Goal: Information Seeking & Learning: Learn about a topic

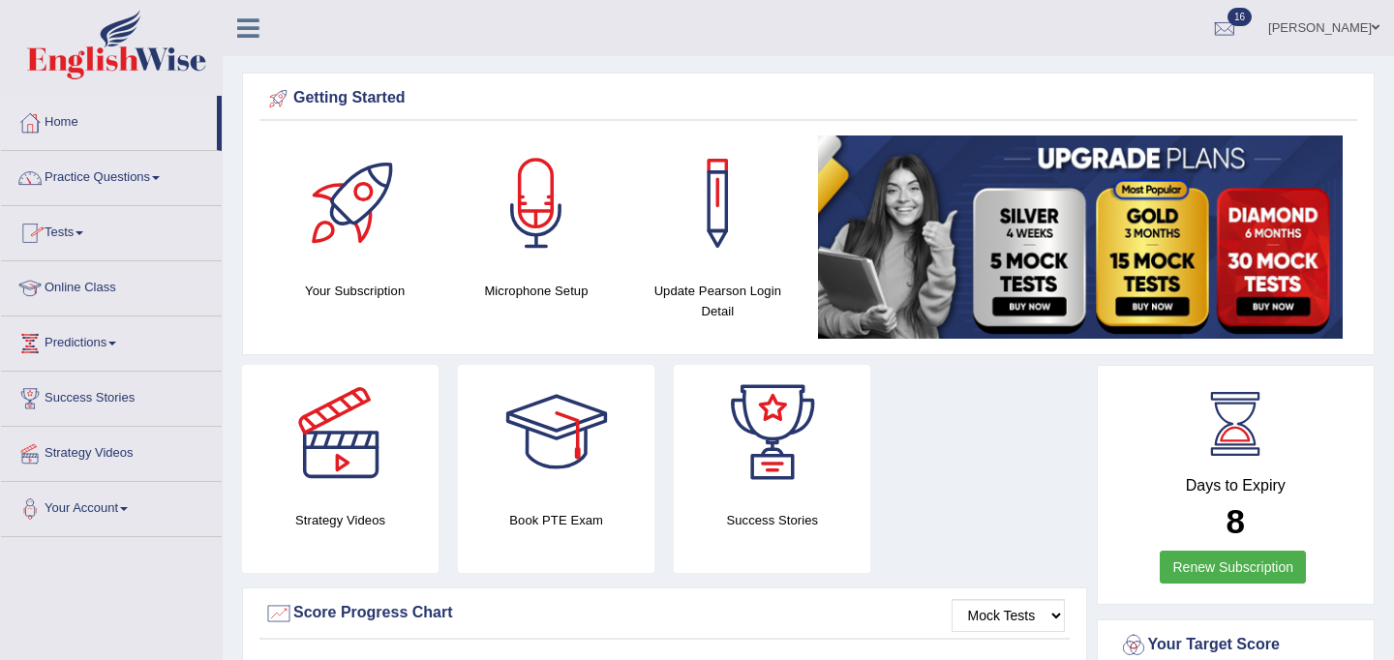
click at [93, 291] on link "Online Class" at bounding box center [111, 285] width 221 height 48
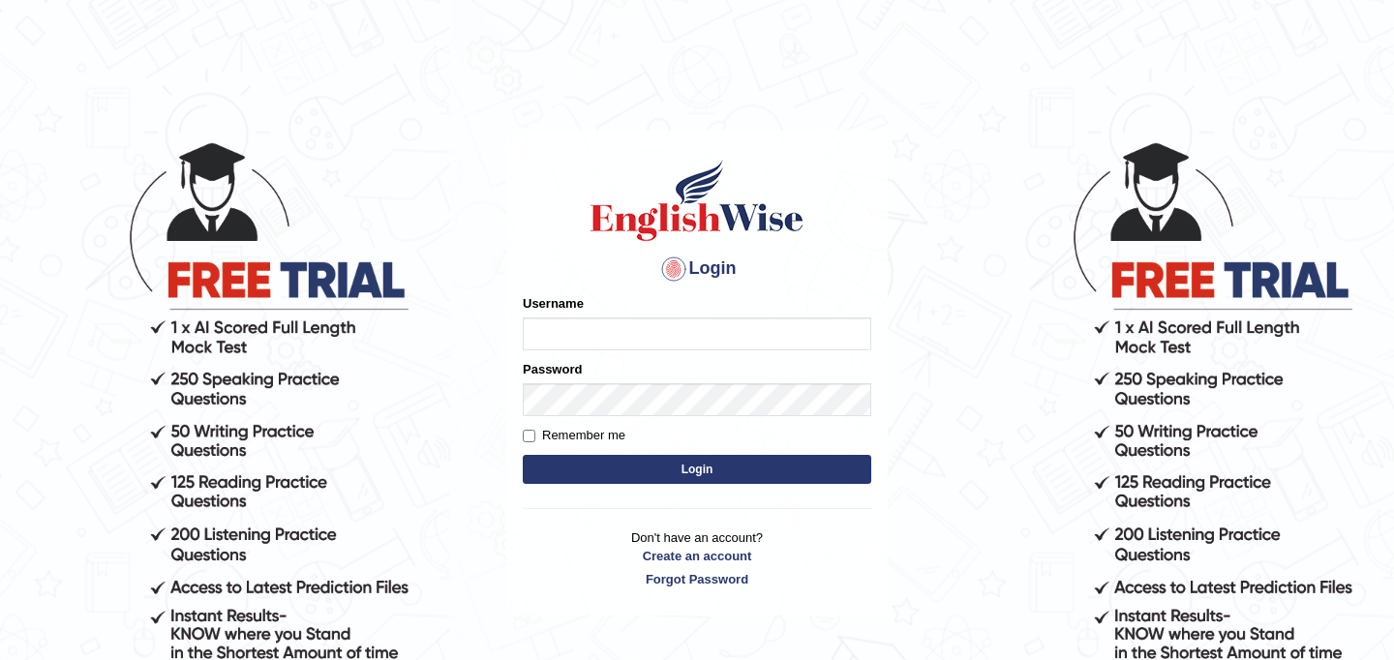
type input "najakter"
click at [694, 468] on button "Login" at bounding box center [697, 469] width 348 height 29
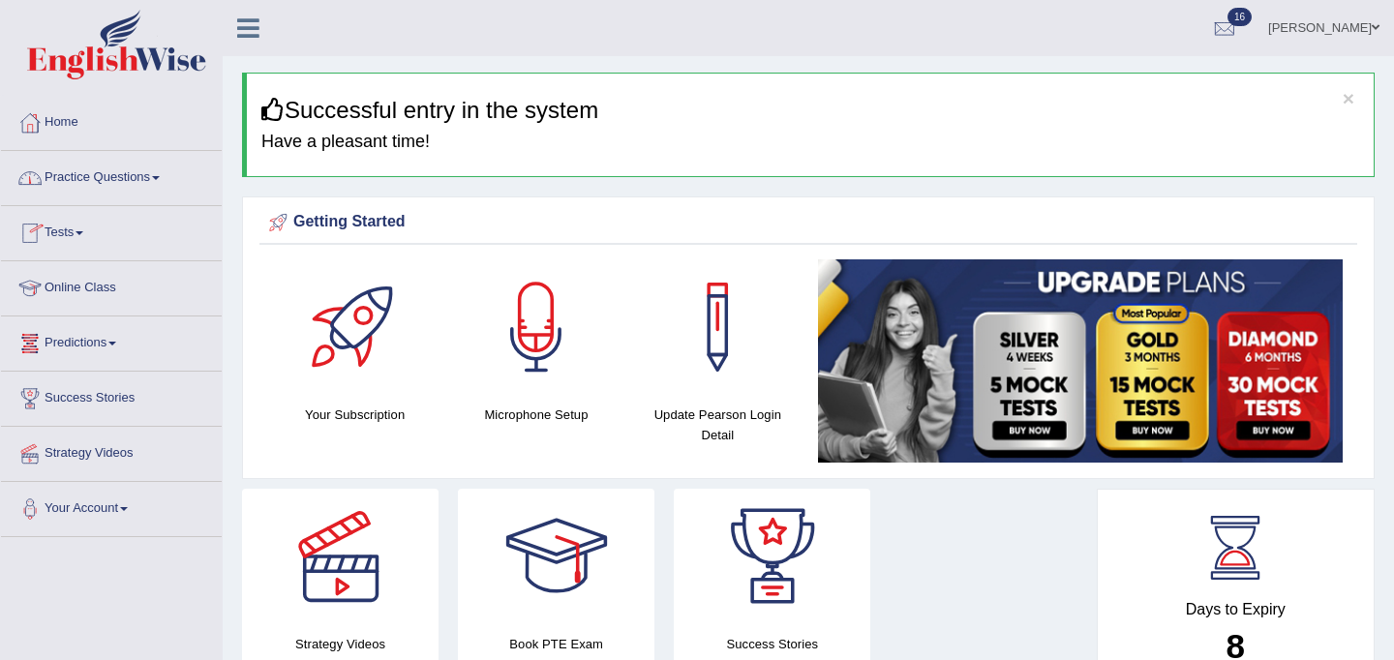
click at [94, 172] on link "Practice Questions" at bounding box center [111, 175] width 221 height 48
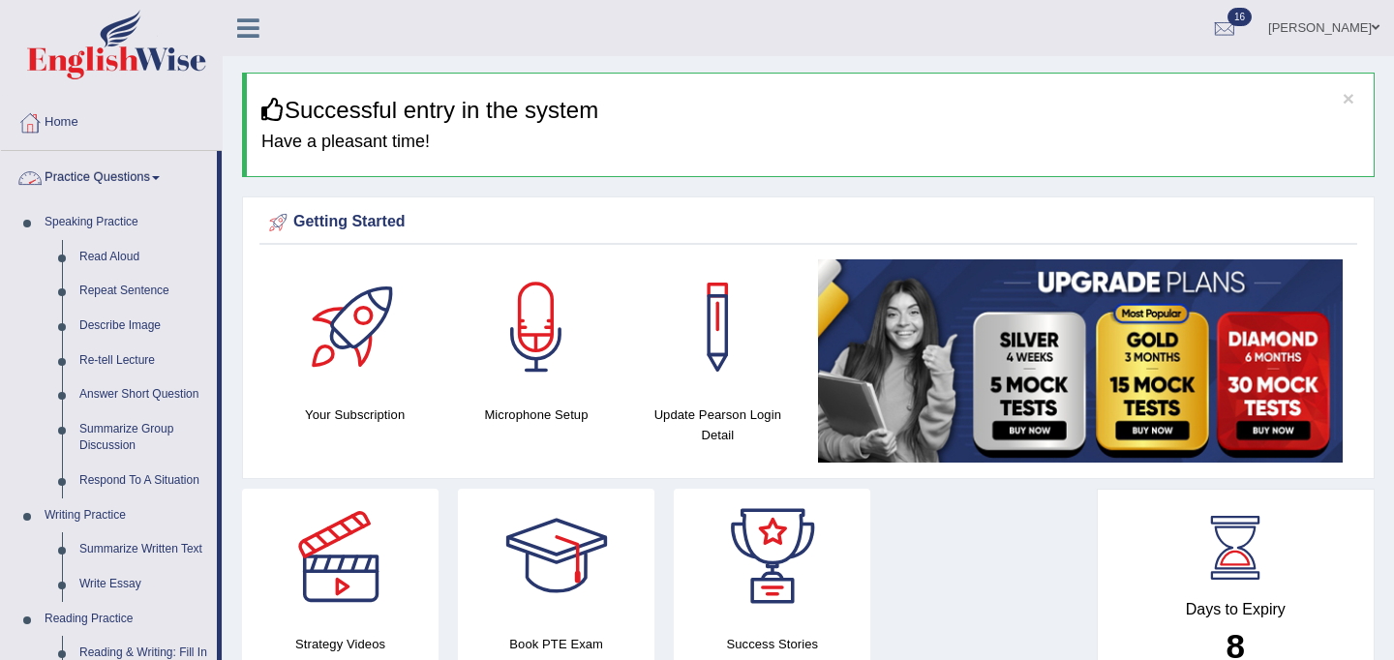
click at [94, 172] on link "Practice Questions" at bounding box center [109, 175] width 216 height 48
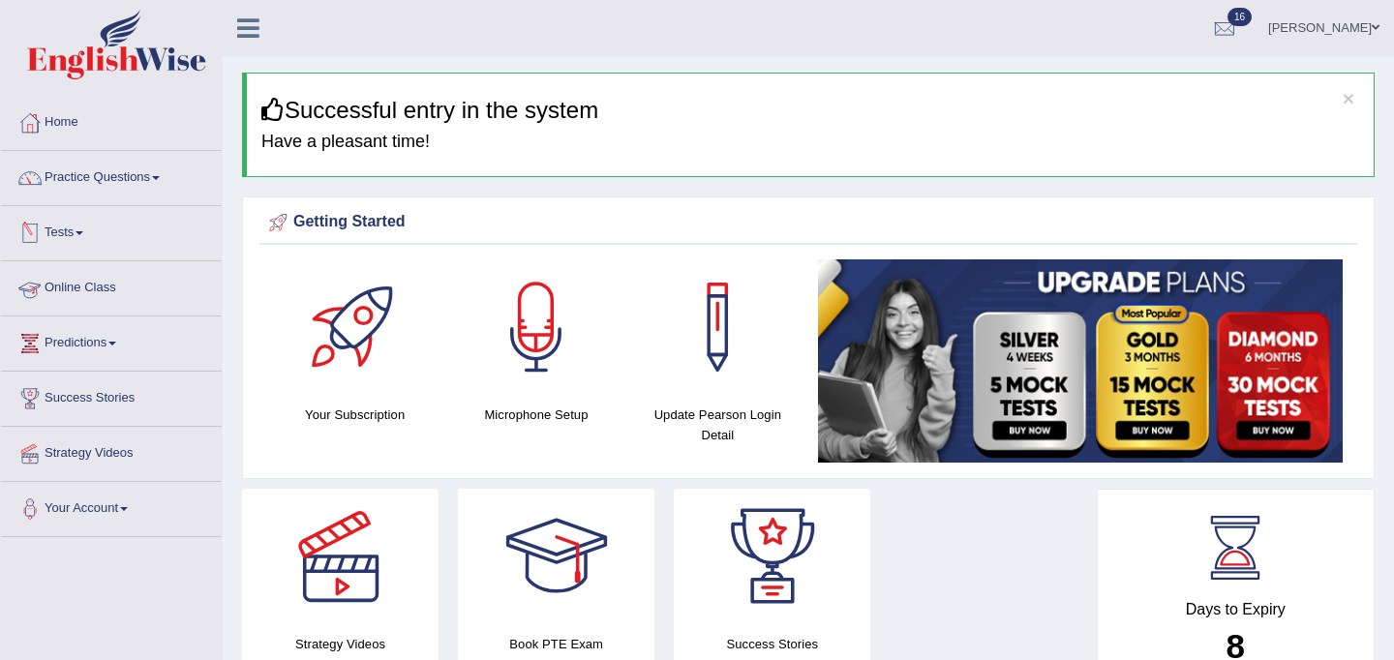
click at [93, 287] on link "Online Class" at bounding box center [111, 285] width 221 height 48
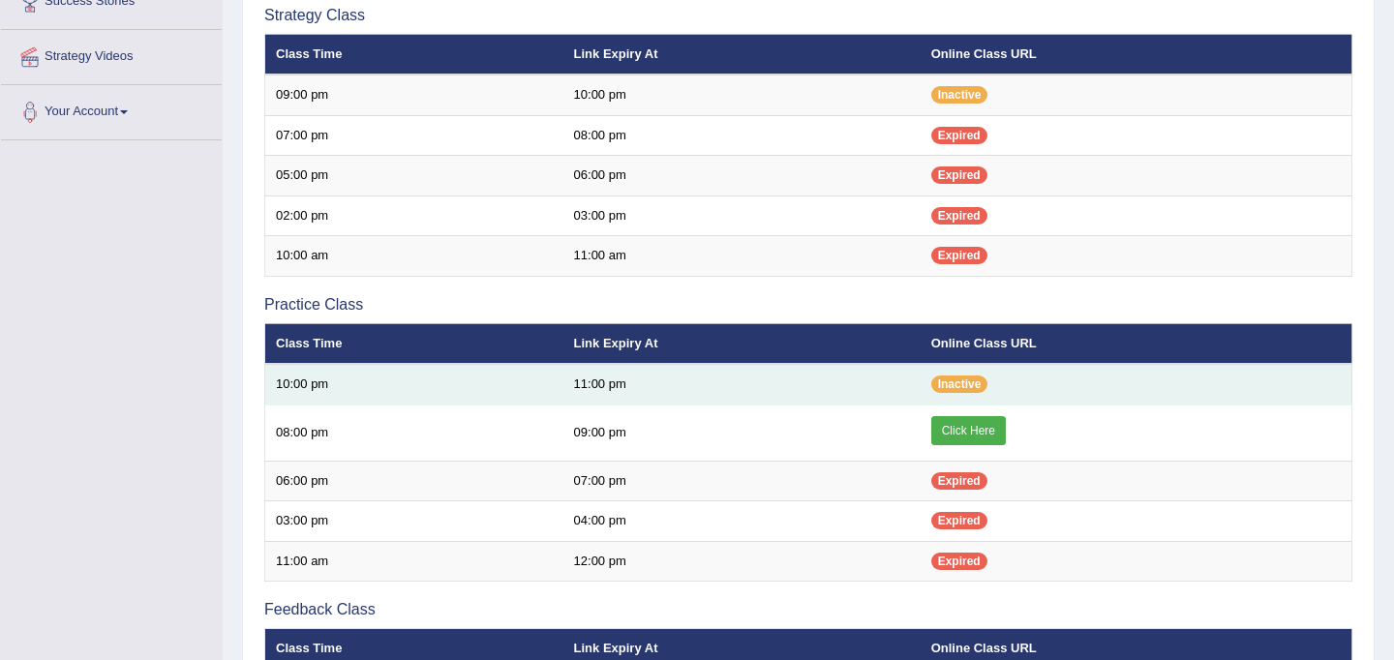
scroll to position [682, 0]
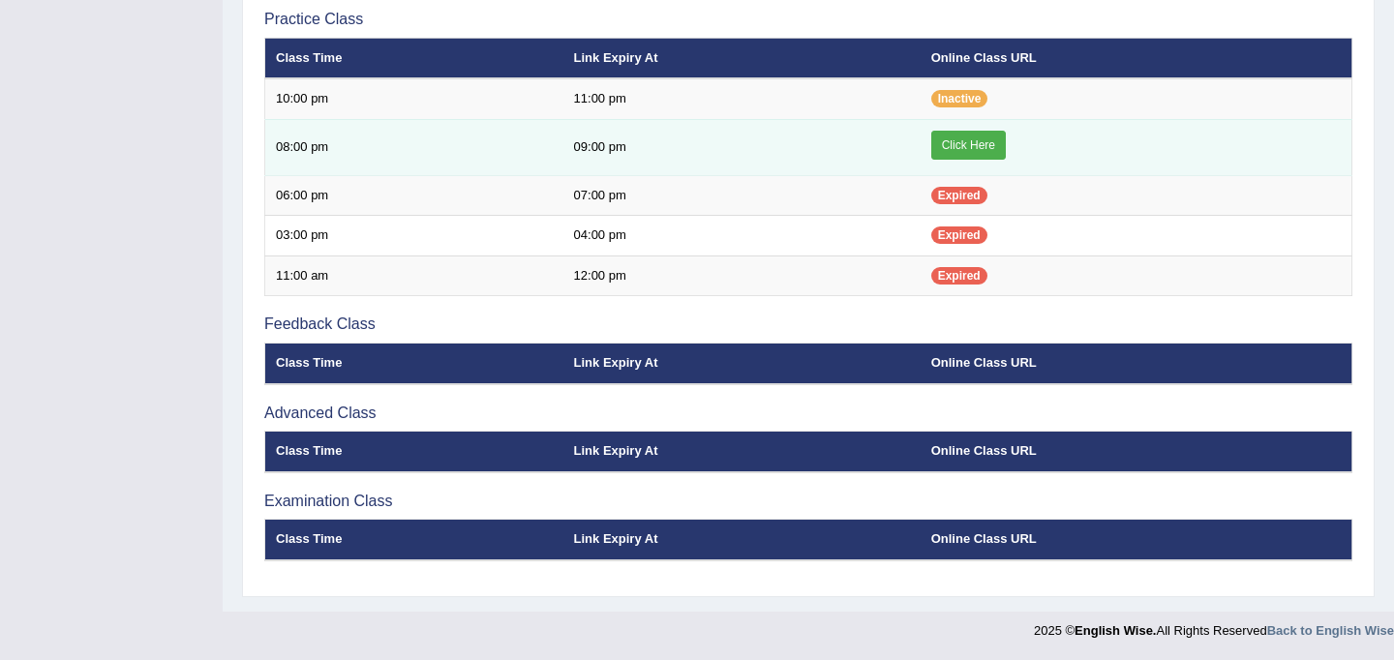
click at [960, 144] on link "Click Here" at bounding box center [968, 145] width 75 height 29
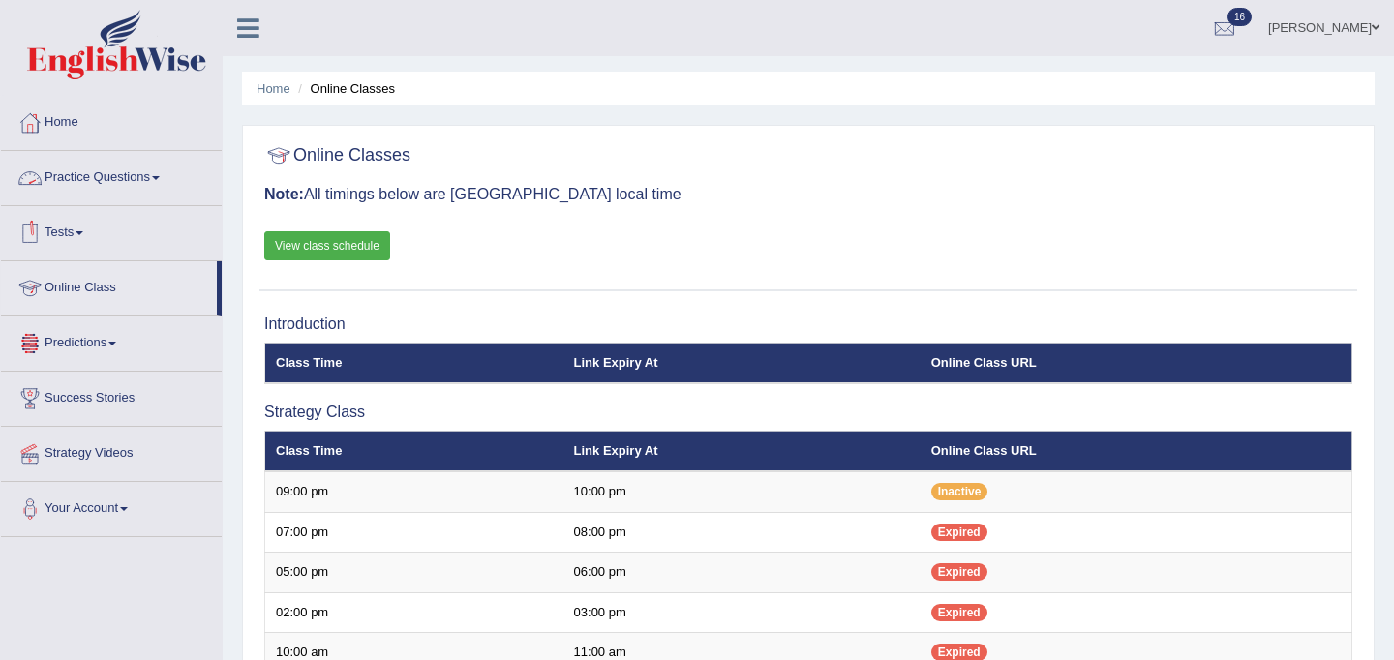
click at [92, 179] on link "Practice Questions" at bounding box center [111, 175] width 221 height 48
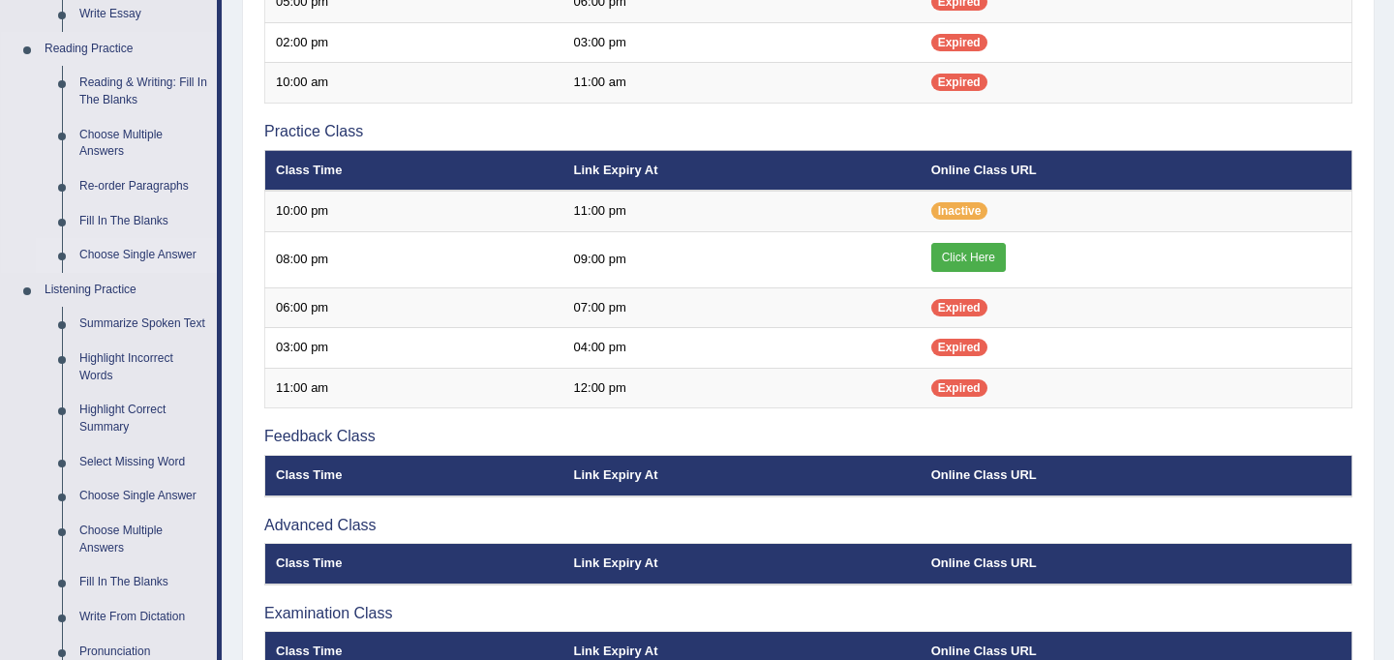
scroll to position [574, 0]
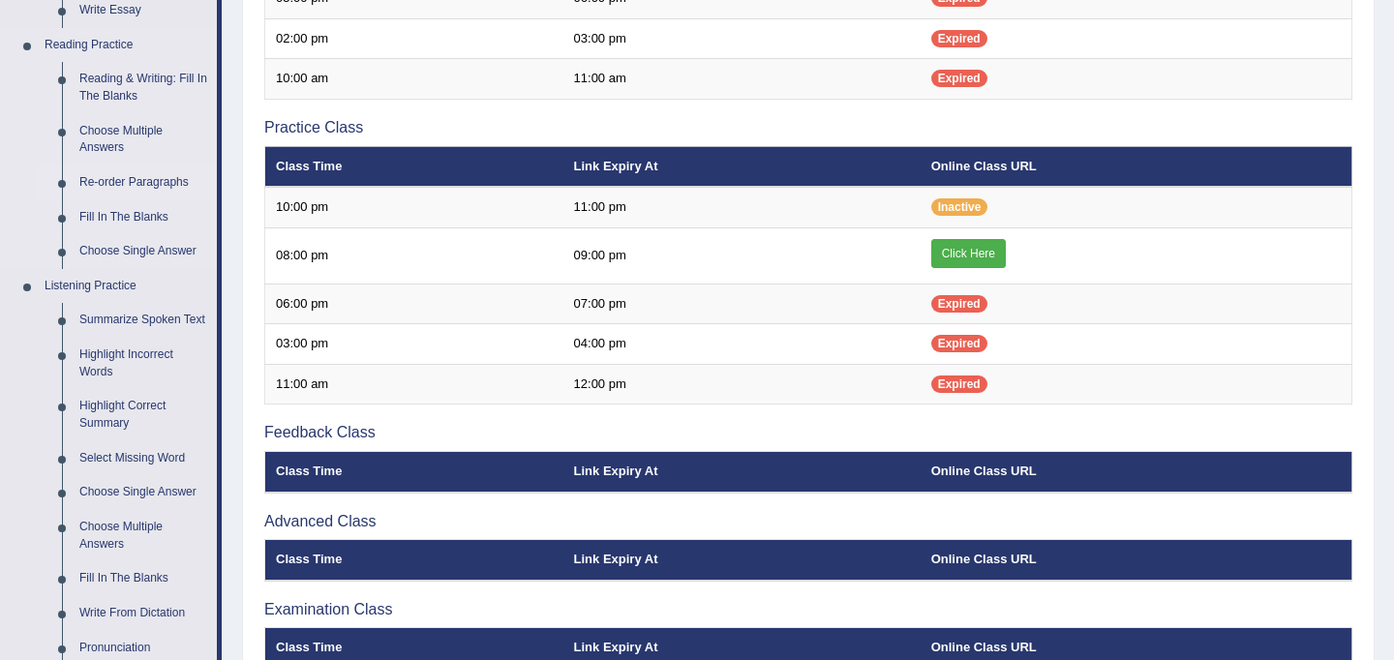
click at [123, 182] on link "Re-order Paragraphs" at bounding box center [144, 183] width 146 height 35
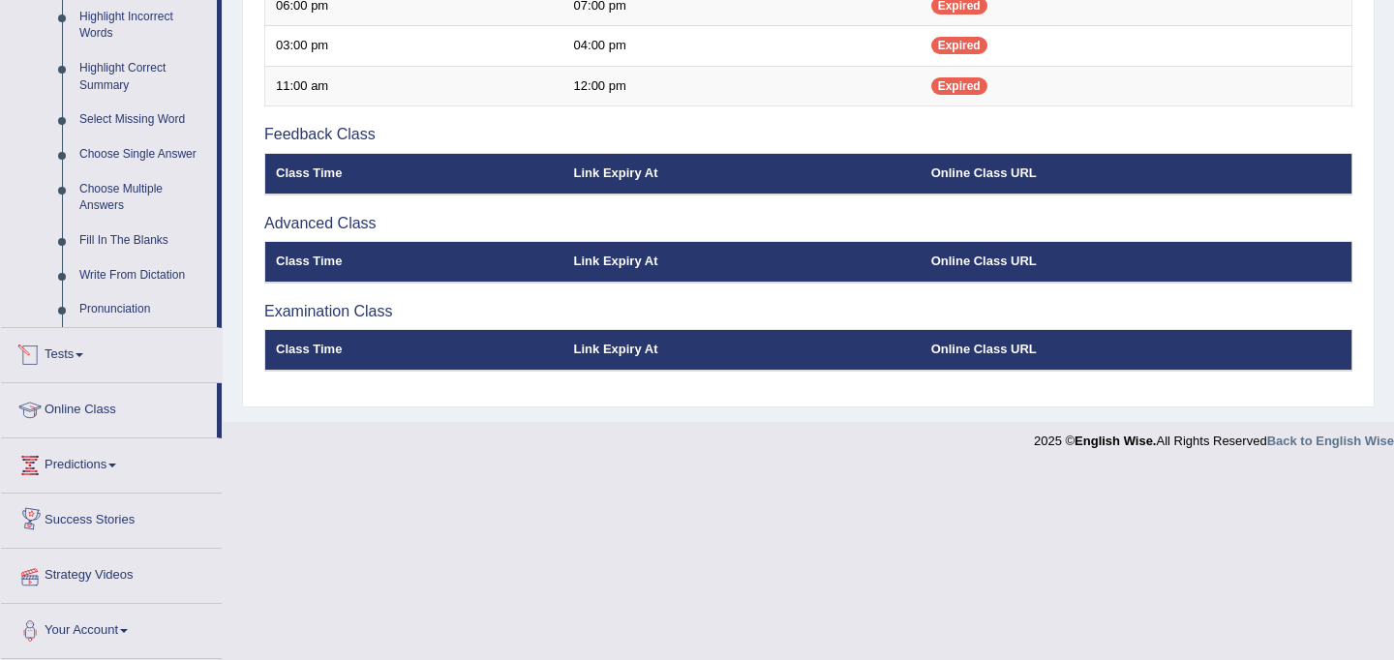
scroll to position [877, 0]
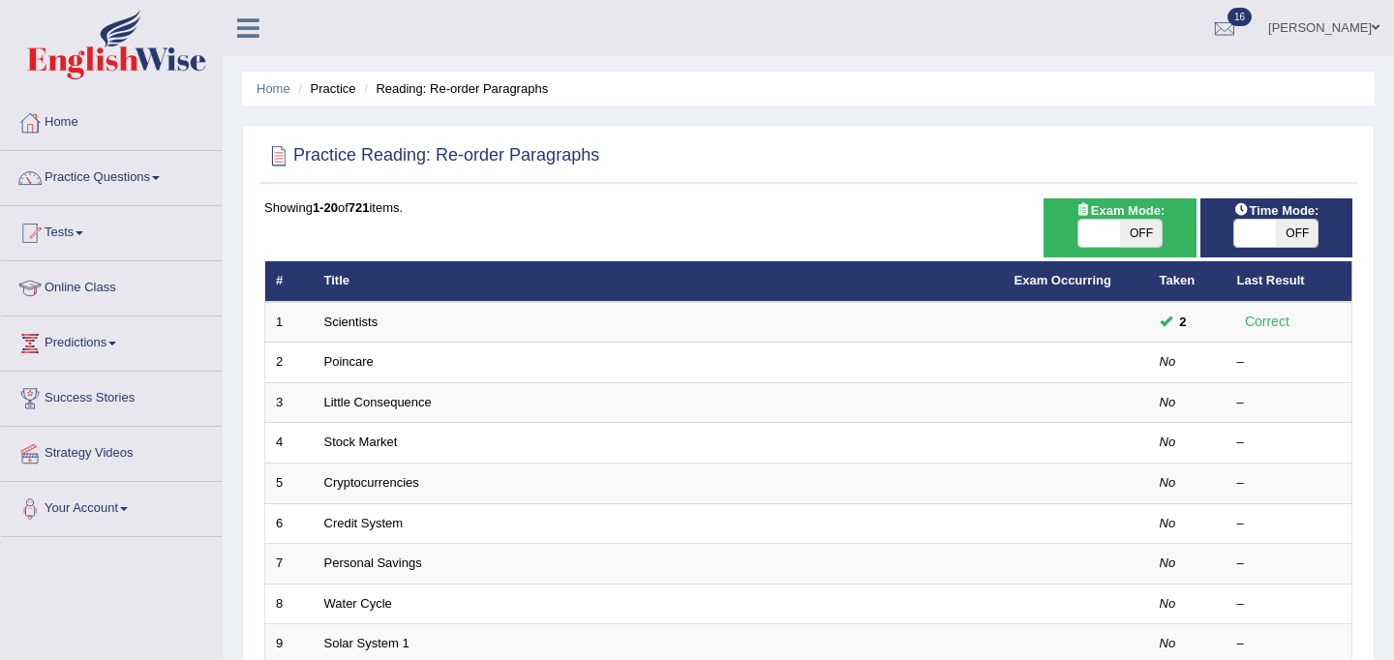
click at [1112, 230] on span at bounding box center [1099, 233] width 42 height 27
checkbox input "true"
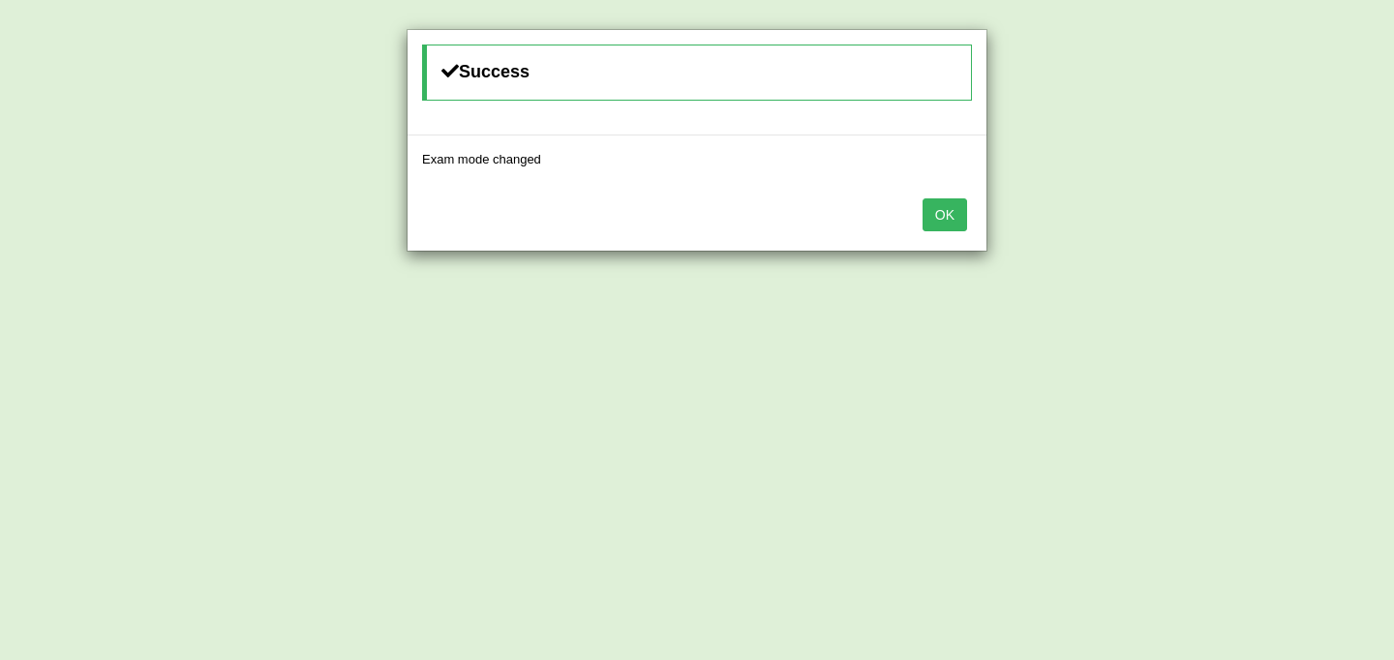
click at [947, 222] on button "OK" at bounding box center [944, 214] width 45 height 33
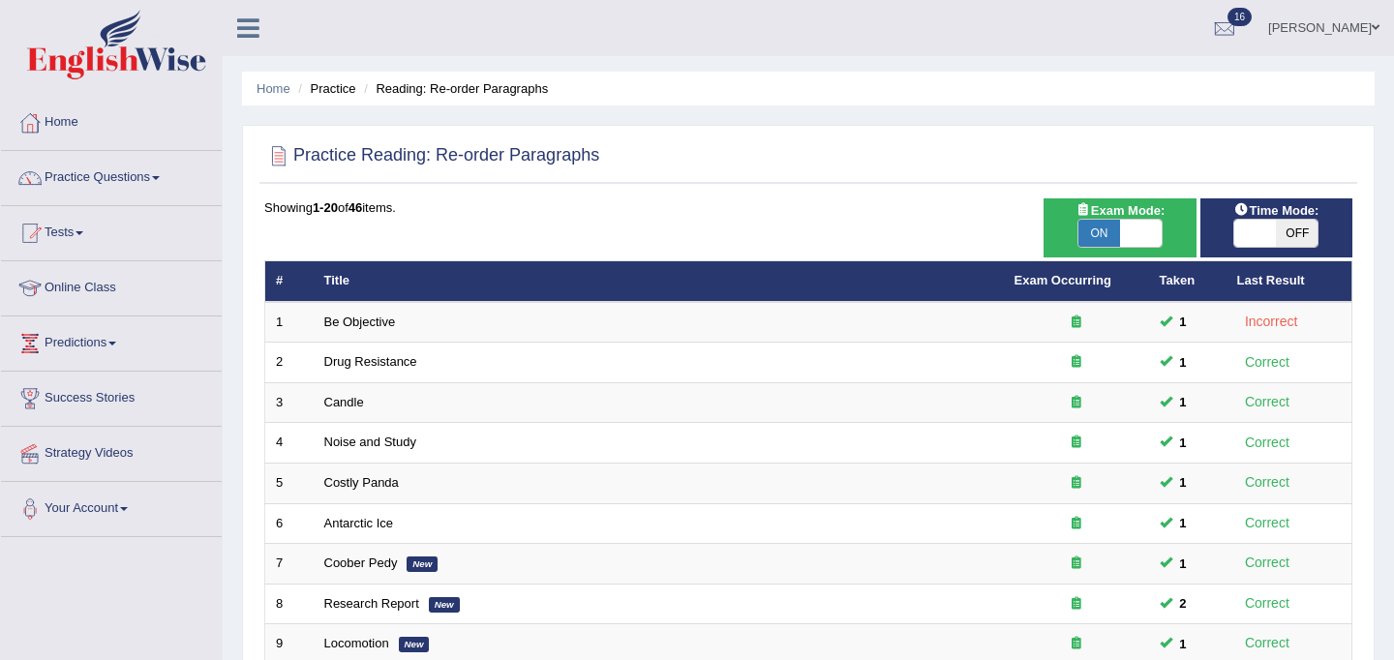
click at [1256, 236] on span at bounding box center [1255, 233] width 42 height 27
checkbox input "true"
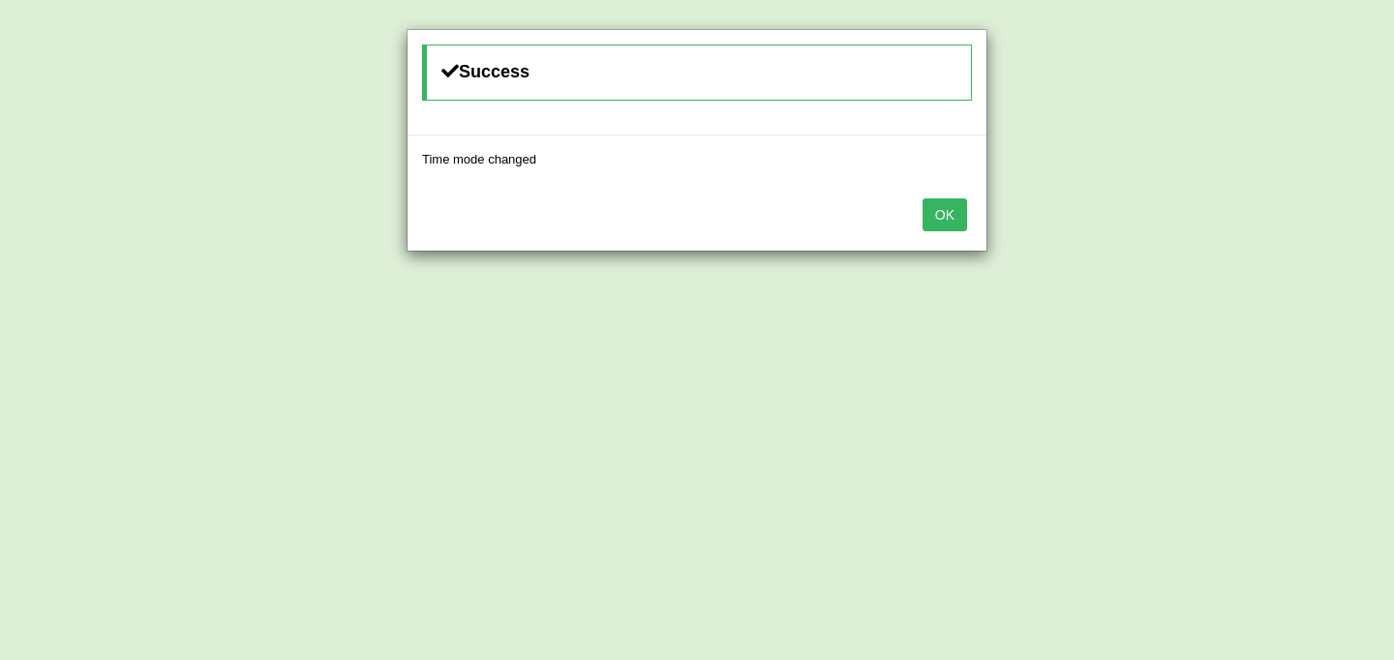
click at [954, 210] on button "OK" at bounding box center [944, 214] width 45 height 33
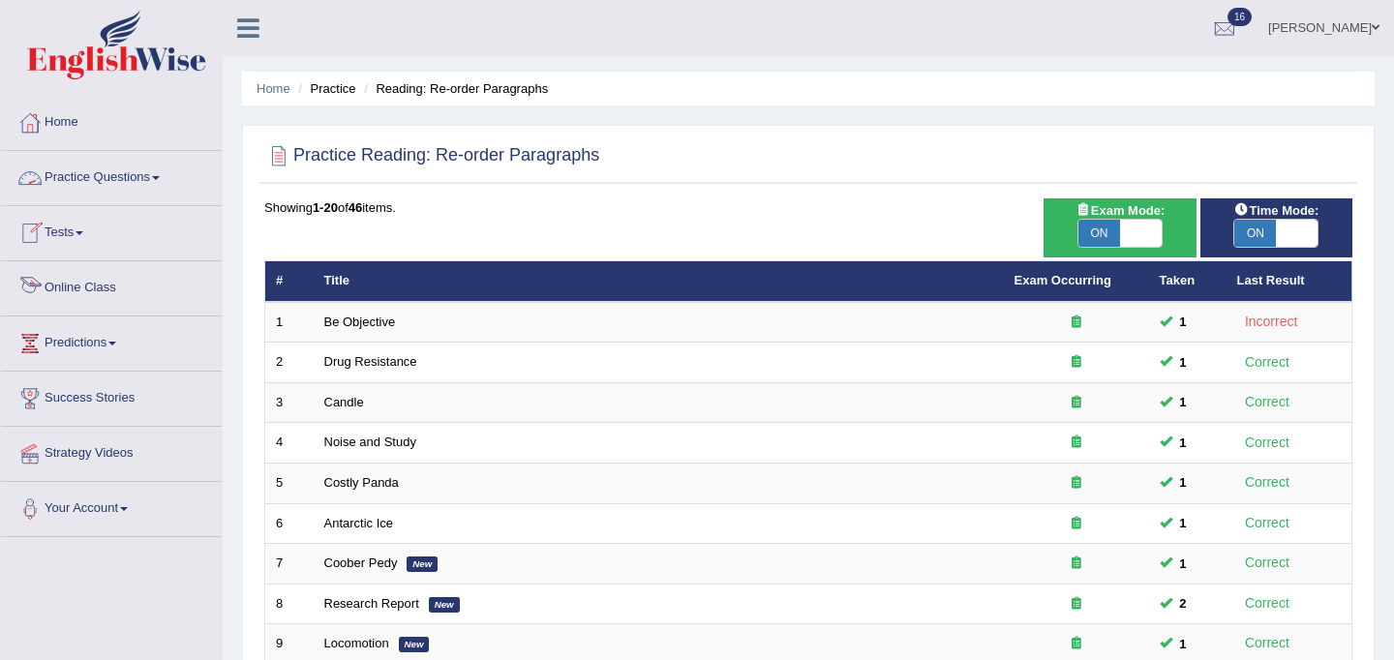
click at [98, 291] on link "Online Class" at bounding box center [111, 285] width 221 height 48
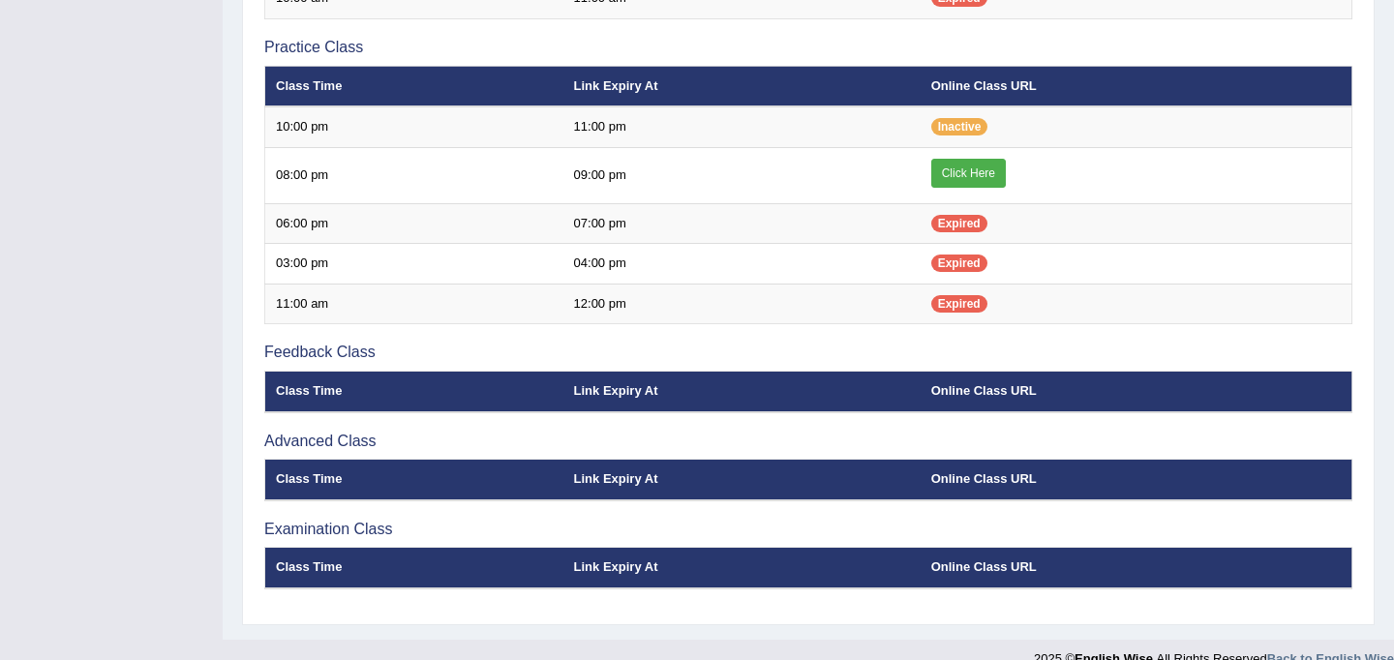
scroll to position [659, 0]
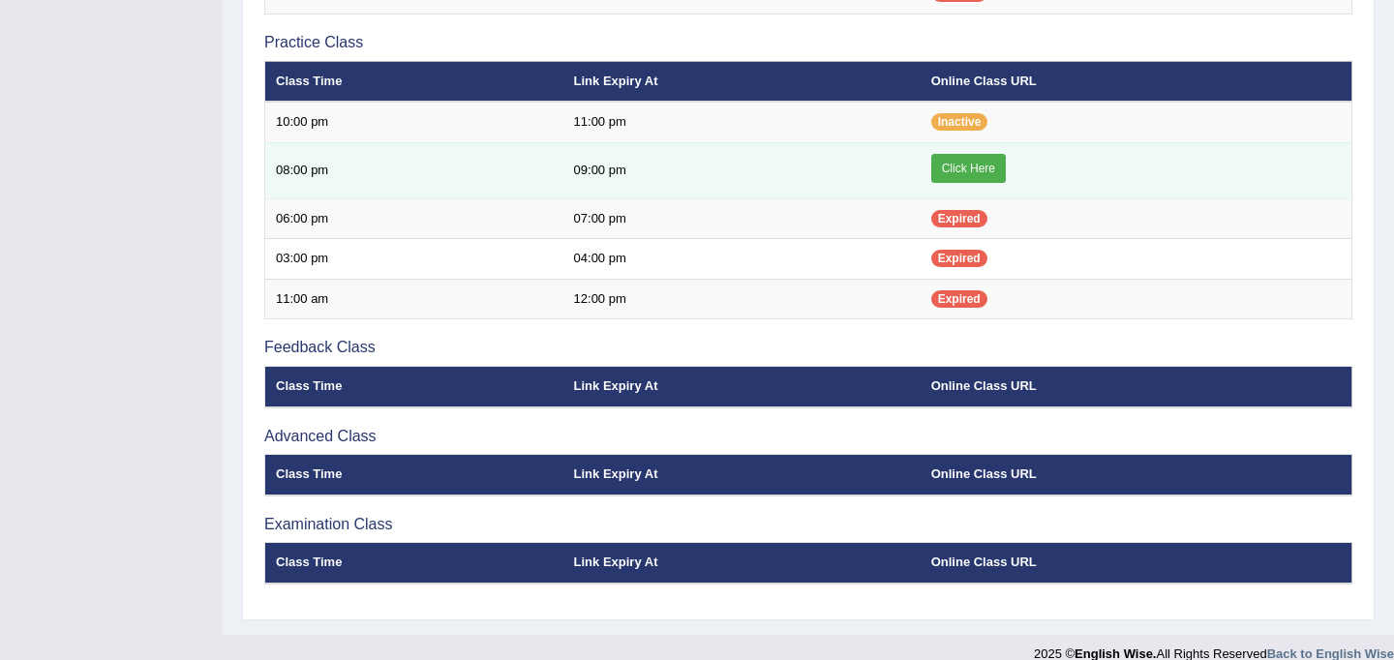
click at [973, 173] on link "Click Here" at bounding box center [968, 168] width 75 height 29
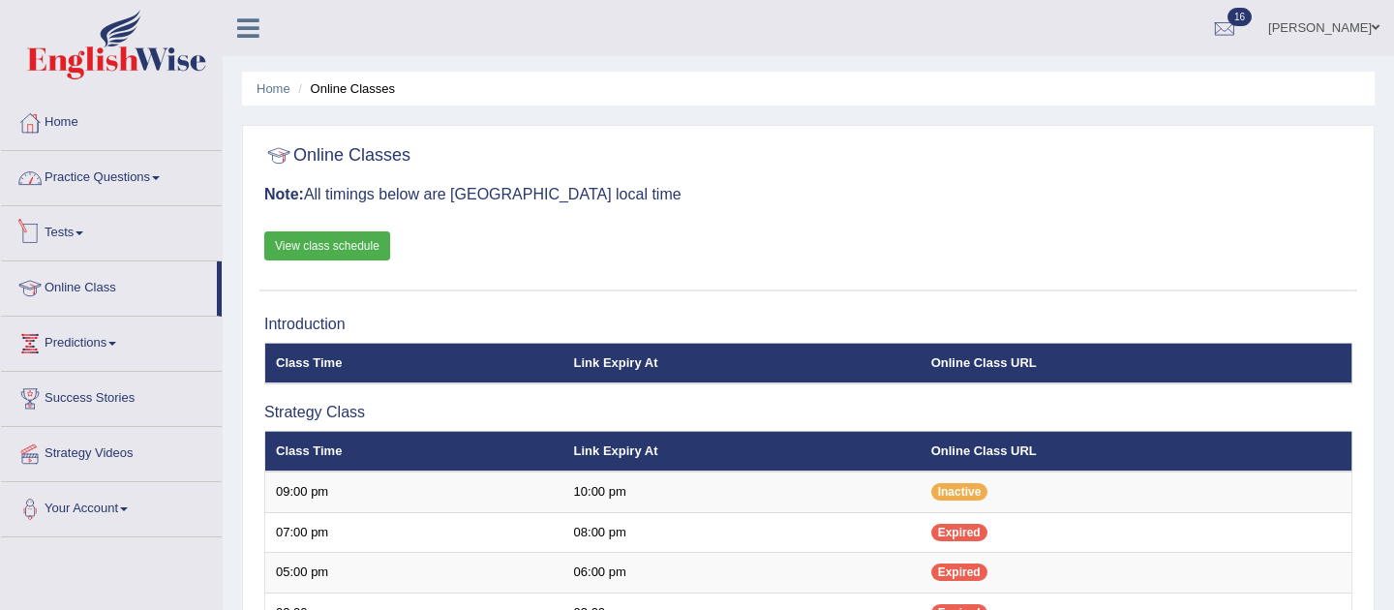
click at [100, 183] on link "Practice Questions" at bounding box center [111, 175] width 221 height 48
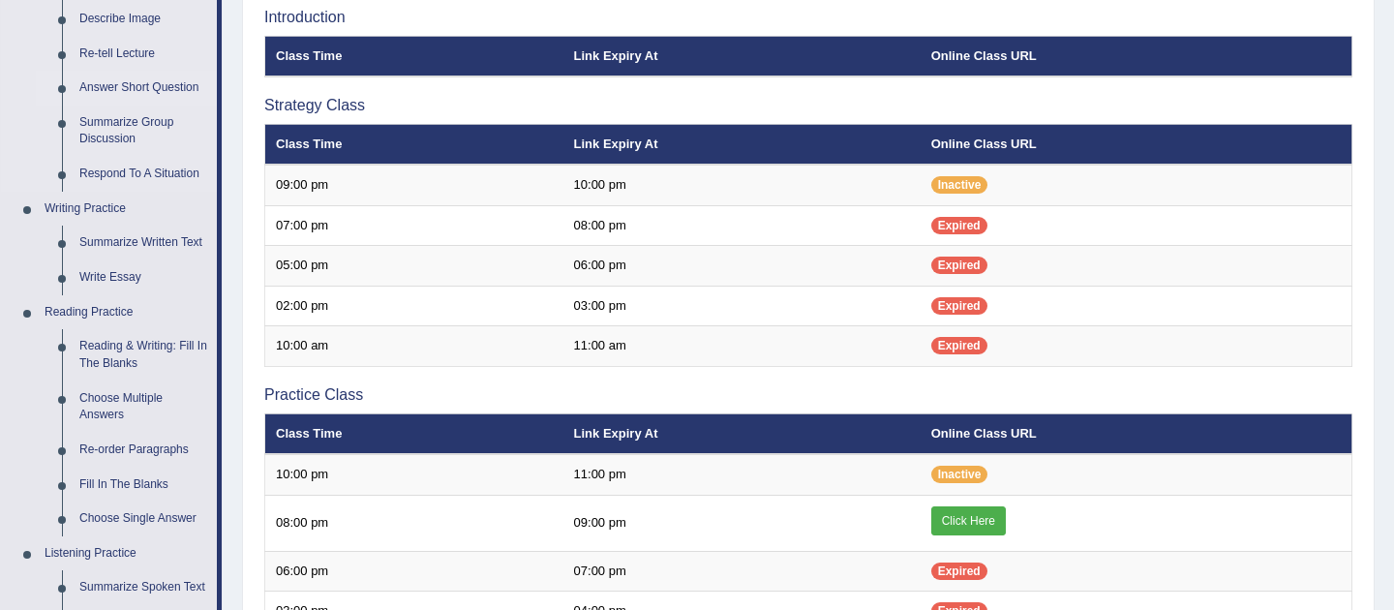
scroll to position [311, 0]
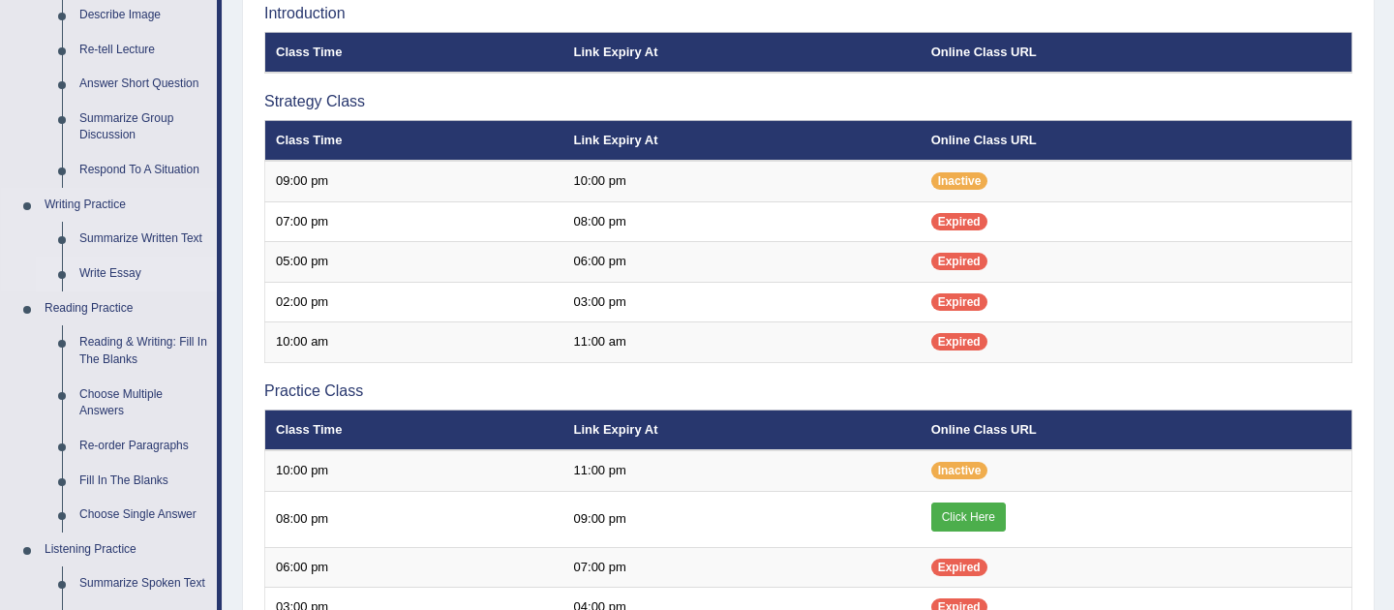
click at [121, 266] on link "Write Essay" at bounding box center [144, 274] width 146 height 35
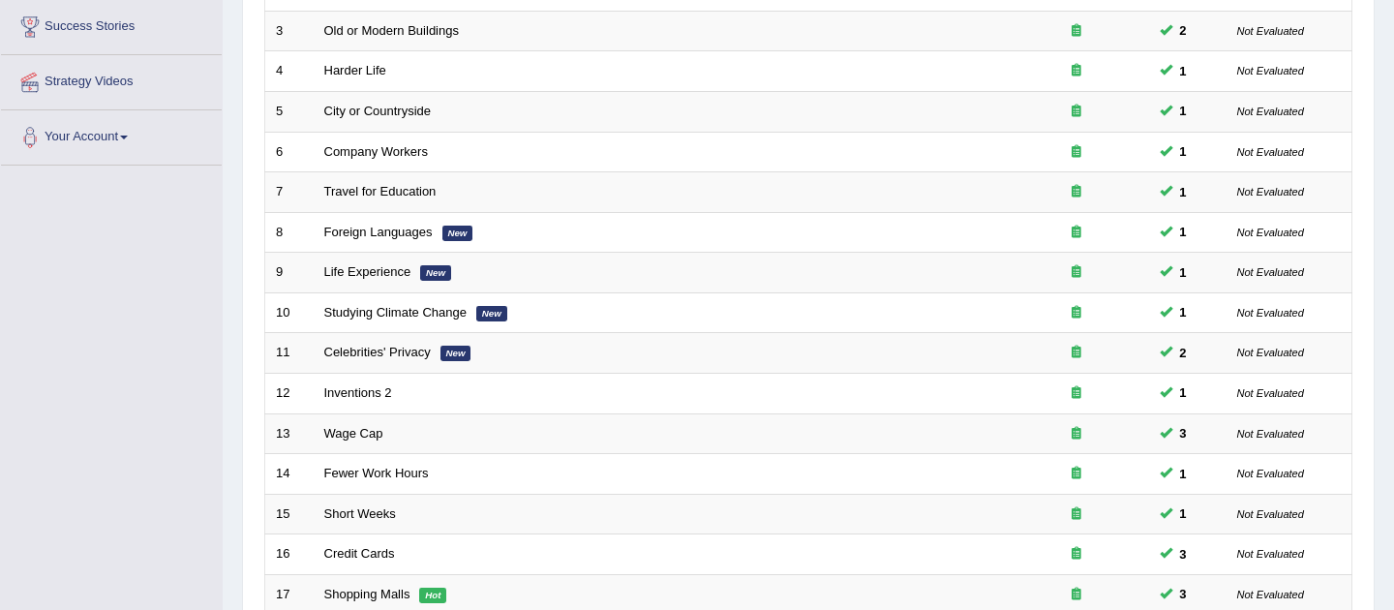
scroll to position [378, 0]
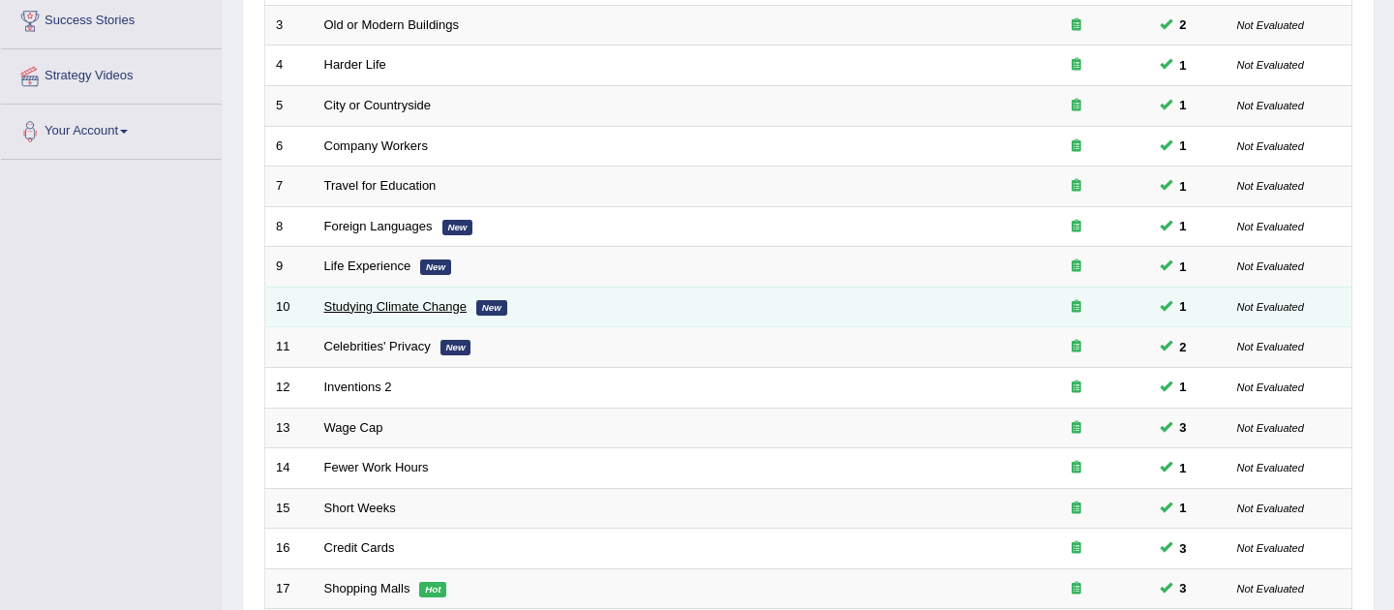
click at [381, 309] on link "Studying Climate Change" at bounding box center [395, 306] width 142 height 15
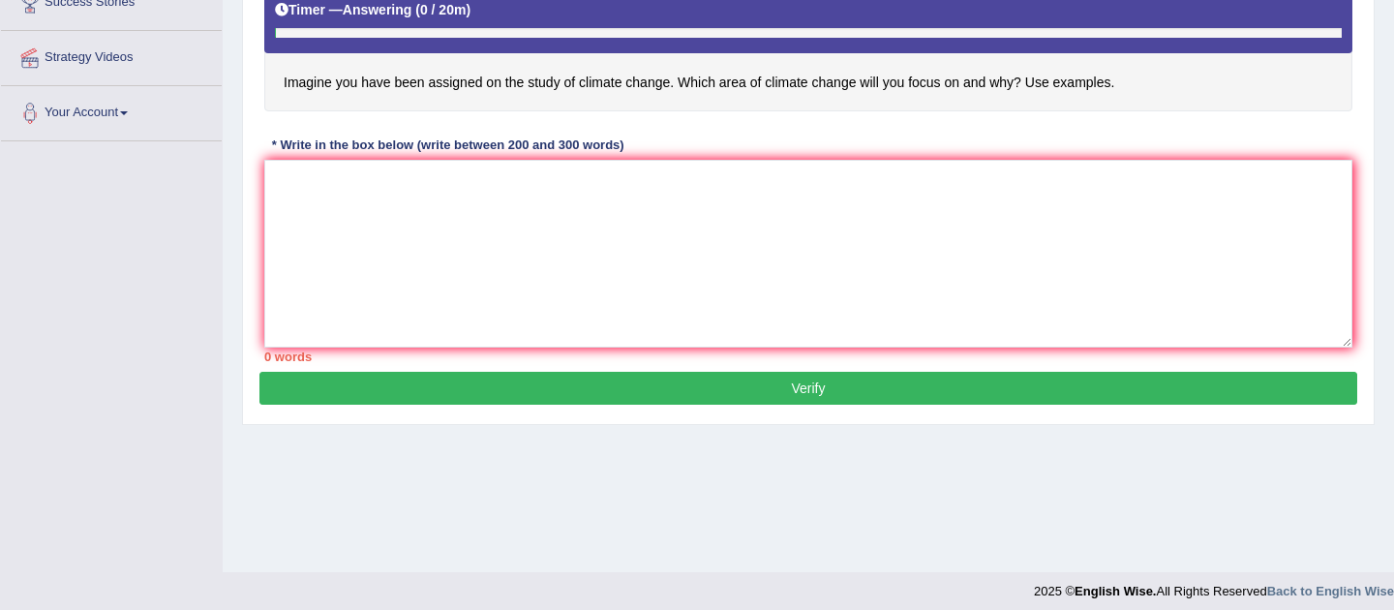
scroll to position [405, 0]
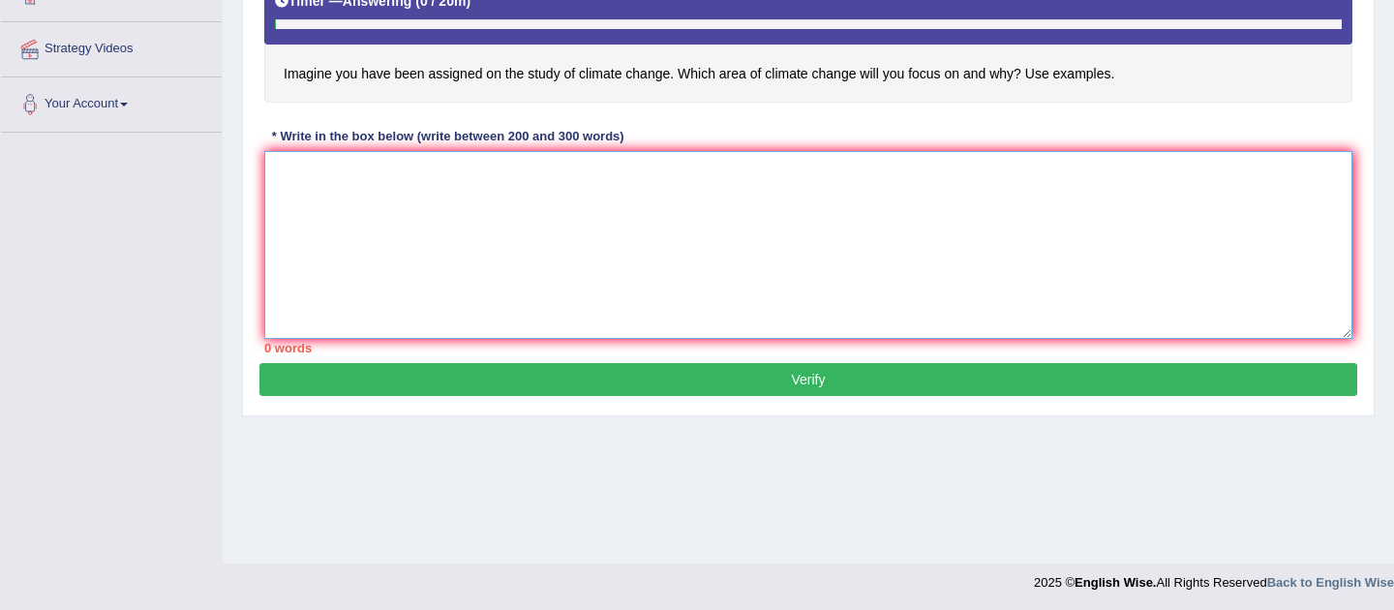
click at [461, 289] on textarea at bounding box center [808, 245] width 1088 height 188
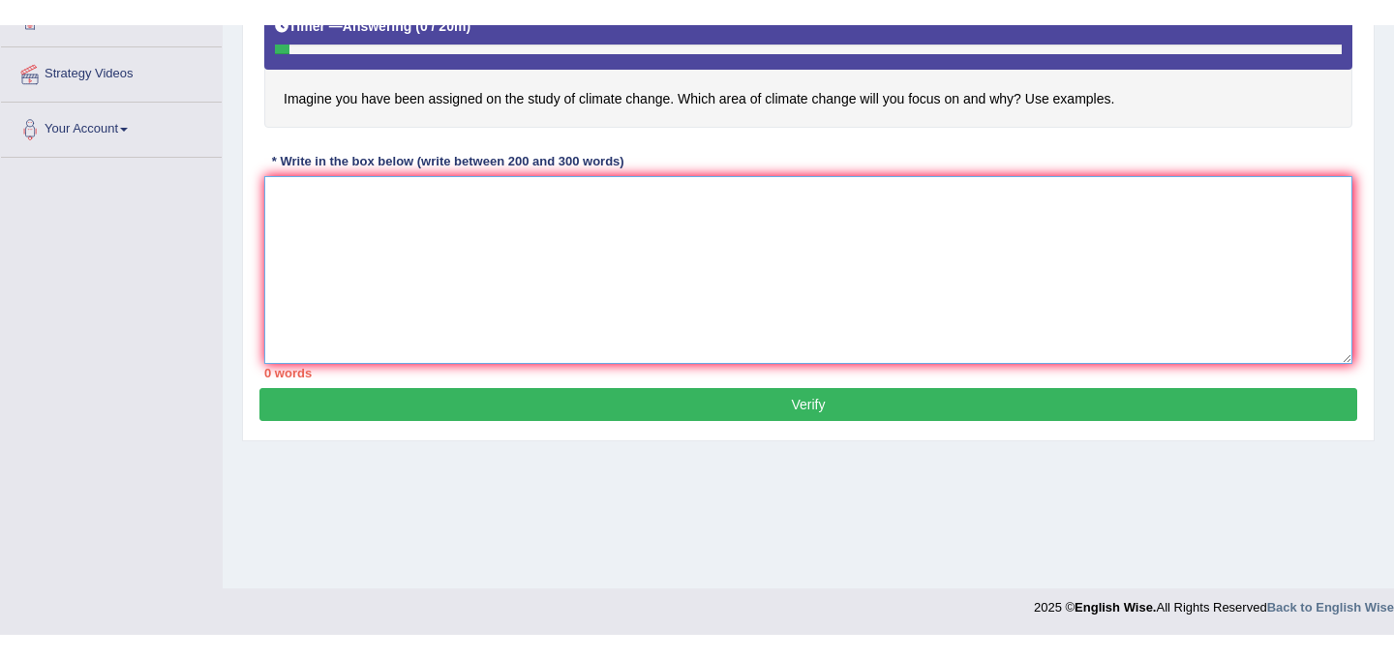
scroll to position [350, 0]
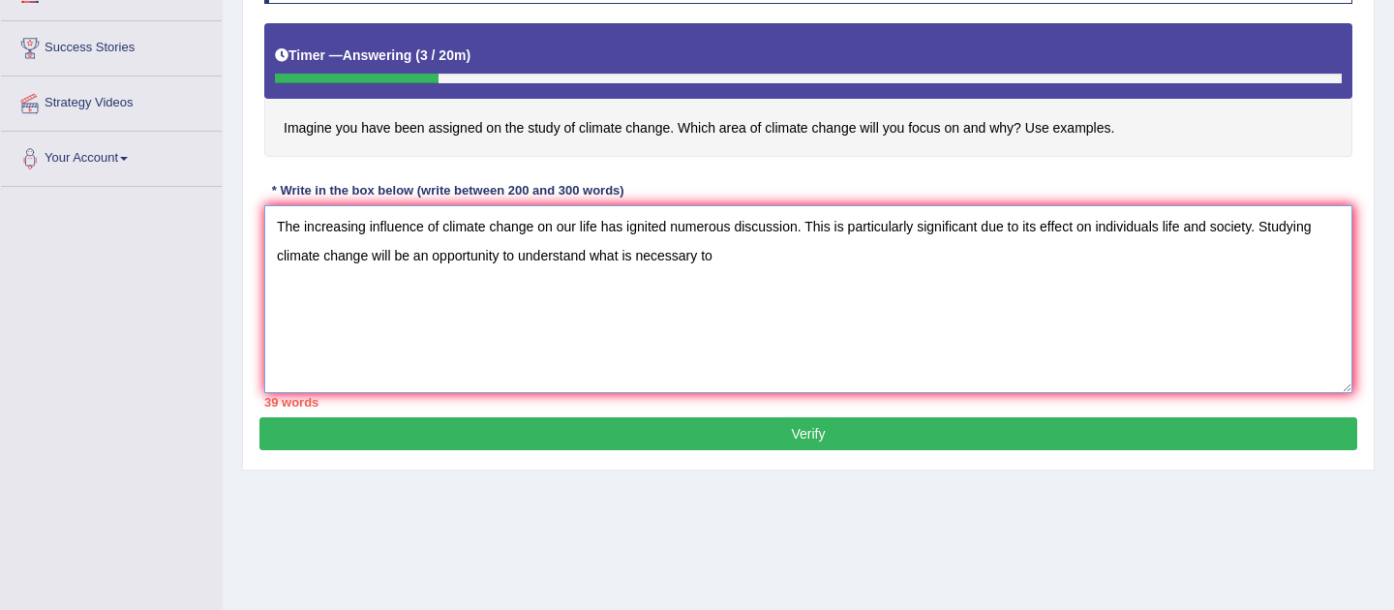
click at [622, 277] on textarea "The increasing influence of climate change on our life has ignited numerous dis…" at bounding box center [808, 299] width 1088 height 188
drag, startPoint x: 732, startPoint y: 274, endPoint x: 922, endPoint y: 290, distance: 190.4
click at [922, 290] on textarea "The increasing influence of climate change on our life has ignited numerous dis…" at bounding box center [808, 299] width 1088 height 188
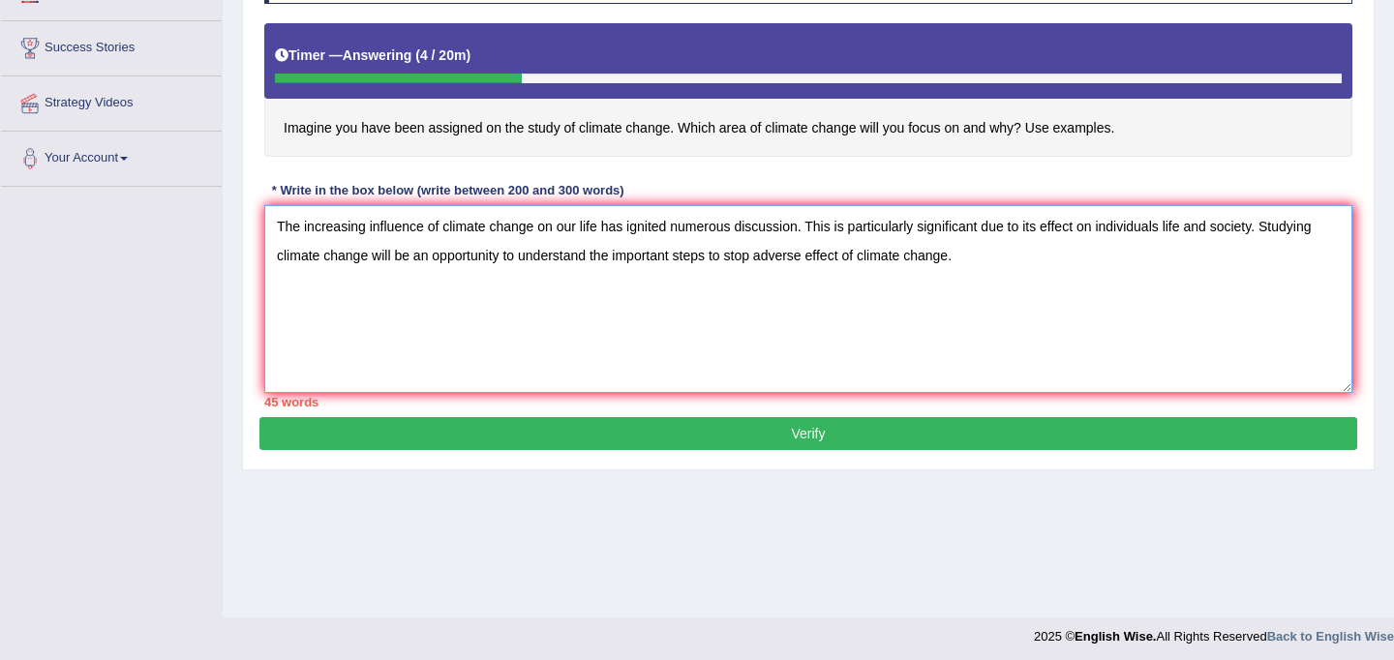
click at [391, 273] on textarea "The increasing influence of climate change on our life has ignited numerous dis…" at bounding box center [808, 299] width 1088 height 188
click at [403, 276] on textarea "The increasing influence of climate change on our life has ignited numerous dis…" at bounding box center [808, 299] width 1088 height 188
click at [953, 283] on textarea "The increasing influence of climate change on our life has ignited numerous dis…" at bounding box center [808, 299] width 1088 height 188
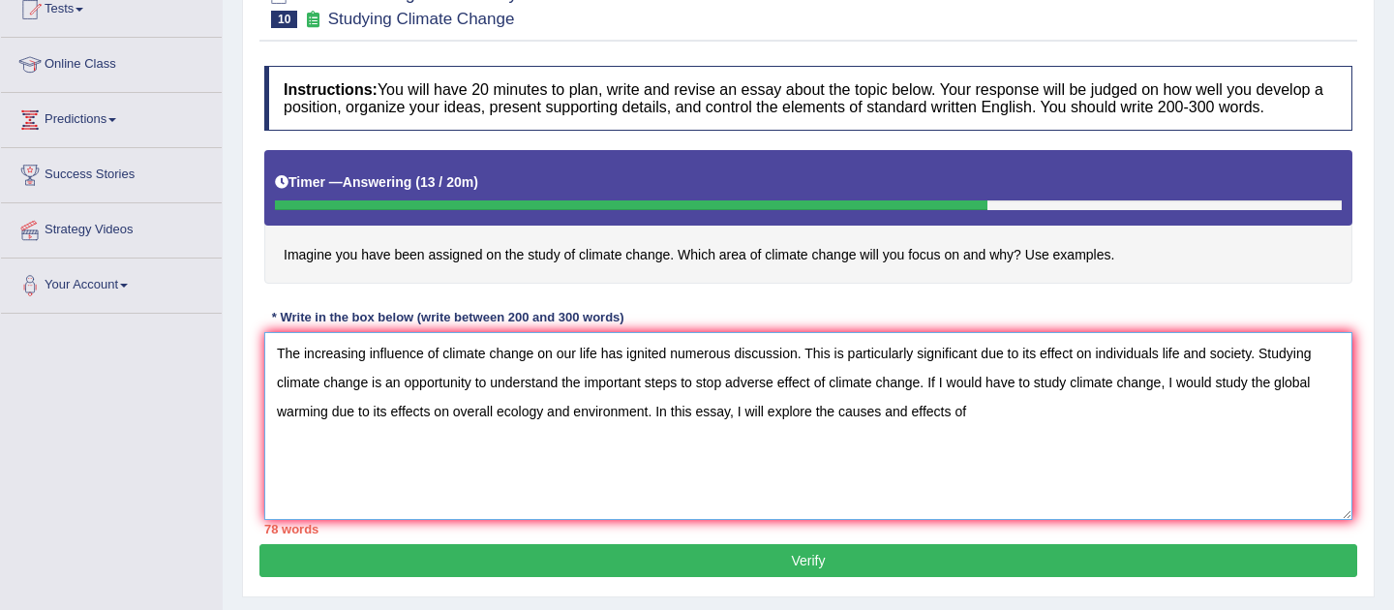
scroll to position [215, 0]
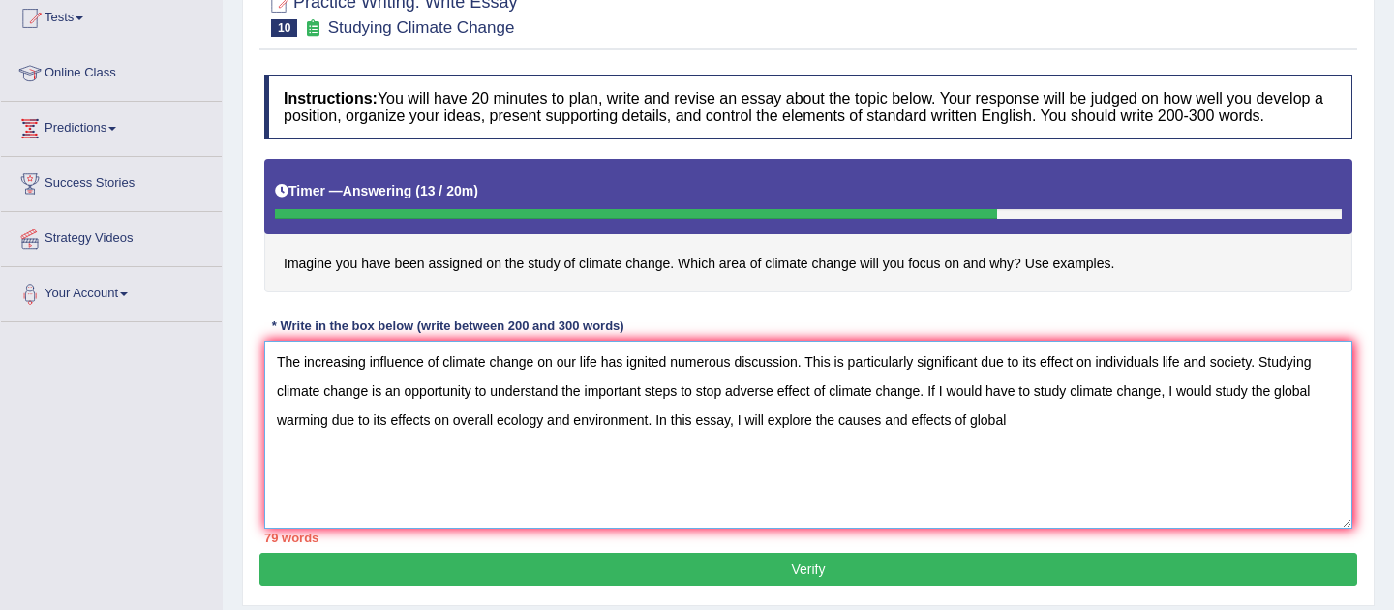
drag, startPoint x: 276, startPoint y: 376, endPoint x: 1000, endPoint y: 491, distance: 733.1
click at [1000, 491] on textarea "The increasing influence of climate change on our life has ignited numerous dis…" at bounding box center [808, 435] width 1088 height 188
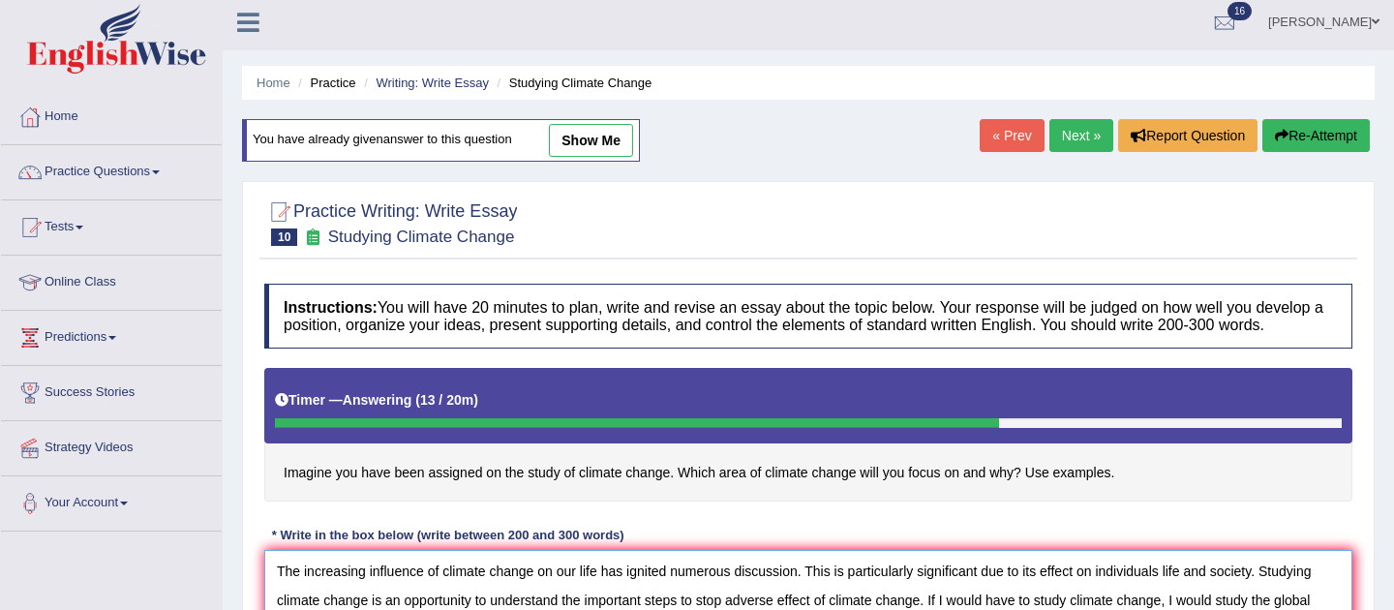
scroll to position [0, 0]
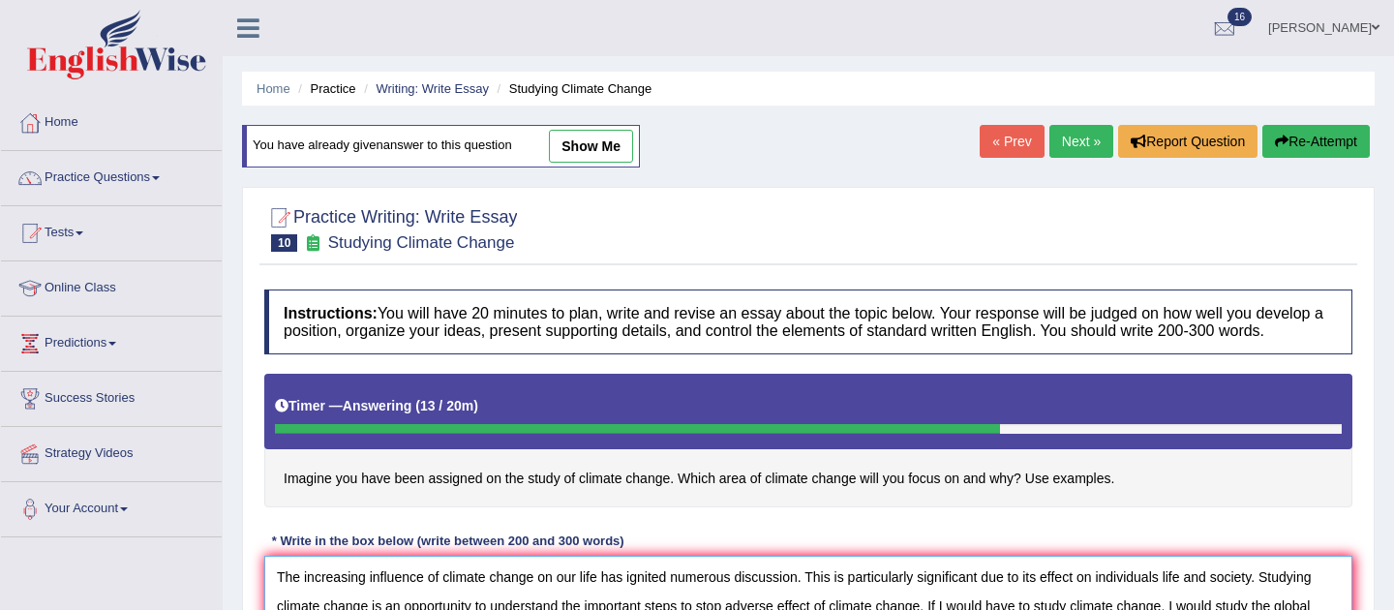
type textarea "The increasing influence of climate change on our life has ignited numerous dis…"
click at [1323, 145] on button "Re-Attempt" at bounding box center [1315, 141] width 107 height 33
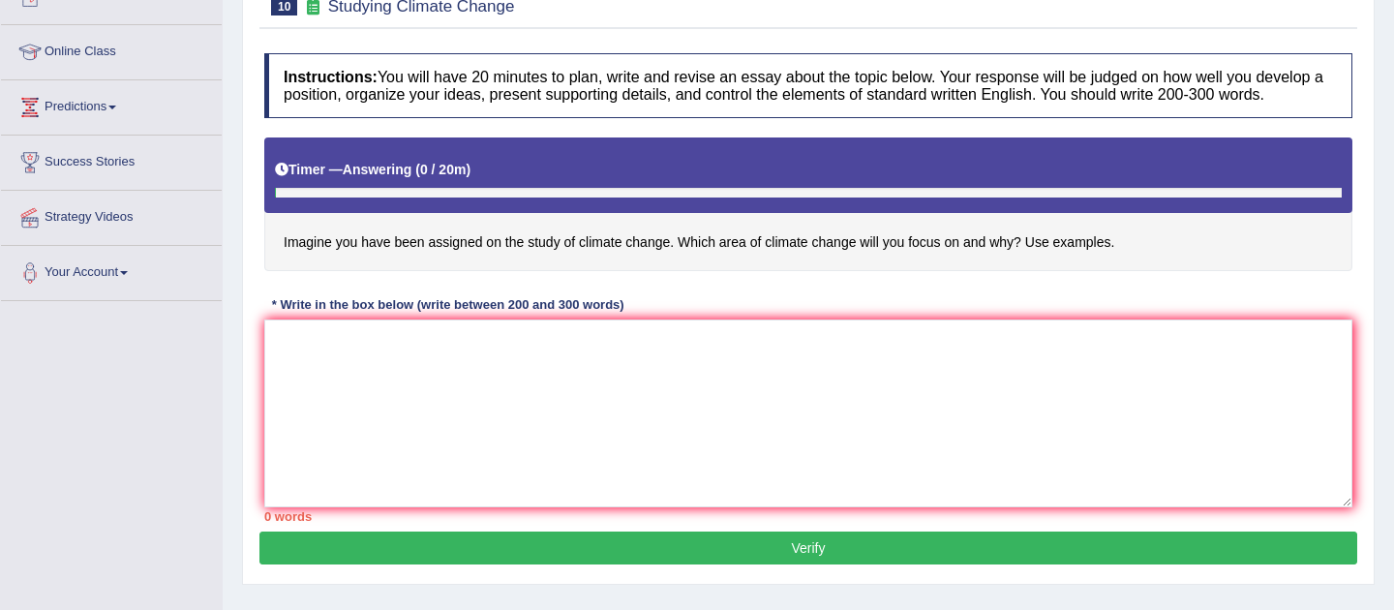
scroll to position [272, 0]
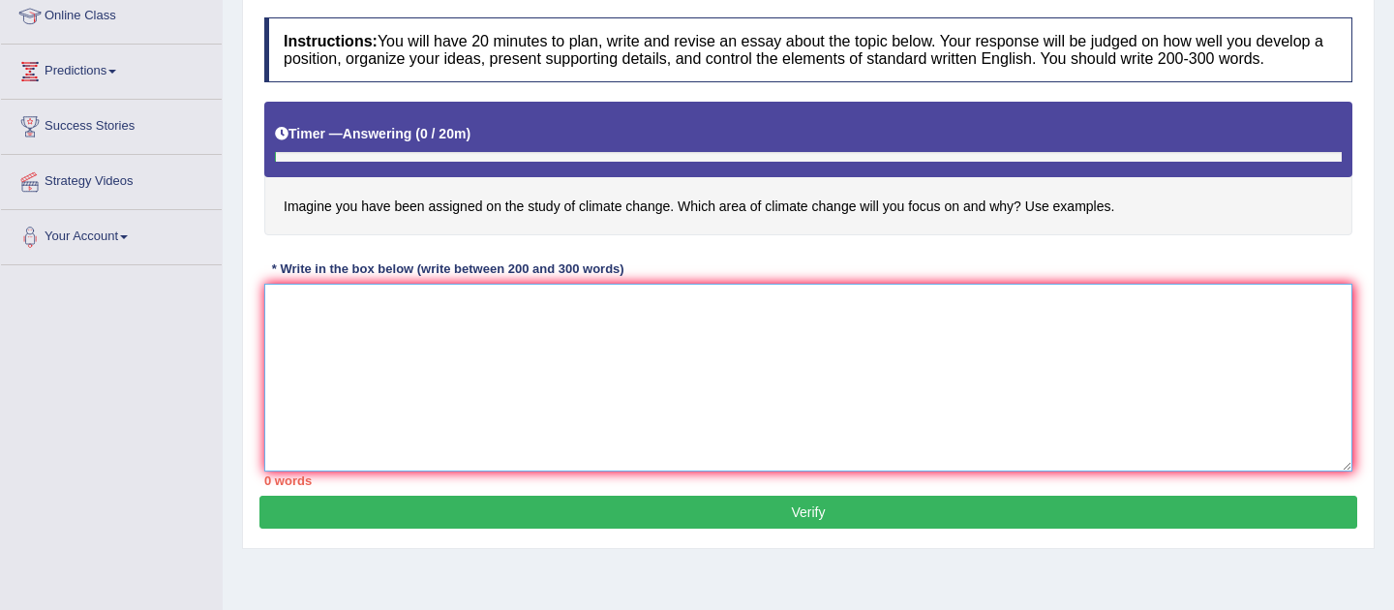
click at [726, 355] on textarea at bounding box center [808, 378] width 1088 height 188
paste textarea "The increasing influence of climate change on our life has ignited numerous dis…"
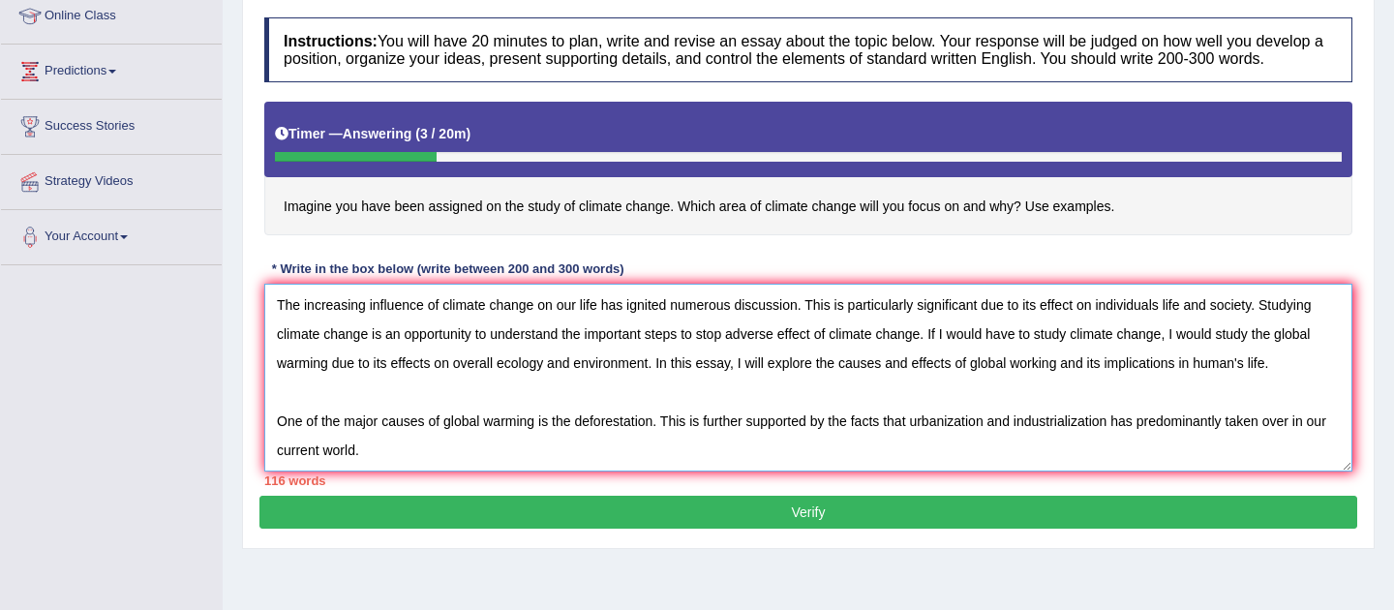
click at [1315, 446] on textarea "The increasing influence of climate change on our life has ignited numerous dis…" at bounding box center [808, 378] width 1088 height 188
click at [297, 464] on textarea "The increasing influence of climate change on our life has ignited numerous dis…" at bounding box center [808, 378] width 1088 height 188
click at [387, 470] on textarea "The increasing influence of climate change on our life has ignited numerous dis…" at bounding box center [808, 378] width 1088 height 188
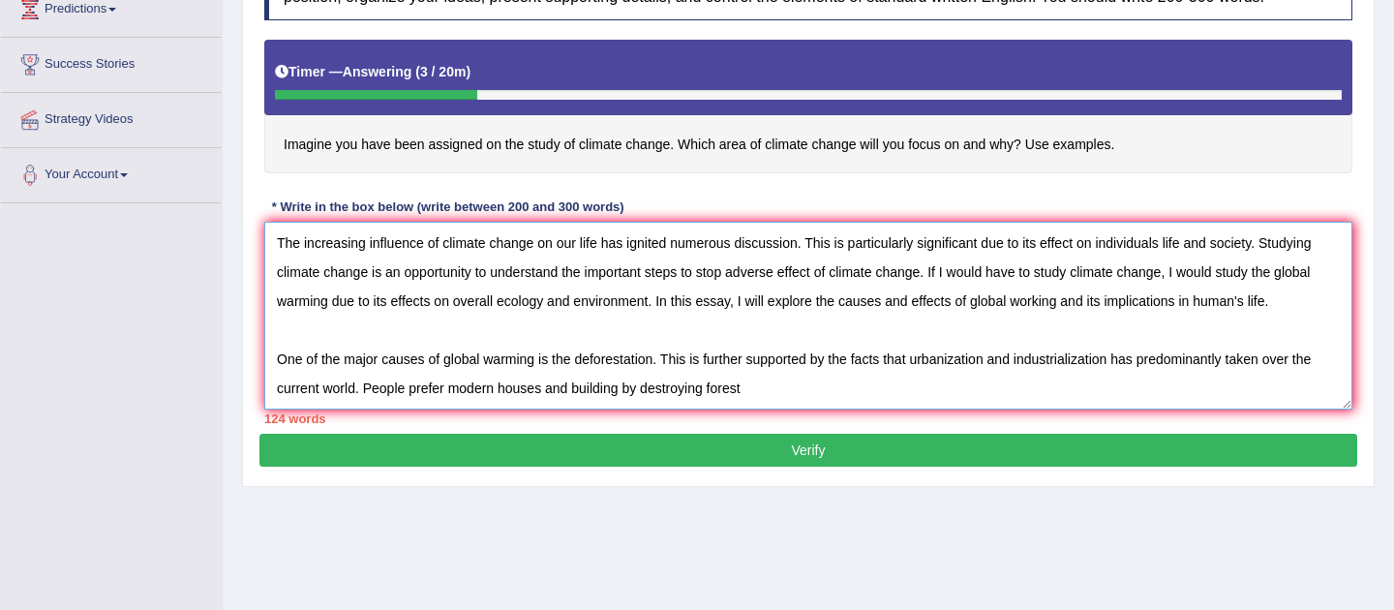
scroll to position [339, 0]
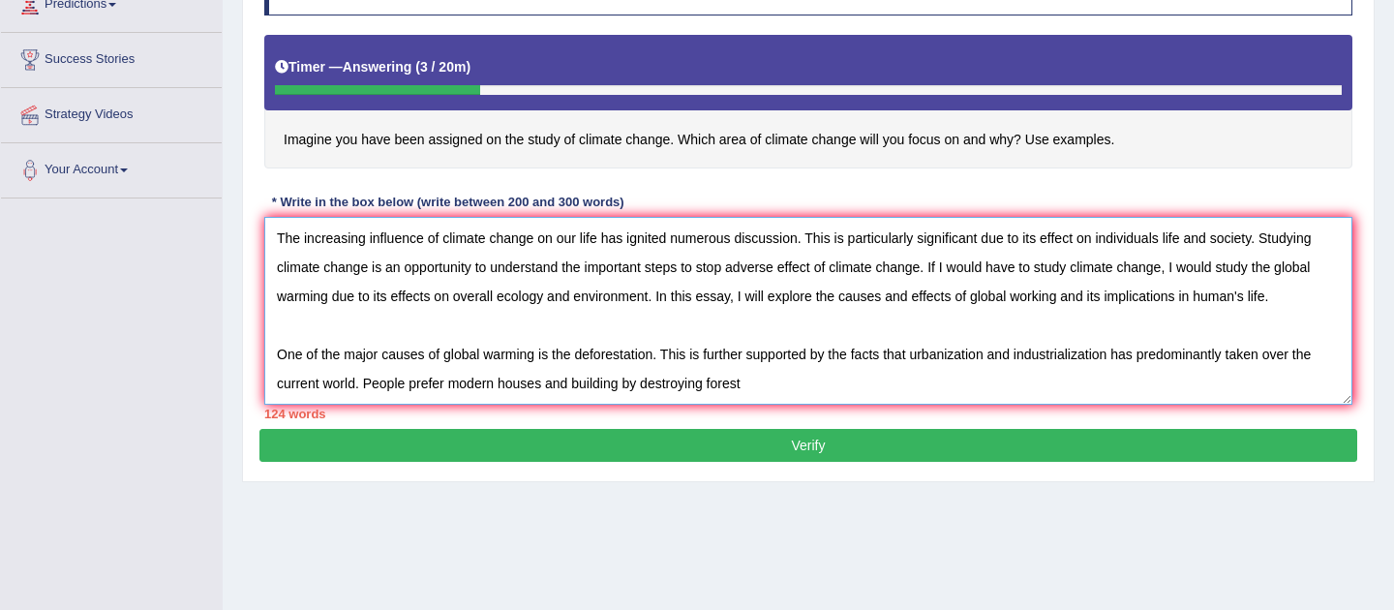
click at [885, 378] on textarea "The increasing influence of climate change on our life has ignited numerous dis…" at bounding box center [808, 311] width 1088 height 188
click at [747, 405] on textarea "The increasing influence of climate change on our life has ignited numerous dis…" at bounding box center [808, 311] width 1088 height 188
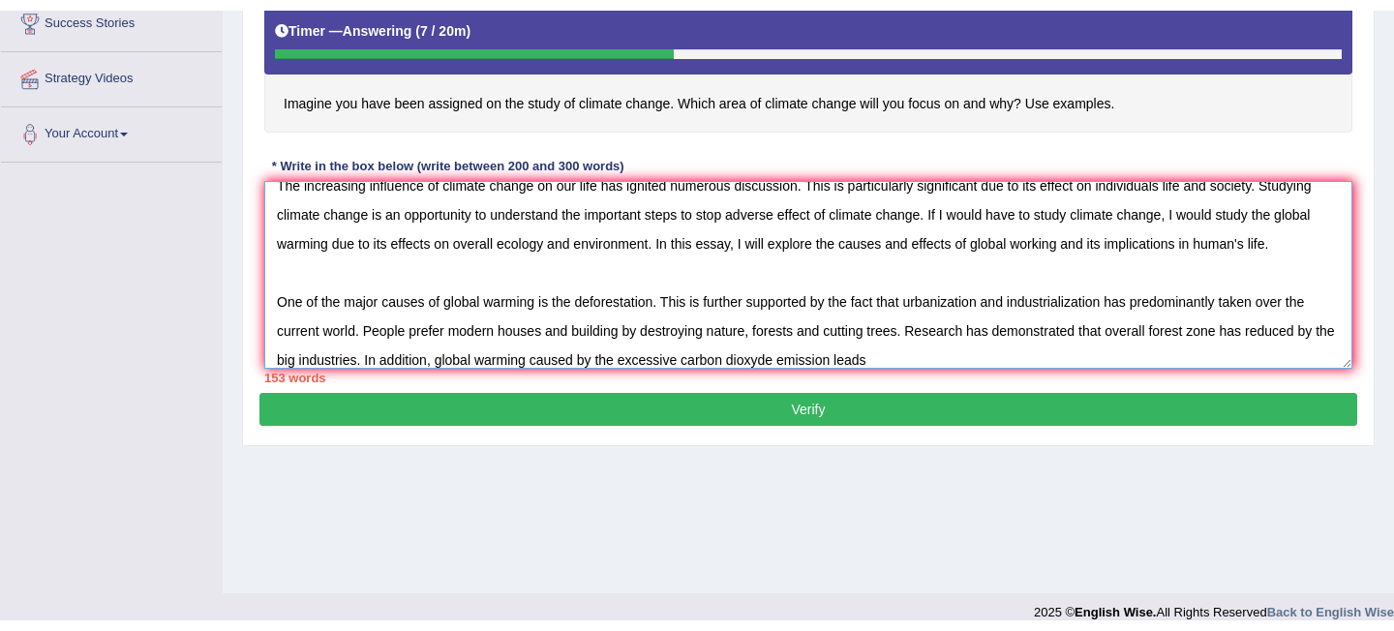
scroll to position [29, 0]
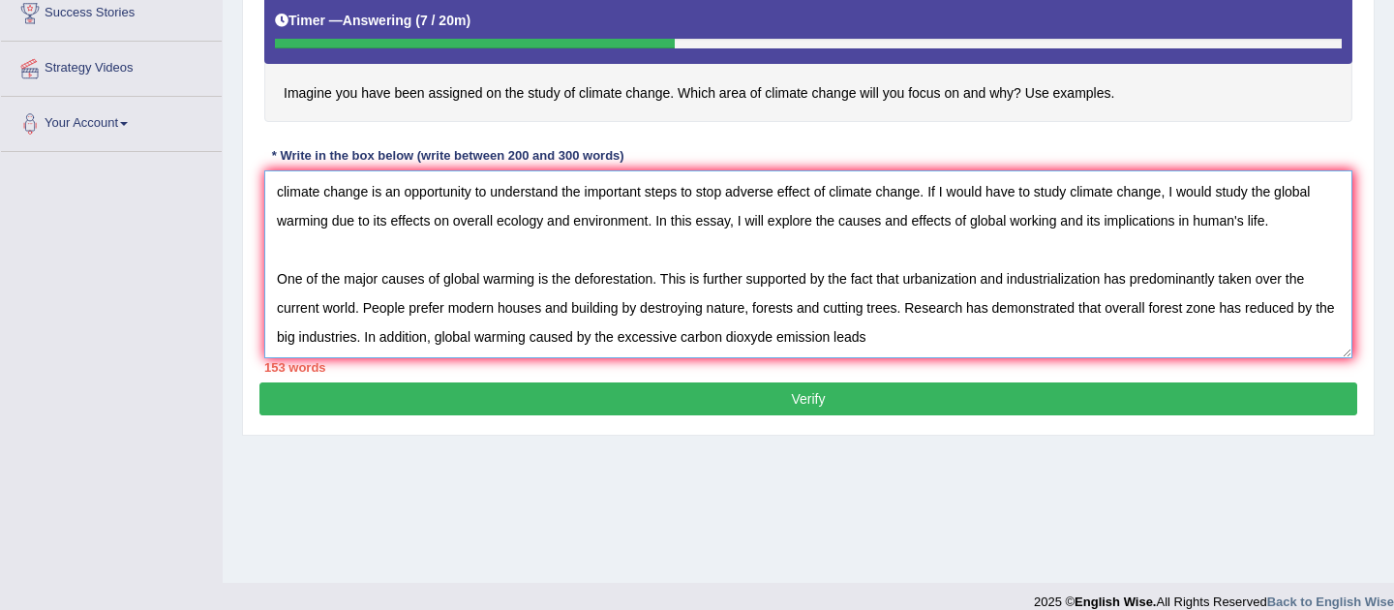
drag, startPoint x: 641, startPoint y: 365, endPoint x: 459, endPoint y: 359, distance: 182.1
click at [459, 358] on textarea "The increasing influence of climate change on our life has ignited numerous dis…" at bounding box center [808, 264] width 1088 height 188
click at [462, 358] on textarea "The increasing influence of climate change on our life has ignited numerous dis…" at bounding box center [808, 264] width 1088 height 188
click at [715, 355] on textarea "The increasing influence of climate change on our life has ignited numerous dis…" at bounding box center [808, 264] width 1088 height 188
paste textarea "global warming caused by the"
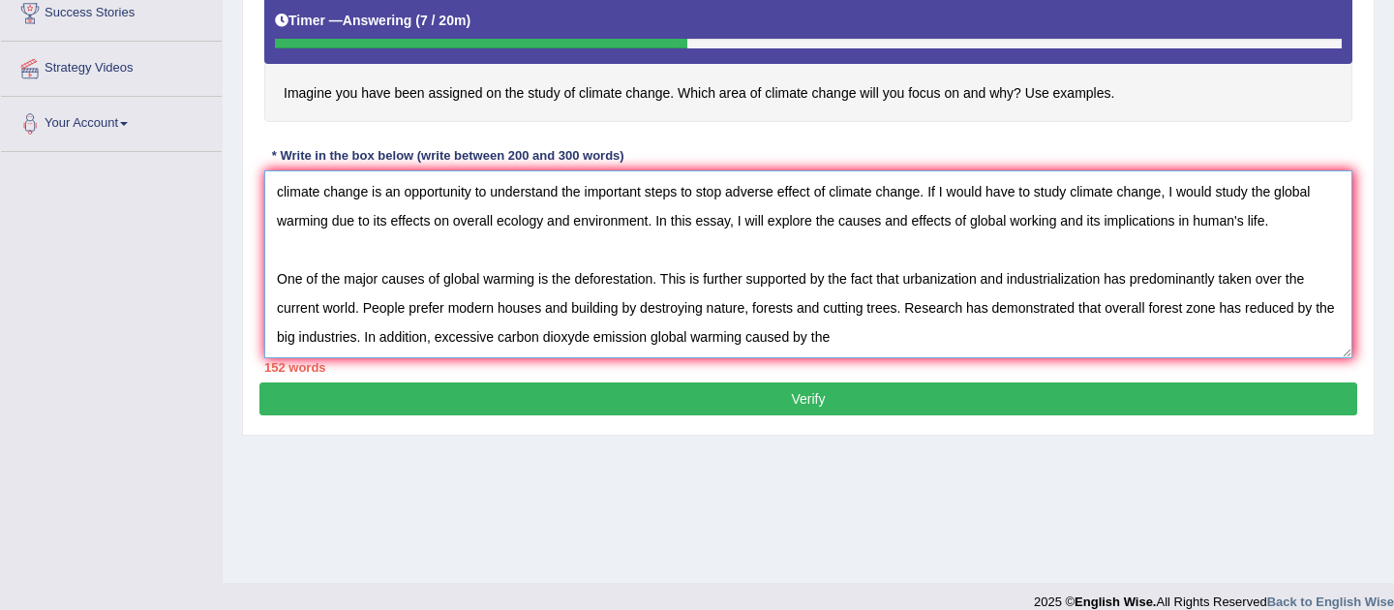
drag, startPoint x: 775, startPoint y: 356, endPoint x: 895, endPoint y: 357, distance: 120.0
click at [895, 357] on textarea "The increasing influence of climate change on our life has ignited numerous dis…" at bounding box center [808, 264] width 1088 height 188
click at [677, 353] on textarea "The increasing influence of climate change on our life has ignited numerous dis…" at bounding box center [808, 264] width 1088 height 188
click at [825, 358] on textarea "The increasing influence of climate change on our life has ignited numerous dis…" at bounding box center [808, 264] width 1088 height 188
click at [581, 354] on textarea "The increasing influence of climate change on our life has ignited numerous dis…" at bounding box center [808, 264] width 1088 height 188
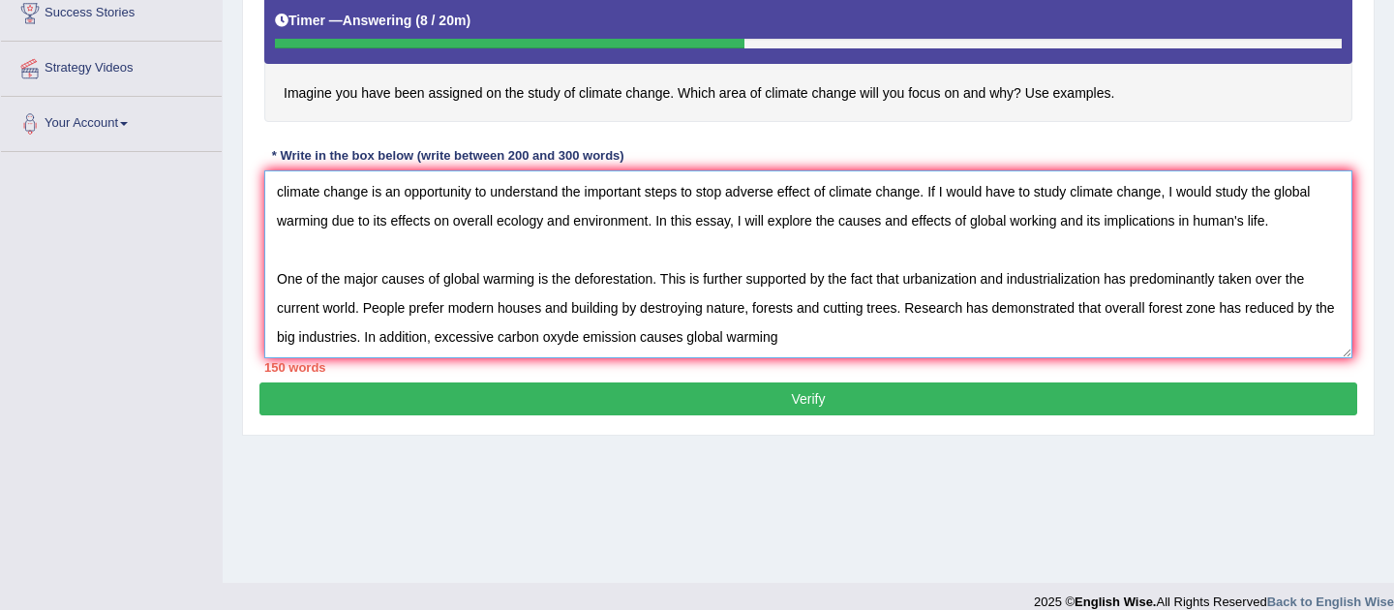
click at [601, 358] on textarea "The increasing influence of climate change on our life has ignited numerous dis…" at bounding box center [808, 264] width 1088 height 188
click at [614, 356] on textarea "The increasing influence of climate change on our life has ignited numerous dis…" at bounding box center [808, 264] width 1088 height 188
click at [844, 358] on textarea "The increasing influence of climate change on our life has ignited numerous dis…" at bounding box center [808, 264] width 1088 height 188
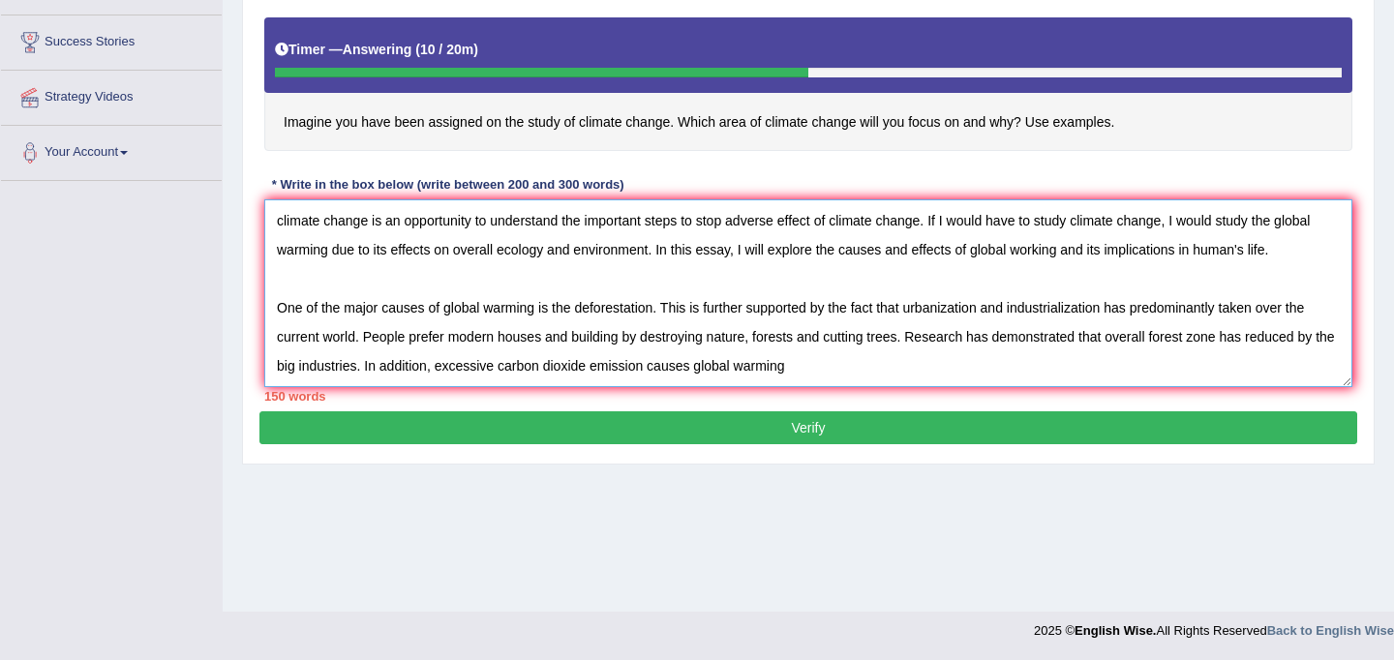
click at [670, 384] on textarea "The increasing influence of climate change on our life has ignited numerous dis…" at bounding box center [808, 293] width 1088 height 188
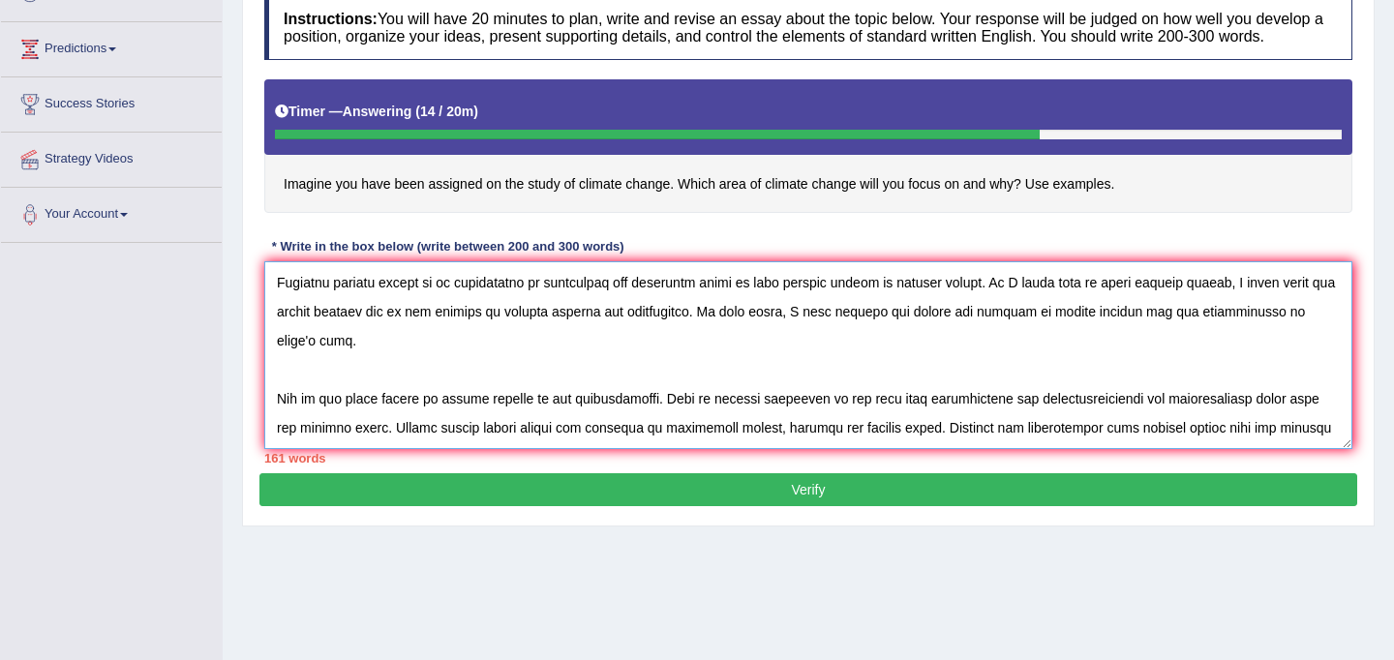
scroll to position [356, 0]
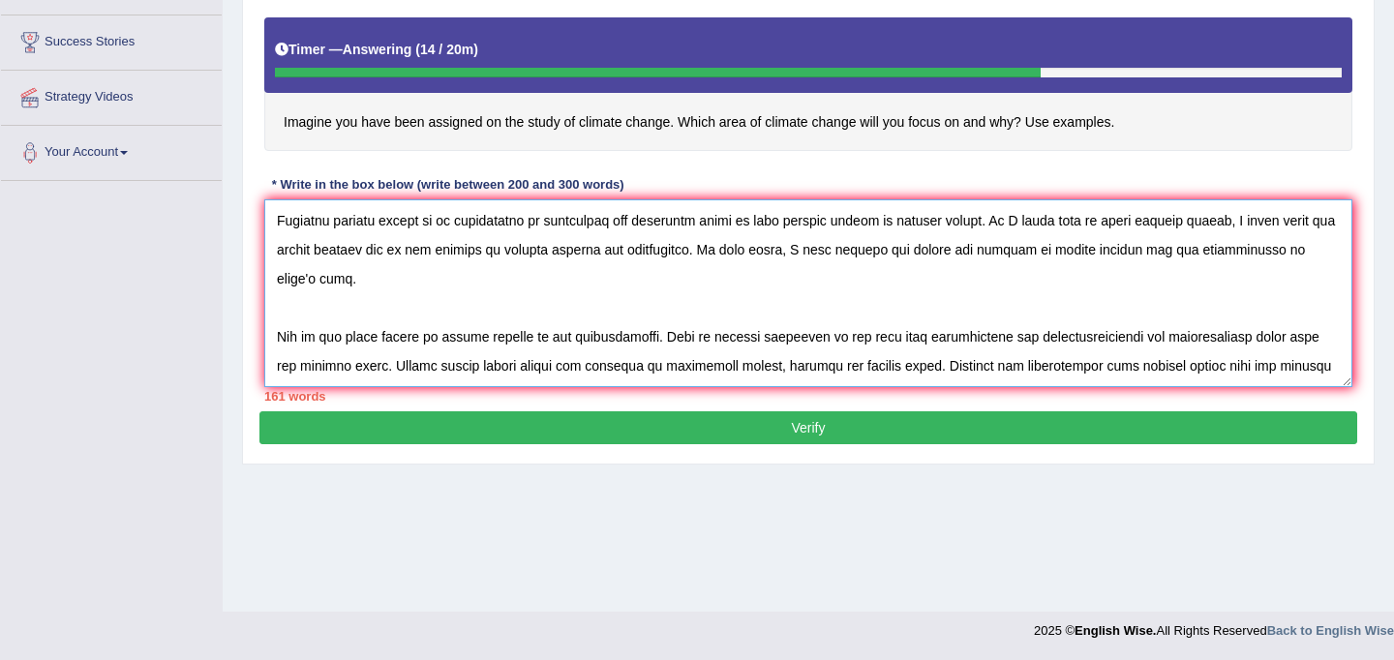
drag, startPoint x: 277, startPoint y: 440, endPoint x: 480, endPoint y: 661, distance: 300.0
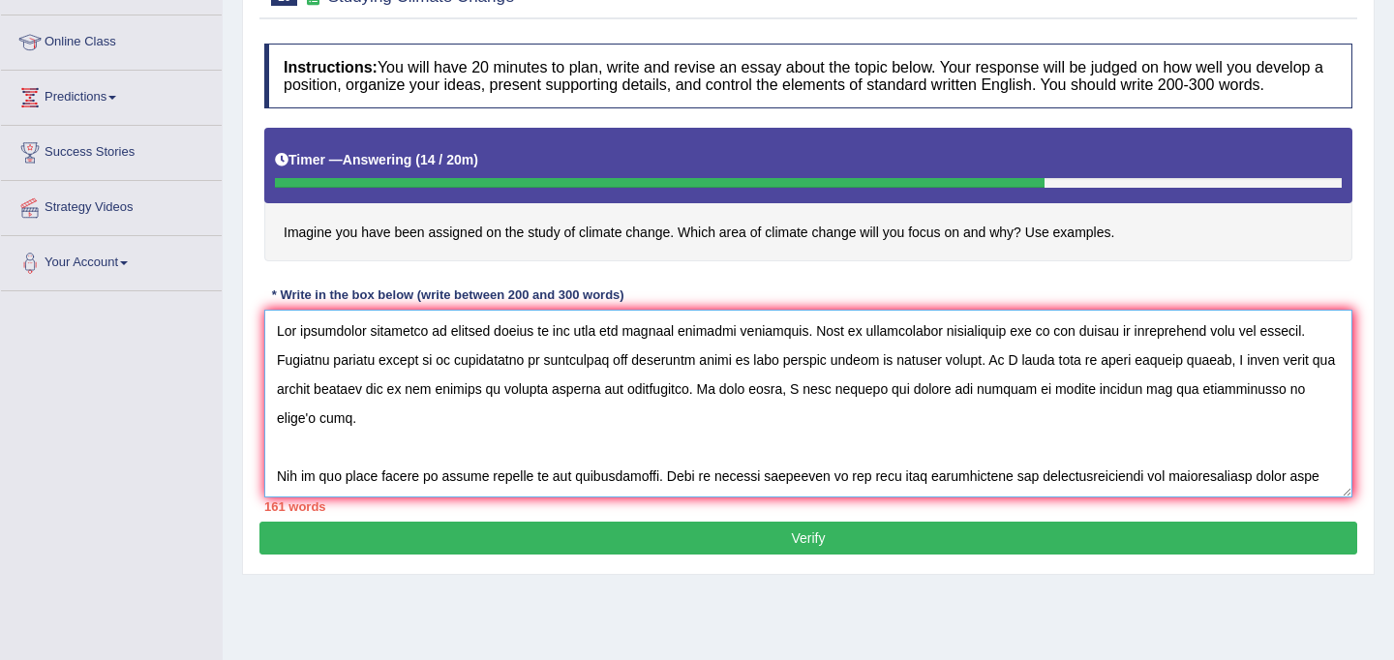
scroll to position [0, 0]
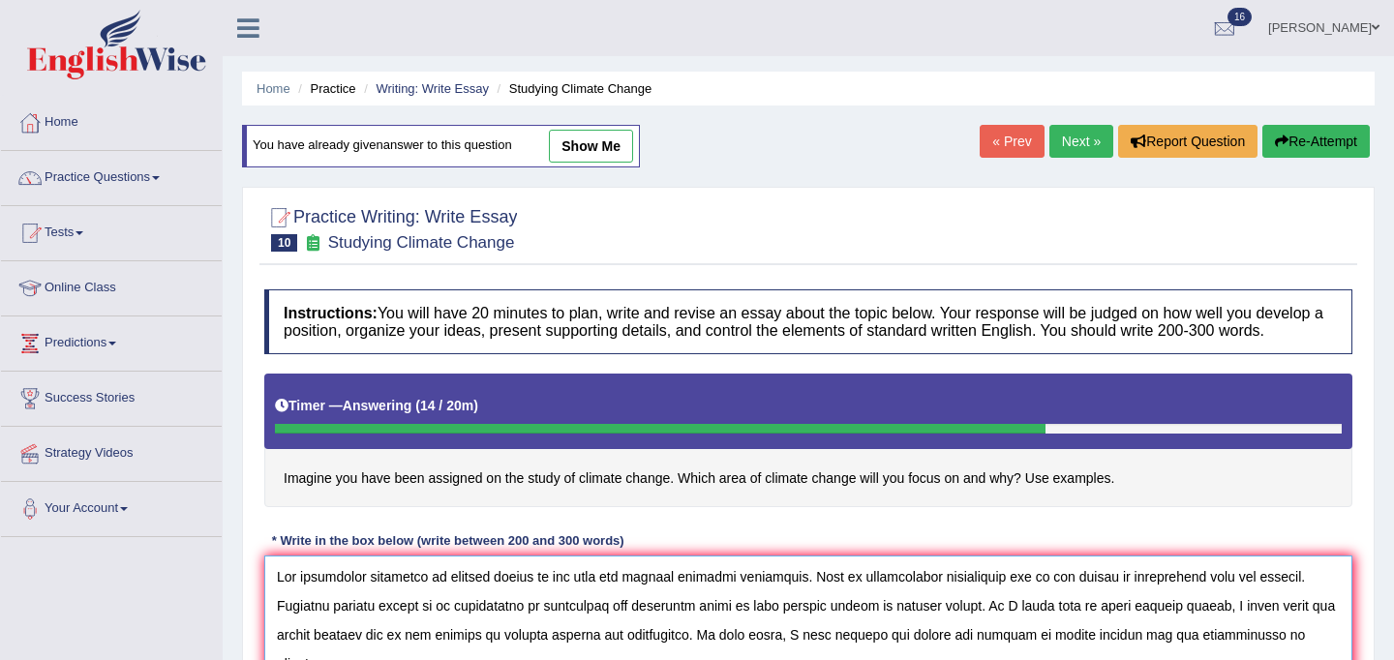
type textarea "The increasing influence of climate change on our life has ignited numerous dis…"
click at [1328, 141] on button "Re-Attempt" at bounding box center [1315, 141] width 107 height 33
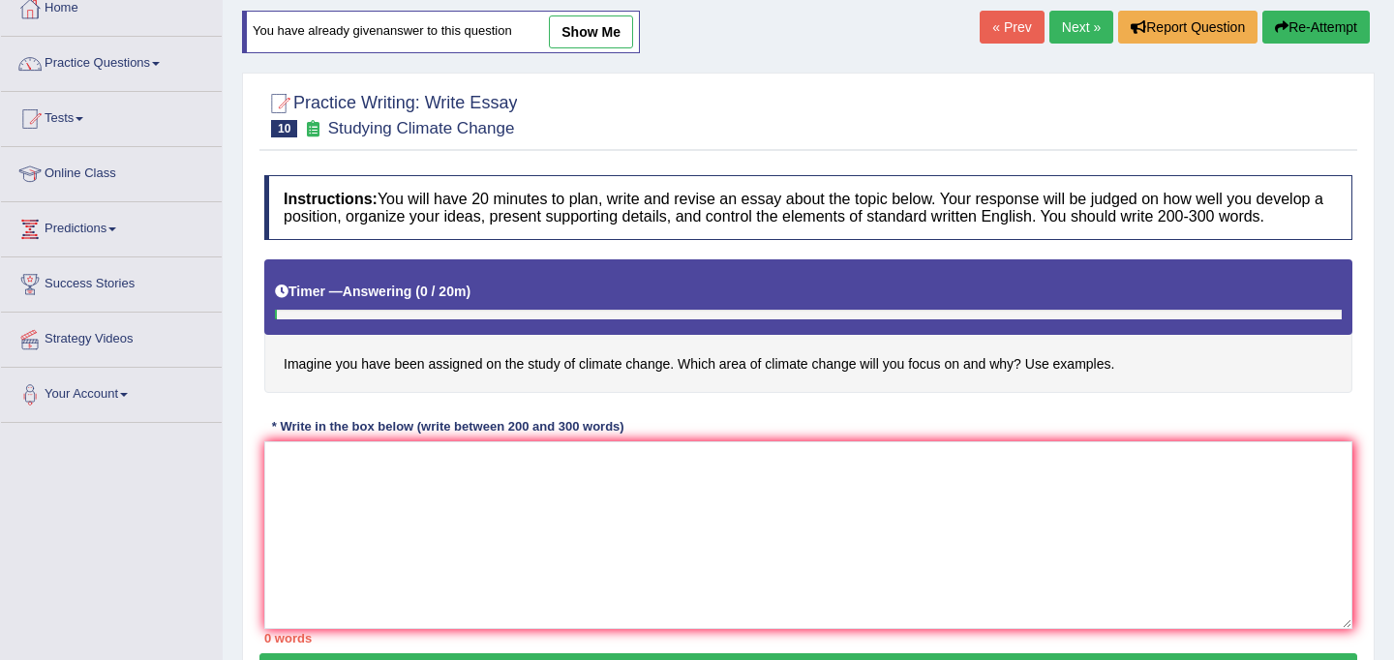
scroll to position [110, 0]
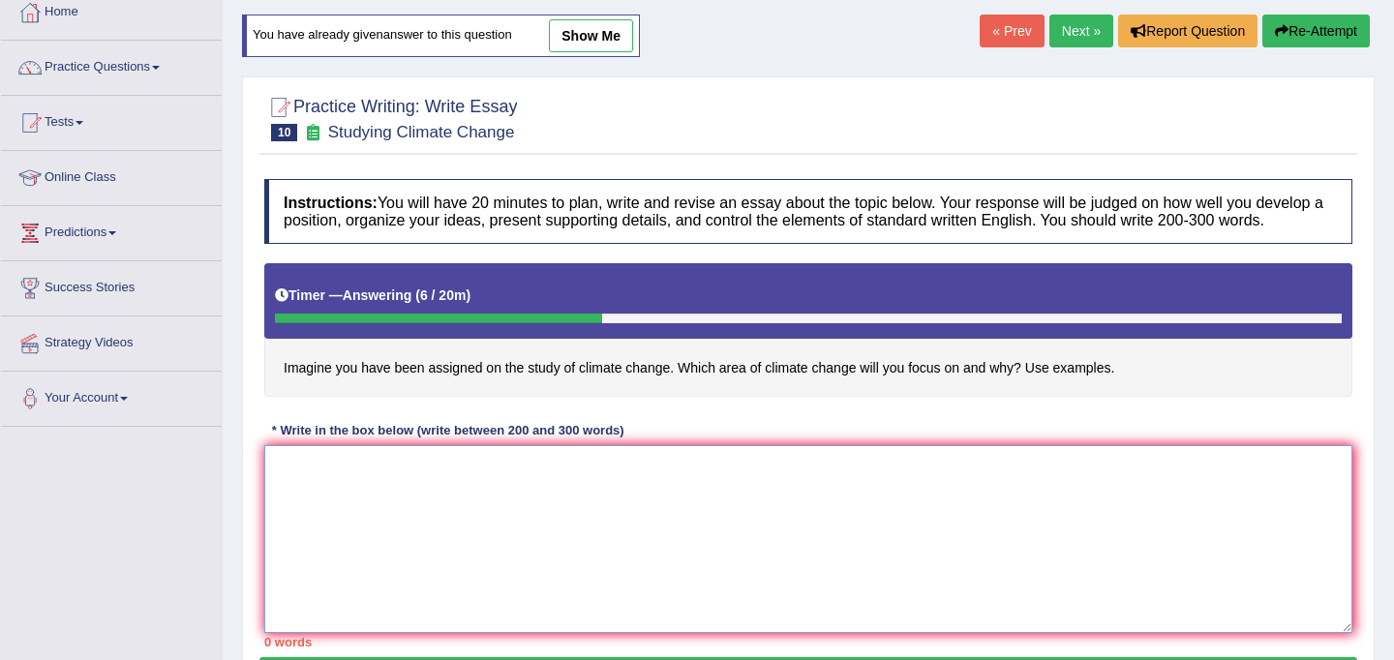
click at [670, 511] on textarea at bounding box center [808, 539] width 1088 height 188
paste textarea "The increasing influence of climate change on our life has ignited numerous dis…"
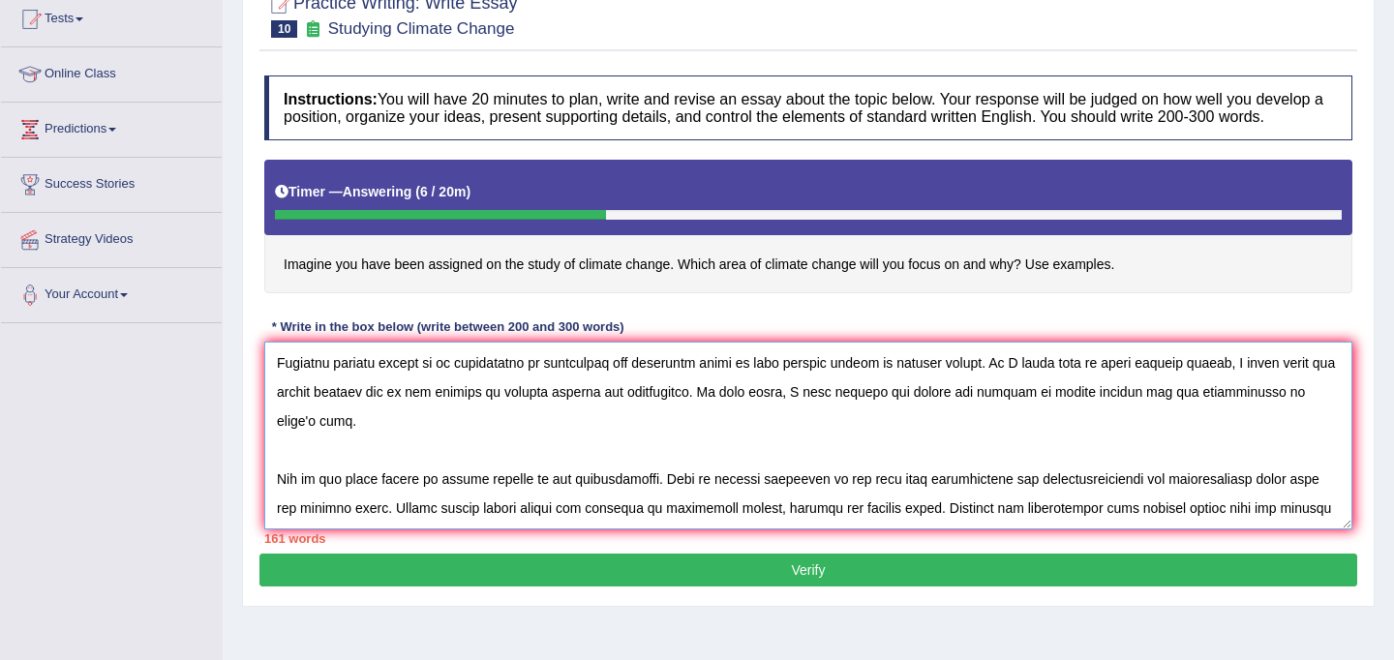
scroll to position [215, 0]
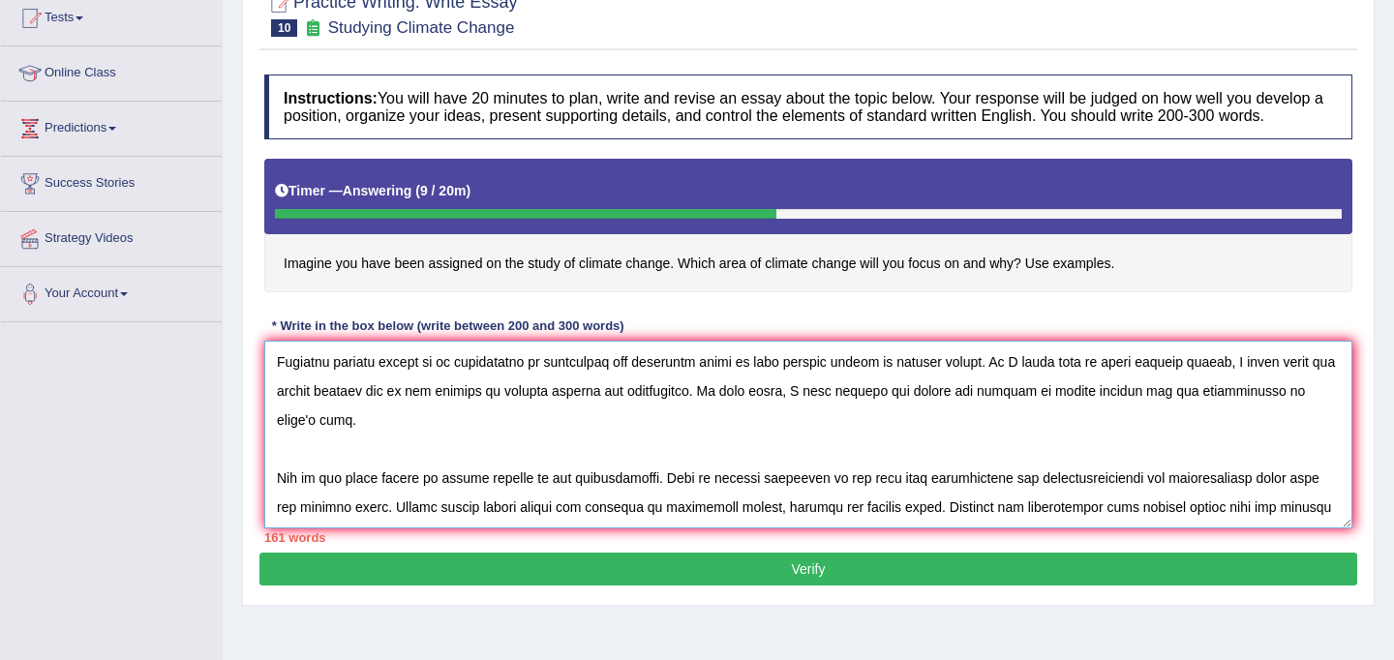
click at [822, 525] on textarea at bounding box center [808, 435] width 1088 height 188
click at [1141, 529] on textarea at bounding box center [808, 435] width 1088 height 188
click at [1240, 528] on textarea at bounding box center [808, 435] width 1088 height 188
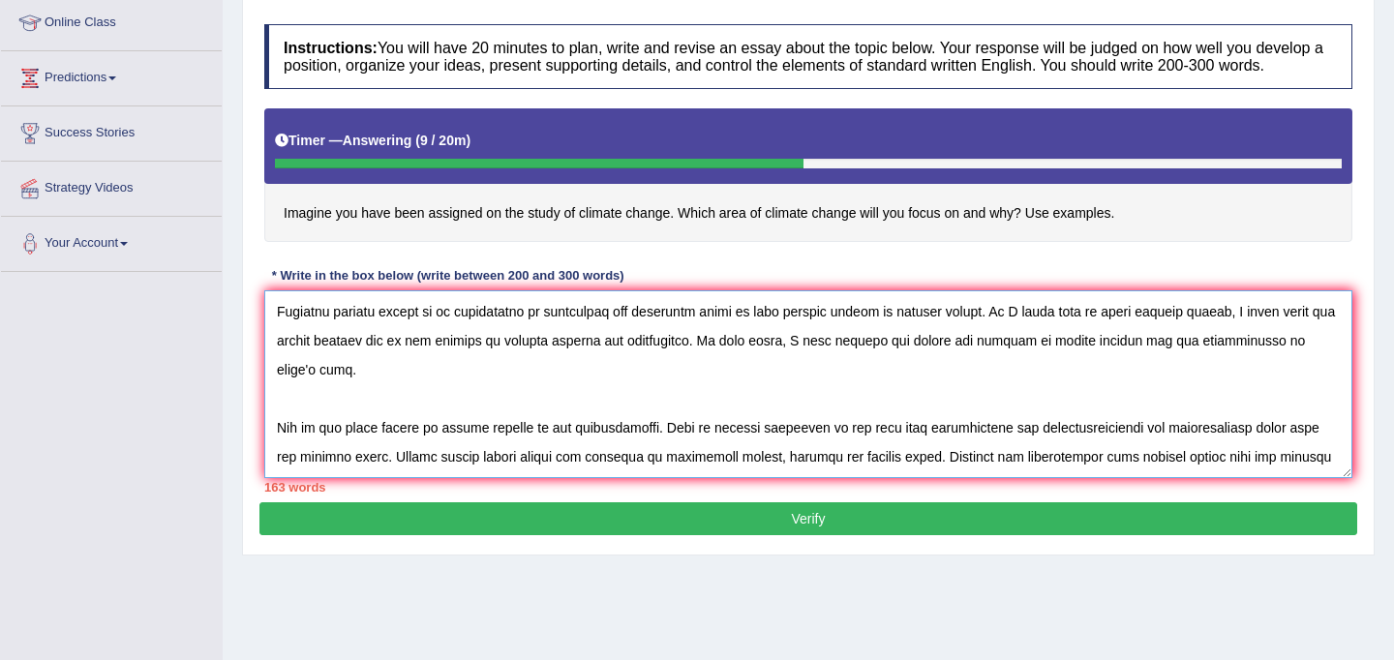
scroll to position [45, 0]
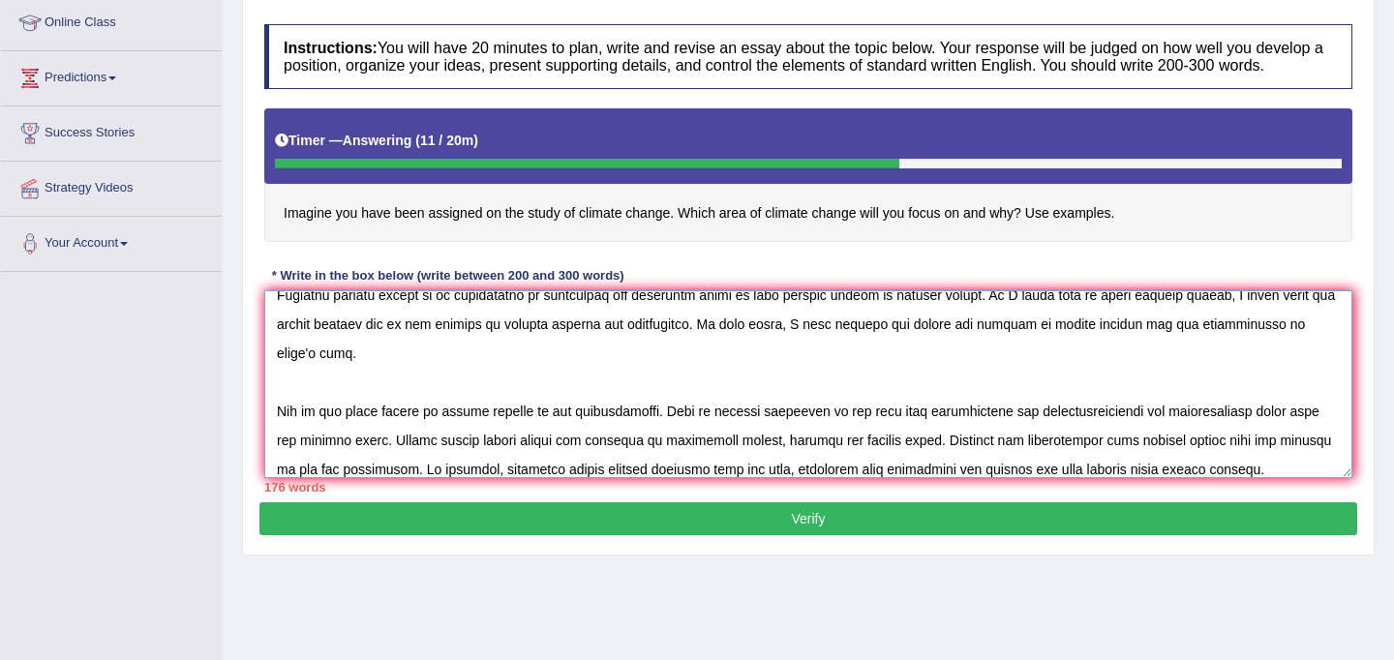
click at [467, 478] on textarea at bounding box center [808, 384] width 1088 height 188
click at [802, 478] on textarea at bounding box center [808, 384] width 1088 height 188
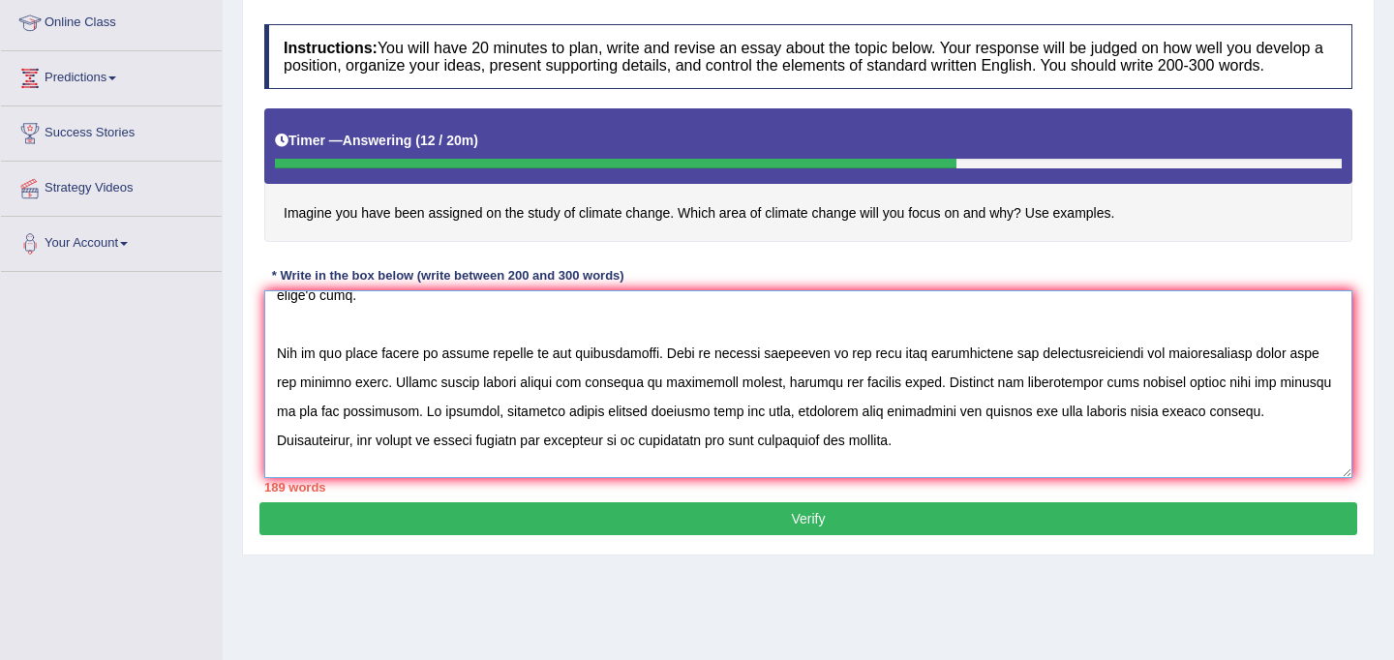
scroll to position [116, 0]
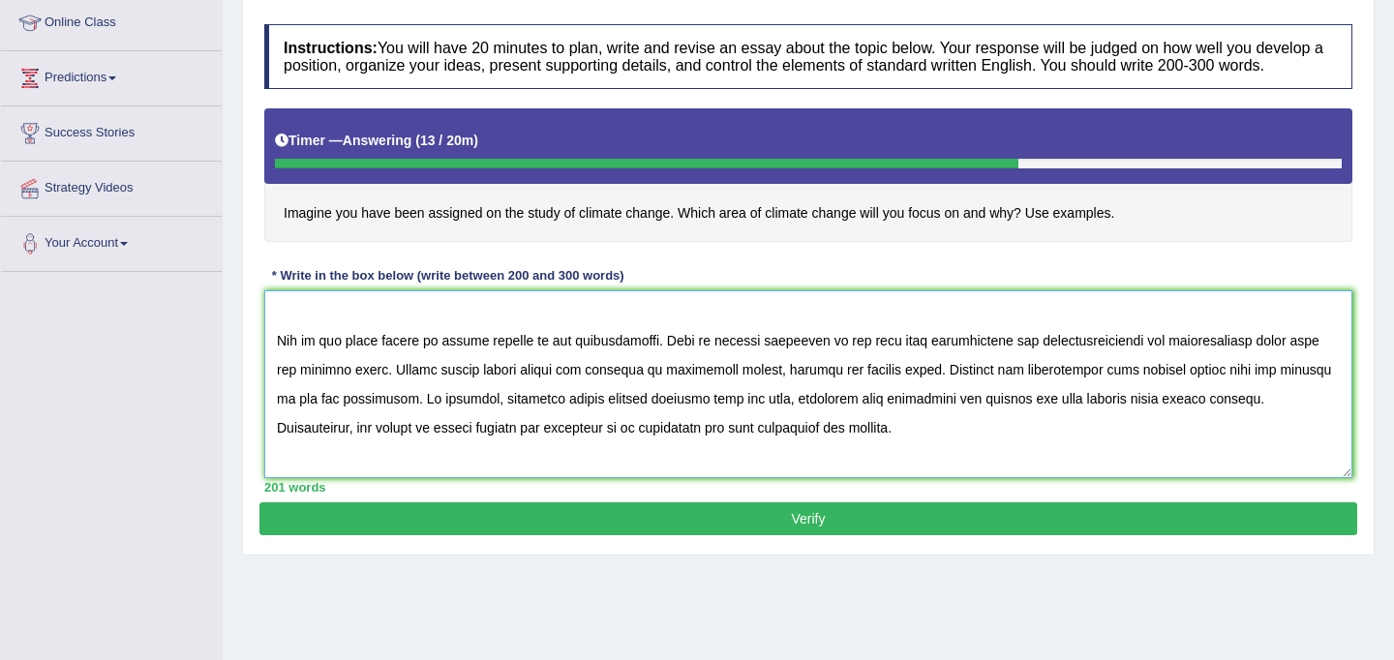
click at [1096, 477] on textarea at bounding box center [808, 384] width 1088 height 188
click at [1150, 467] on textarea at bounding box center [808, 384] width 1088 height 188
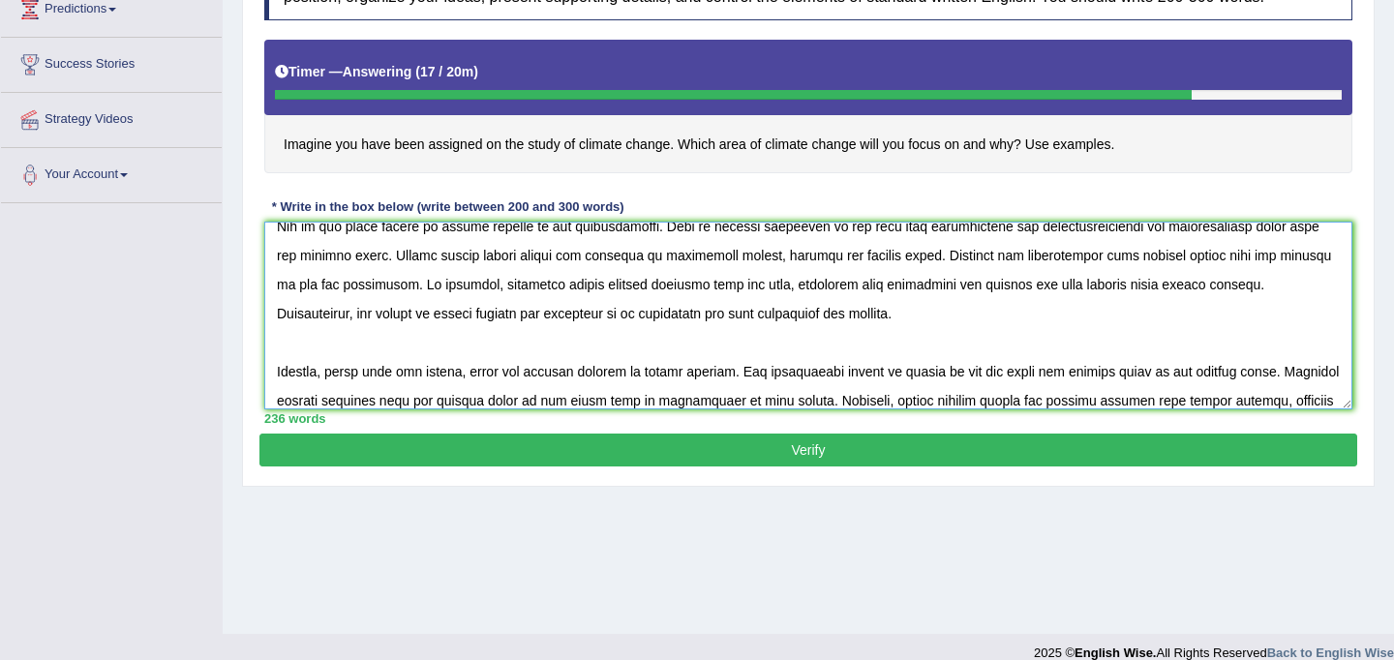
scroll to position [174, 0]
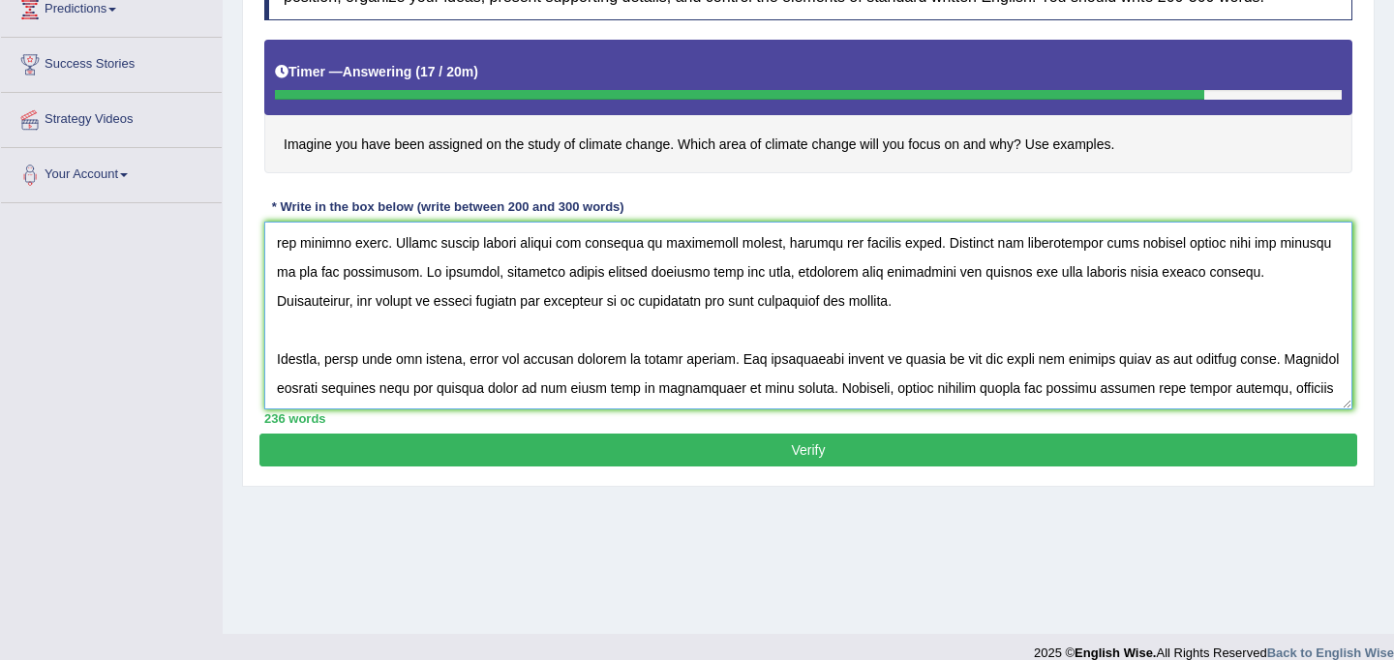
drag, startPoint x: 304, startPoint y: 401, endPoint x: 527, endPoint y: 420, distance: 223.5
click at [527, 409] on textarea at bounding box center [808, 316] width 1088 height 188
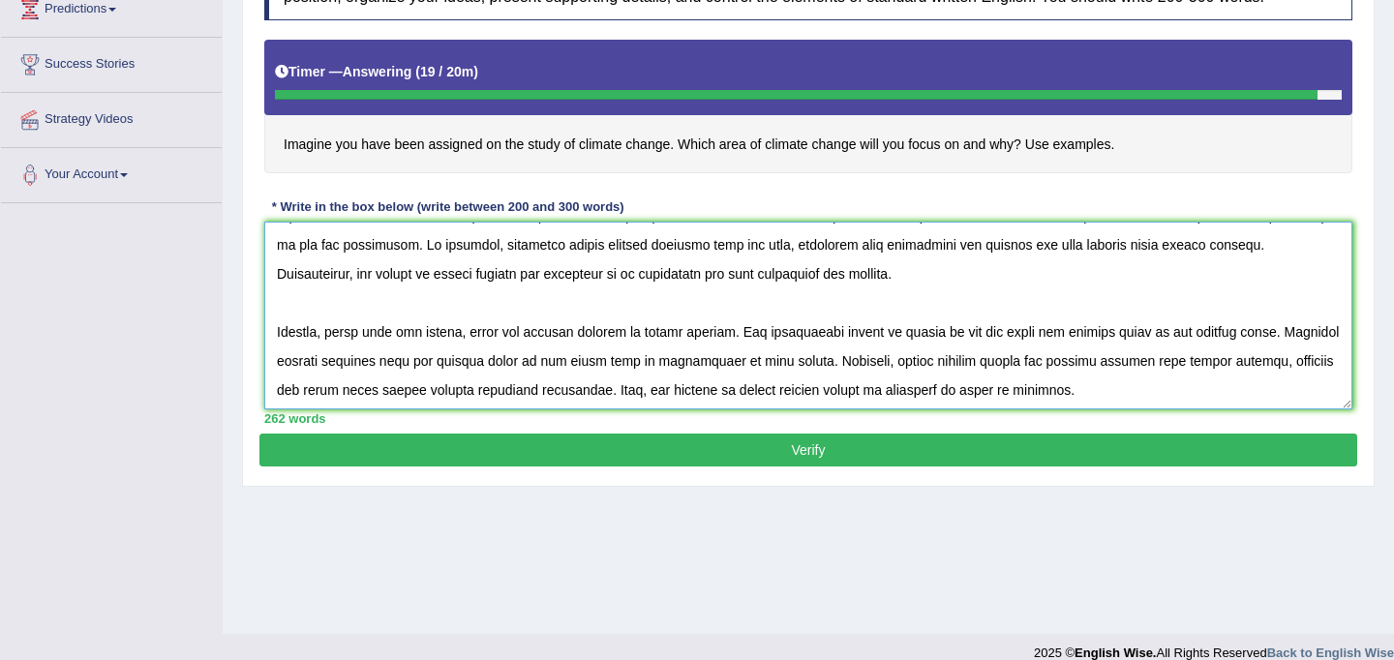
scroll to position [232, 0]
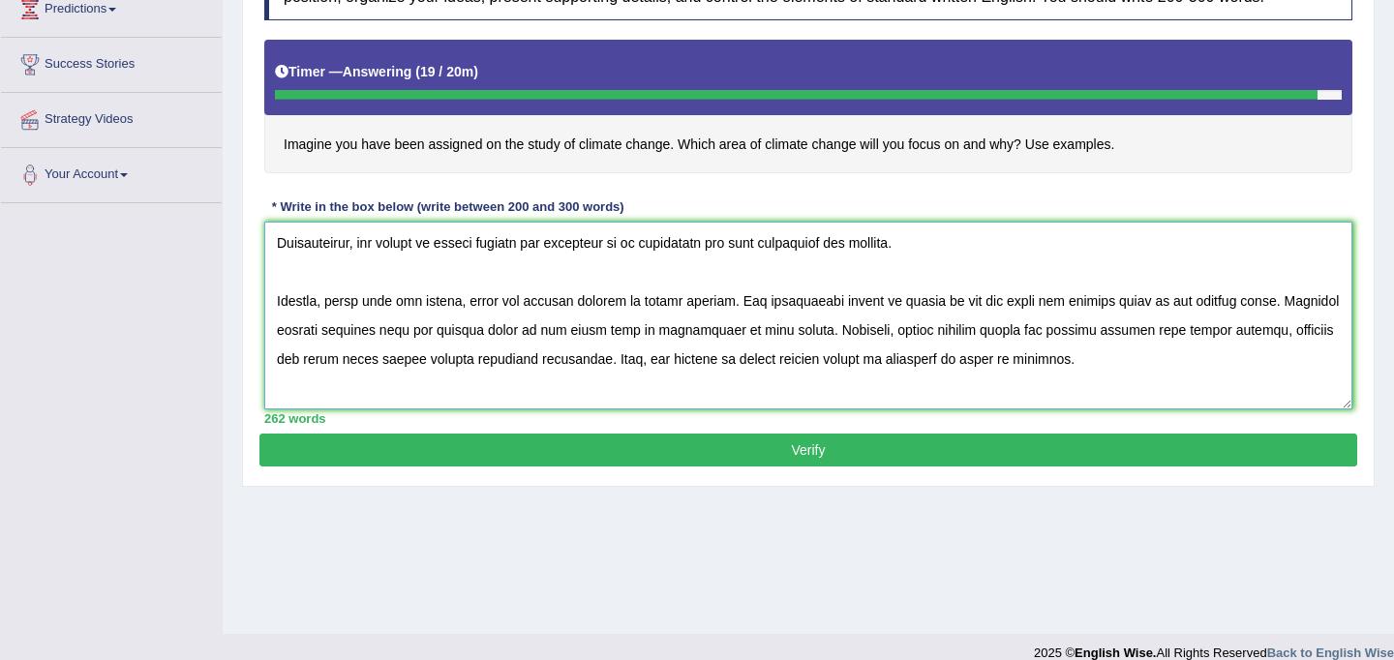
drag, startPoint x: 276, startPoint y: 256, endPoint x: 519, endPoint y: 456, distance: 314.9
click at [519, 456] on div "Practice Writing: Write Essay 10 Studying Climate Change Instructions: You will…" at bounding box center [808, 170] width 1133 height 634
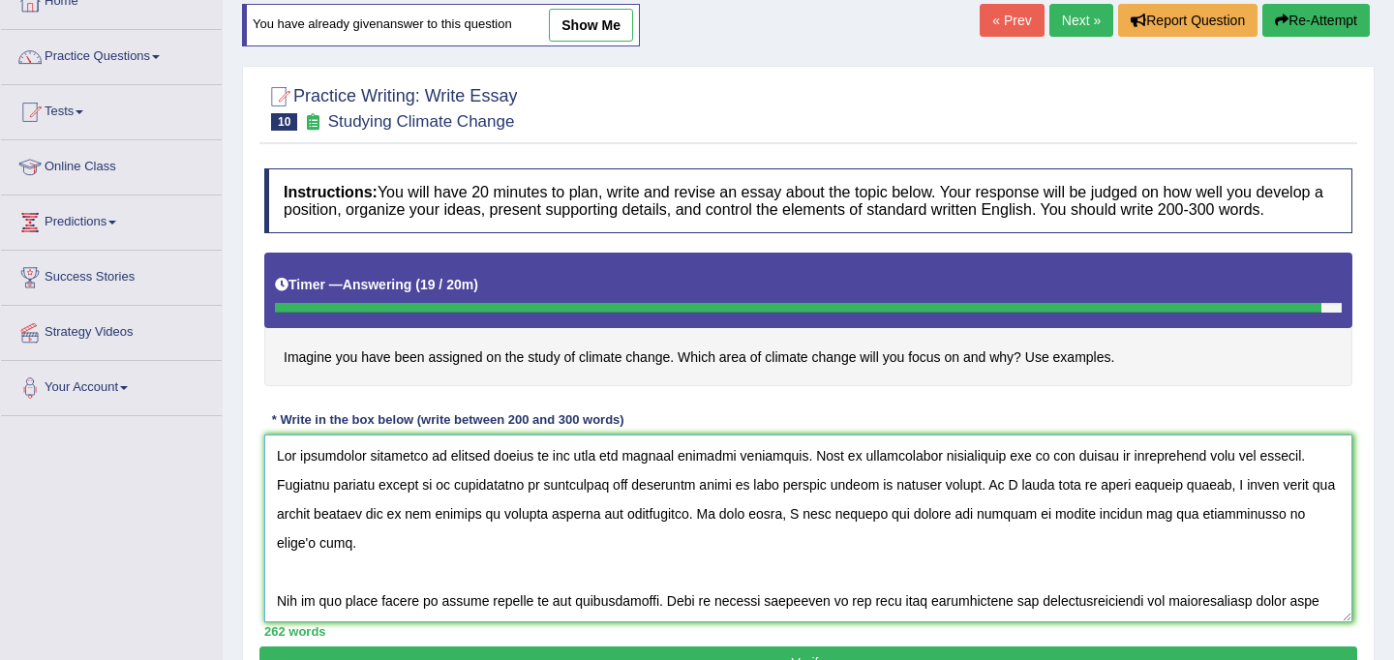
scroll to position [0, 0]
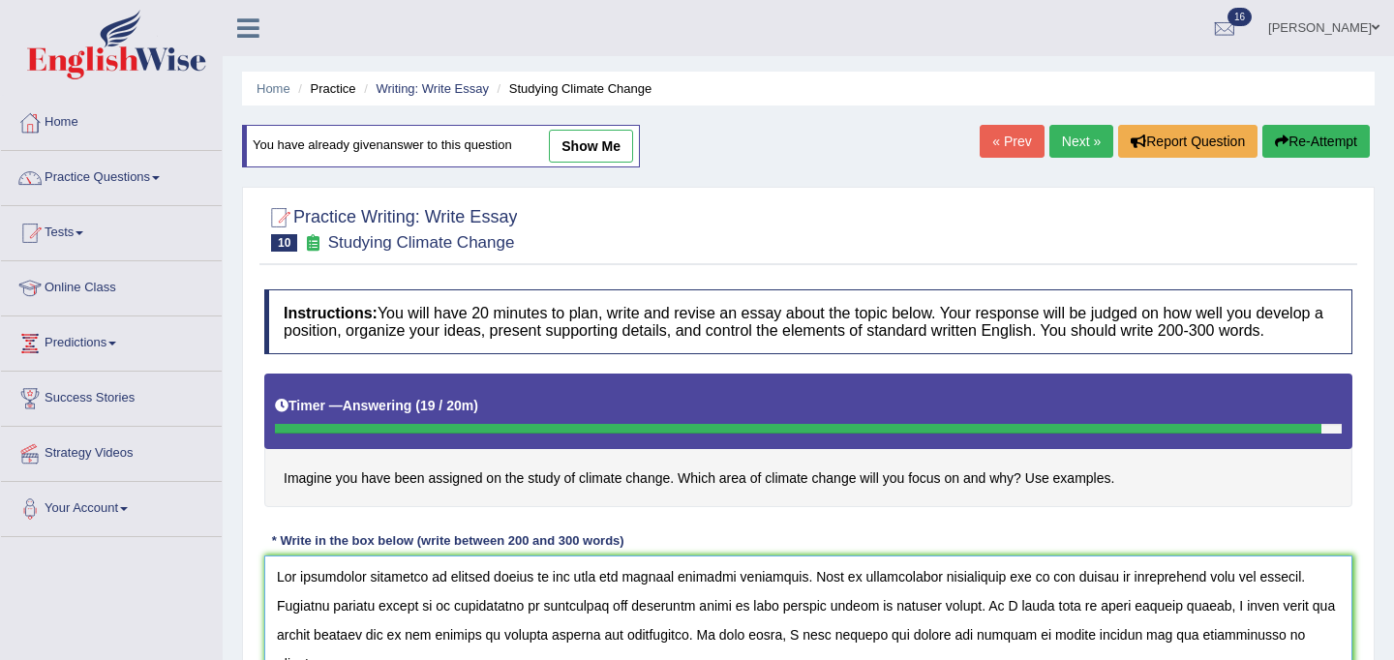
type textarea "The increasing influence of climate change on our life has ignited numerous dis…"
click at [1294, 141] on button "Re-Attempt" at bounding box center [1315, 141] width 107 height 33
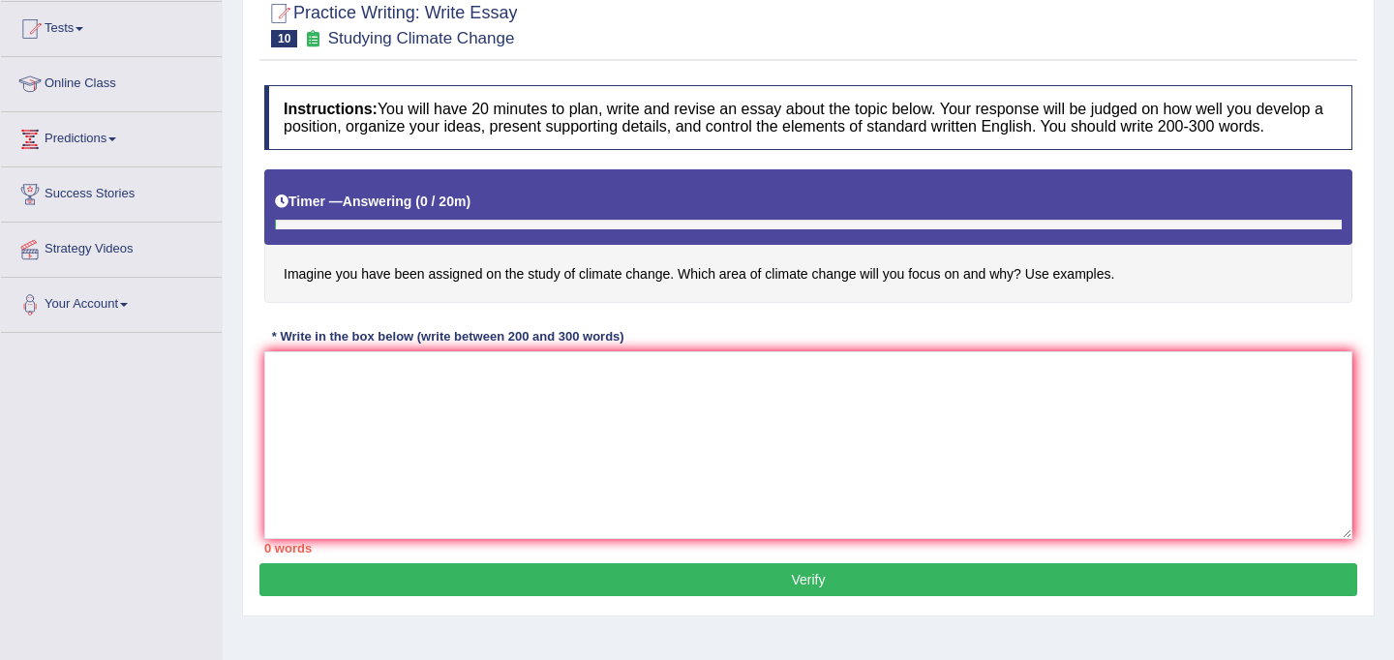
scroll to position [356, 0]
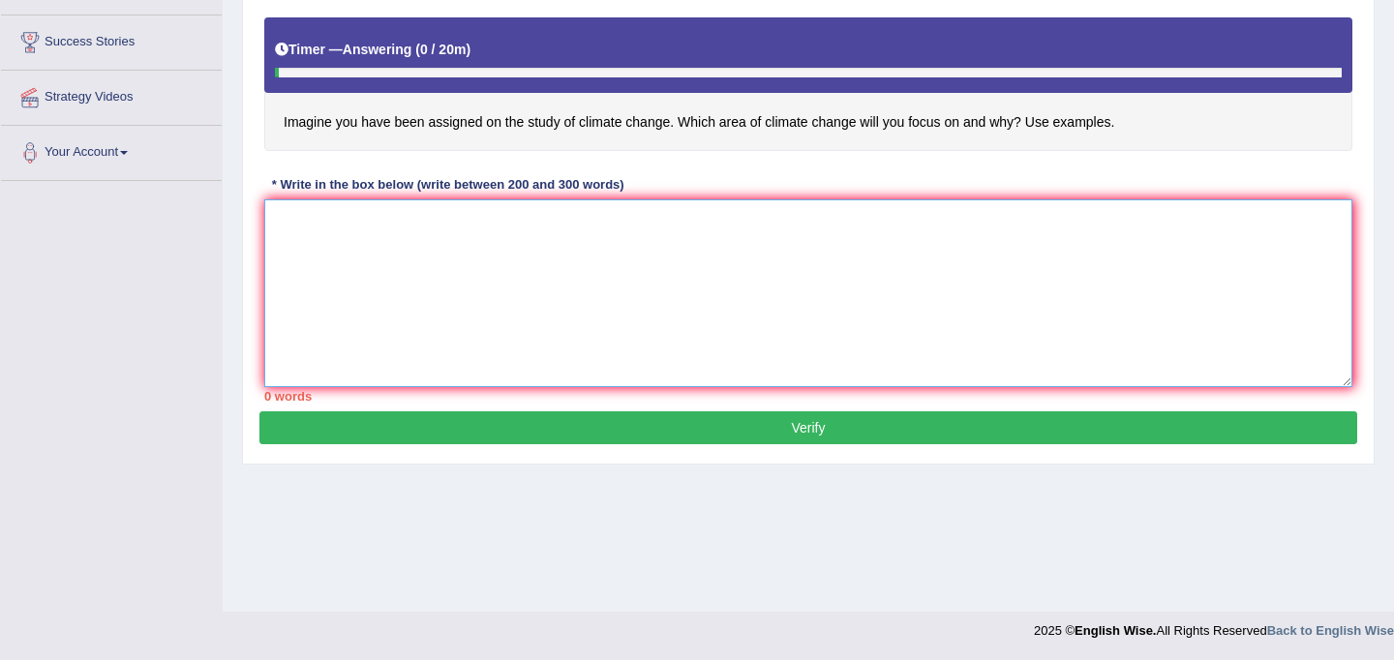
click at [571, 291] on textarea at bounding box center [808, 293] width 1088 height 188
paste textarea "The increasing influence of climate change on our life has ignited numerous dis…"
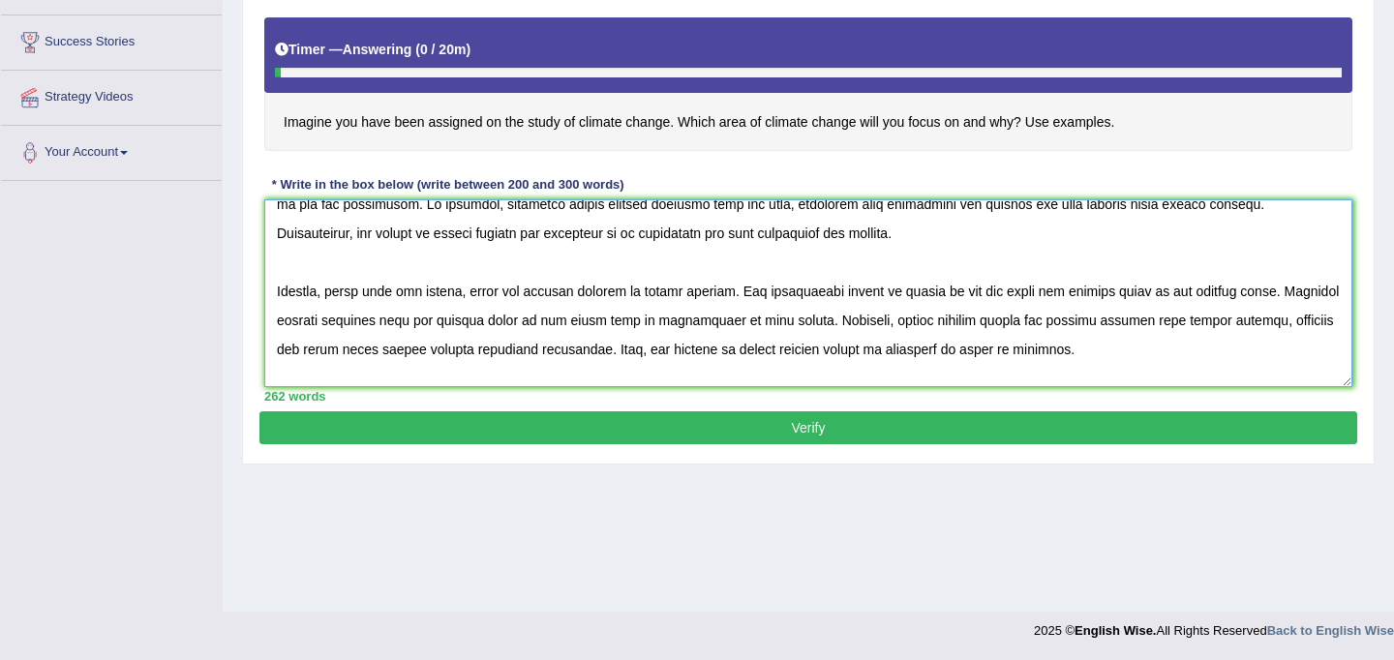
scroll to position [232, 0]
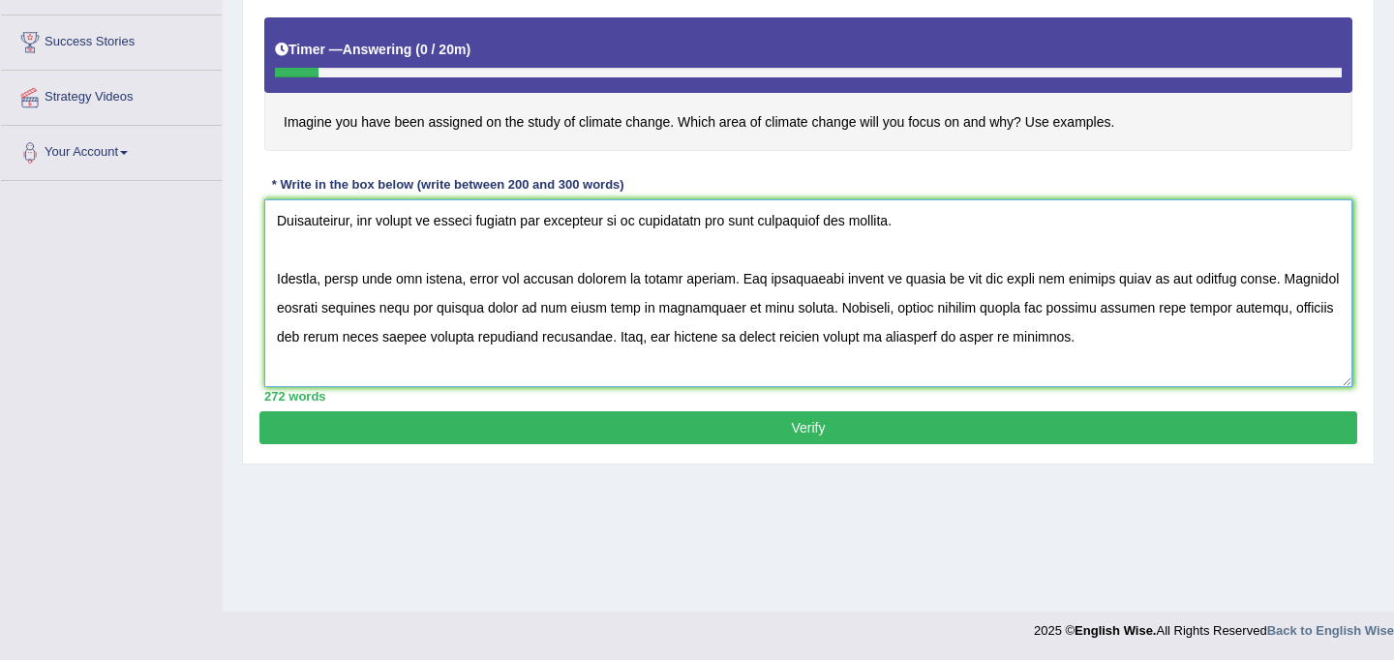
click at [895, 384] on textarea at bounding box center [808, 293] width 1088 height 188
click at [1055, 384] on textarea at bounding box center [808, 293] width 1088 height 188
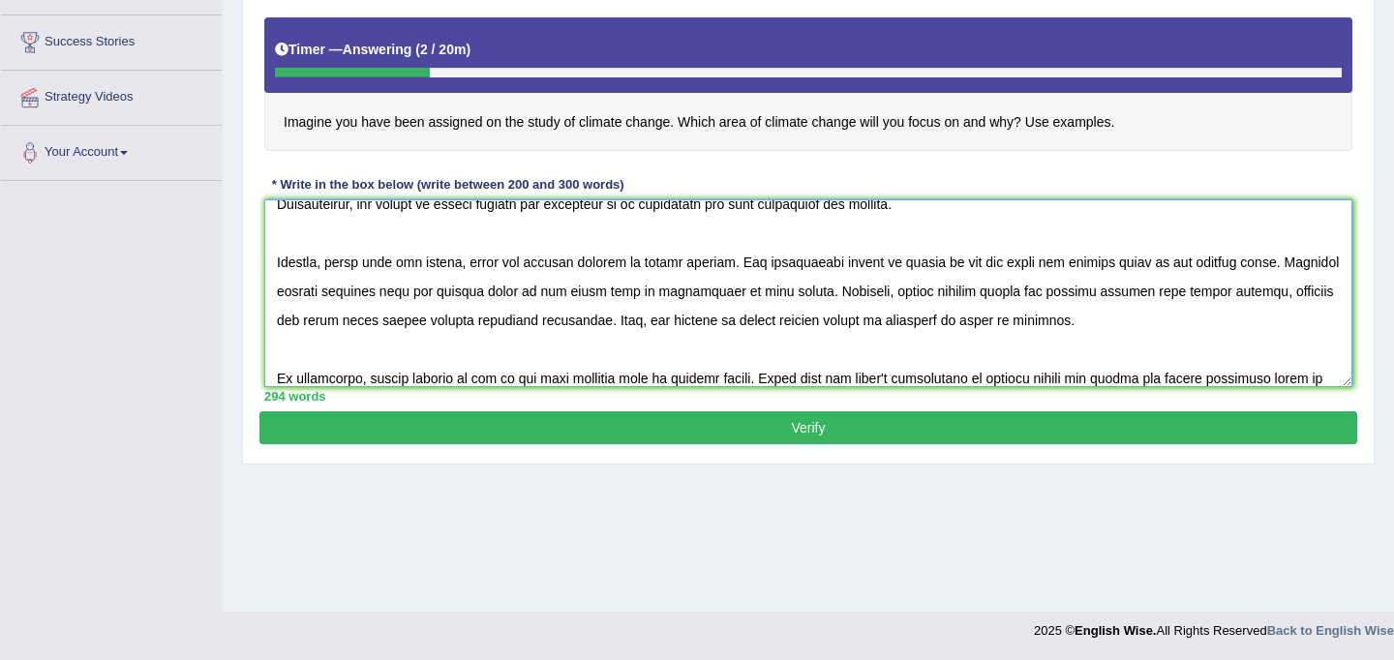
scroll to position [261, 0]
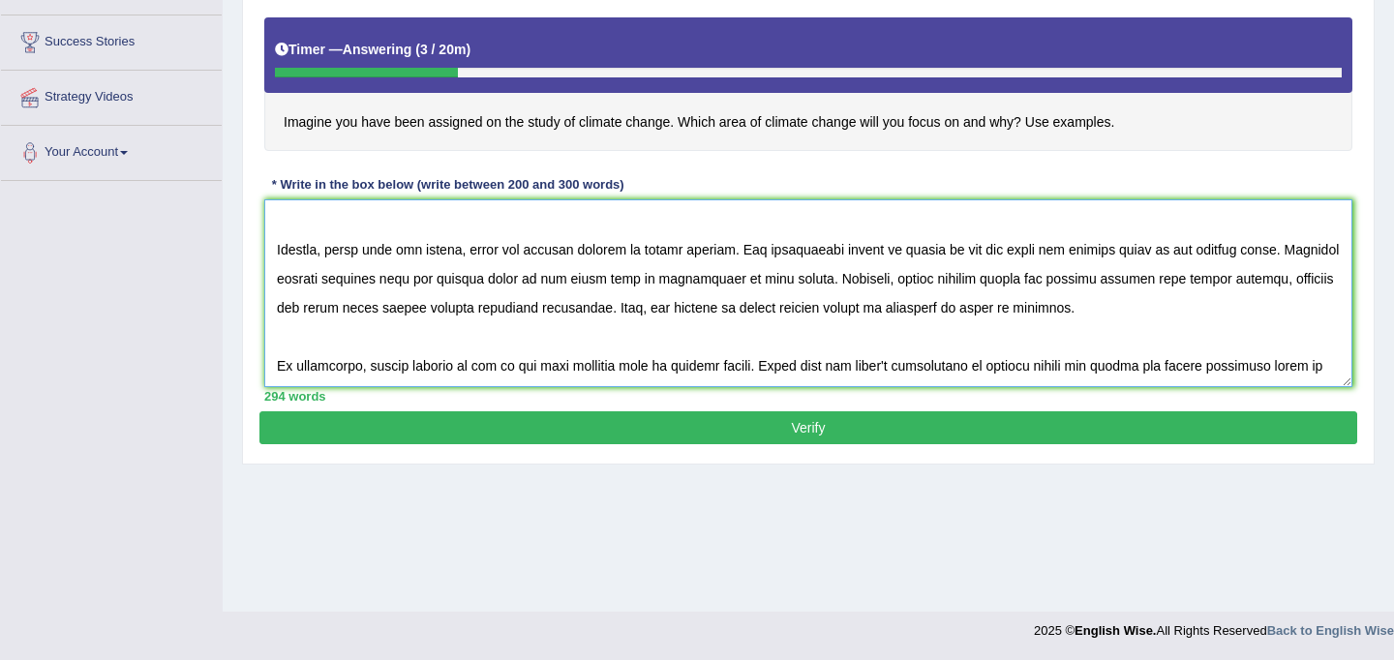
drag, startPoint x: 1048, startPoint y: 352, endPoint x: 1115, endPoint y: 354, distance: 66.8
click at [1115, 354] on textarea at bounding box center [808, 293] width 1088 height 188
drag, startPoint x: 1180, startPoint y: 354, endPoint x: 315, endPoint y: 379, distance: 865.7
click at [315, 379] on textarea at bounding box center [808, 293] width 1088 height 188
click at [947, 387] on textarea at bounding box center [808, 293] width 1088 height 188
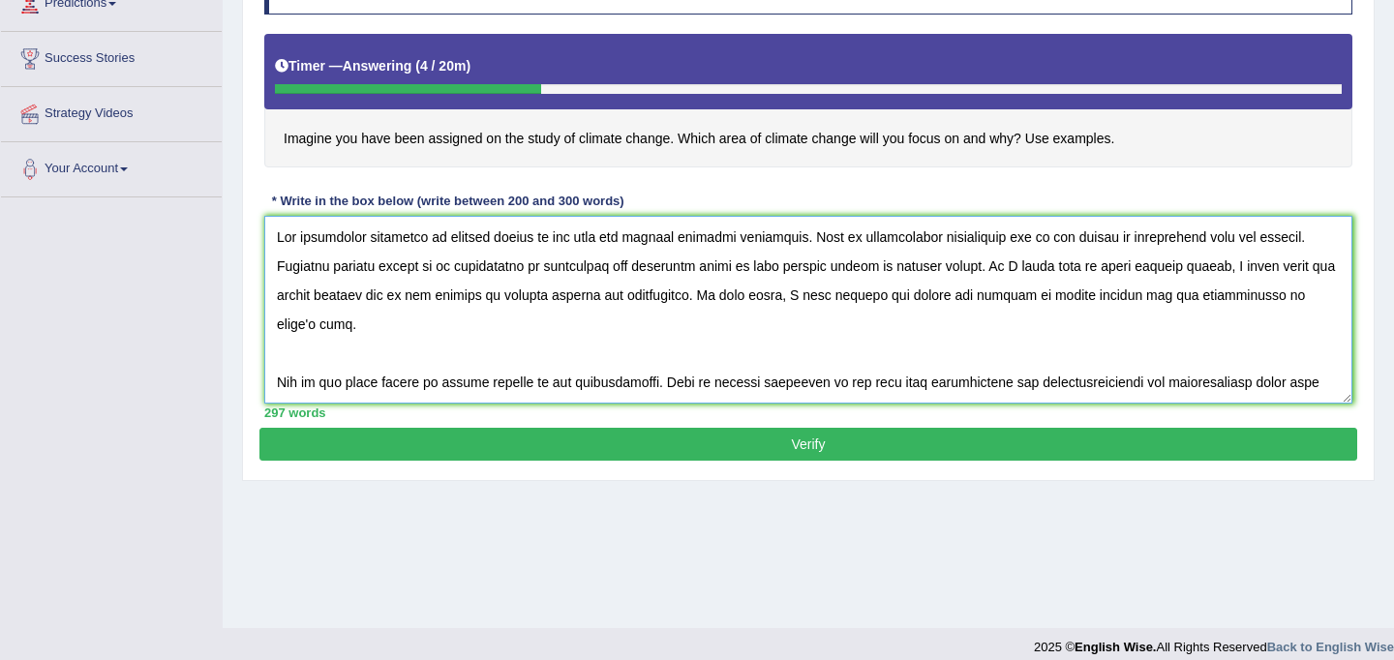
scroll to position [338, 0]
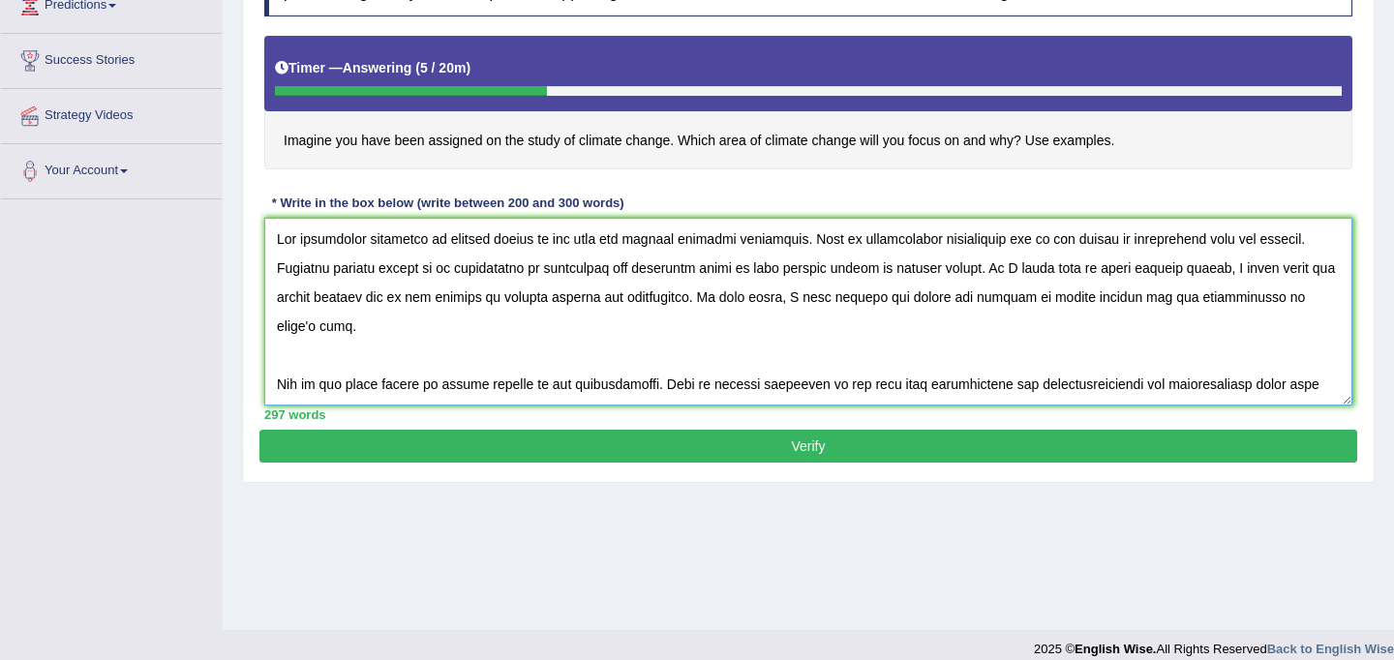
drag, startPoint x: 278, startPoint y: 258, endPoint x: 965, endPoint y: 355, distance: 694.0
click at [965, 355] on textarea at bounding box center [808, 312] width 1088 height 188
click at [600, 262] on textarea at bounding box center [808, 312] width 1088 height 188
click at [596, 263] on textarea at bounding box center [808, 312] width 1088 height 188
drag, startPoint x: 273, startPoint y: 259, endPoint x: 1117, endPoint y: 330, distance: 847.0
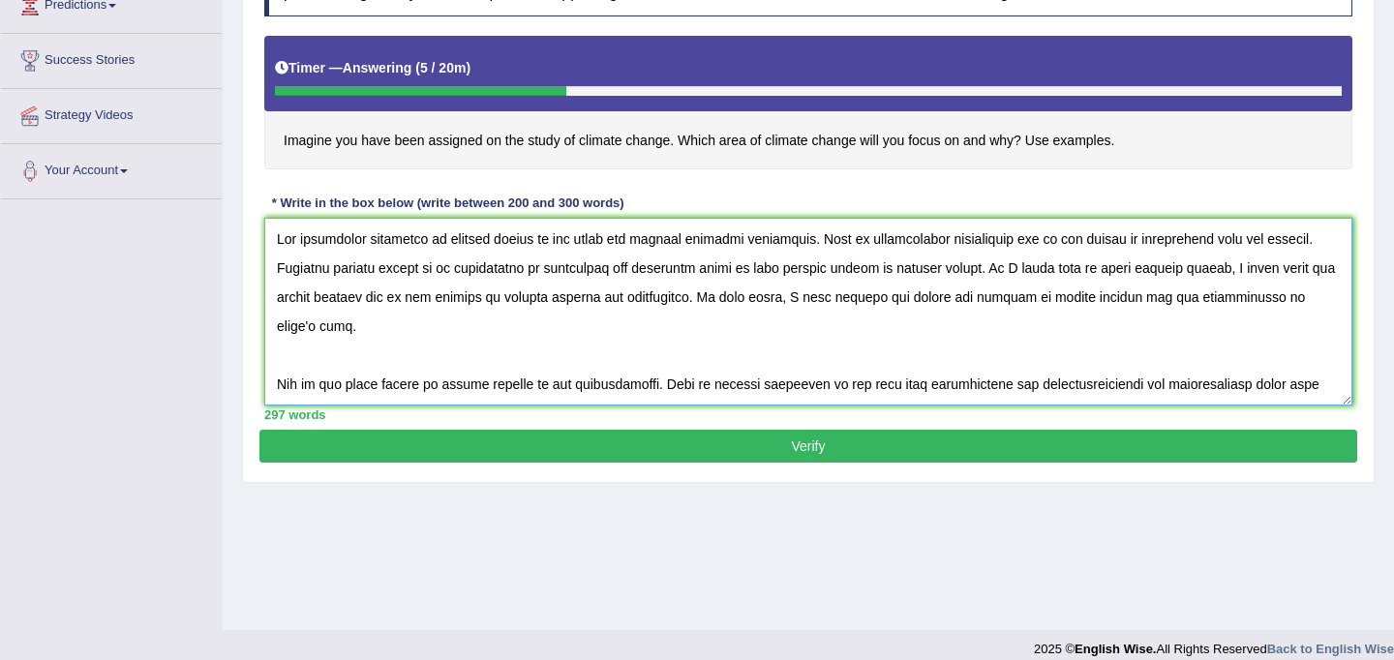
click at [1117, 330] on textarea at bounding box center [808, 312] width 1088 height 188
click at [1114, 260] on textarea at bounding box center [808, 312] width 1088 height 188
drag, startPoint x: 1113, startPoint y: 259, endPoint x: 1176, endPoint y: 259, distance: 62.9
click at [1176, 259] on textarea at bounding box center [808, 312] width 1088 height 188
click at [1248, 259] on textarea at bounding box center [808, 312] width 1088 height 188
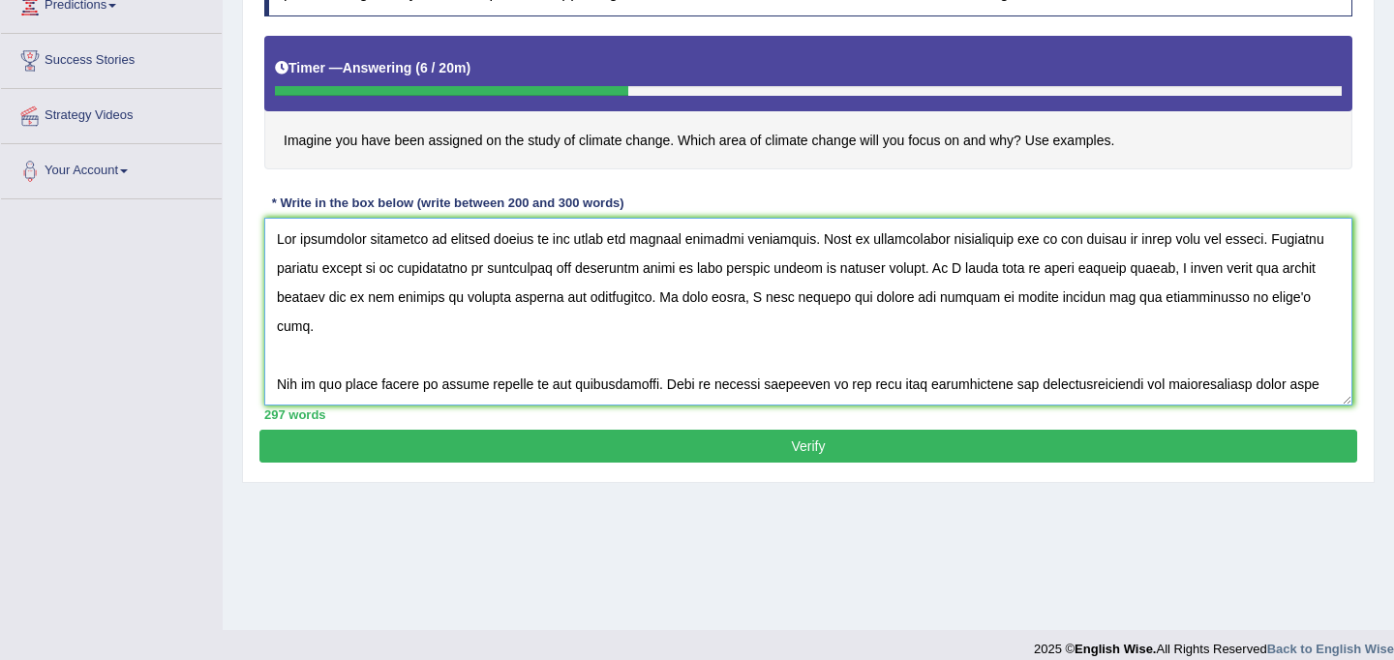
drag, startPoint x: 278, startPoint y: 257, endPoint x: 1192, endPoint y: 335, distance: 917.0
click at [1192, 335] on textarea at bounding box center [808, 312] width 1088 height 188
click at [736, 291] on textarea at bounding box center [808, 312] width 1088 height 188
click at [783, 287] on textarea at bounding box center [808, 312] width 1088 height 188
drag, startPoint x: 834, startPoint y: 288, endPoint x: 733, endPoint y: 287, distance: 101.6
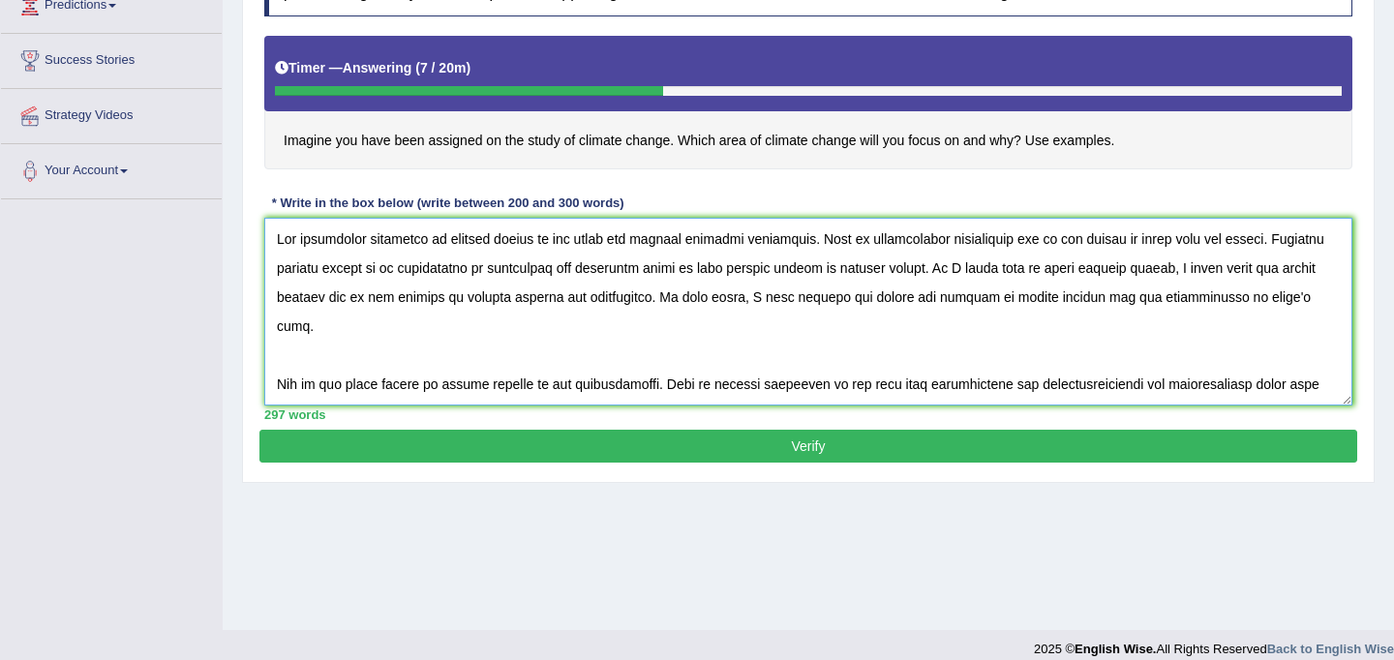
click at [733, 287] on textarea at bounding box center [808, 312] width 1088 height 188
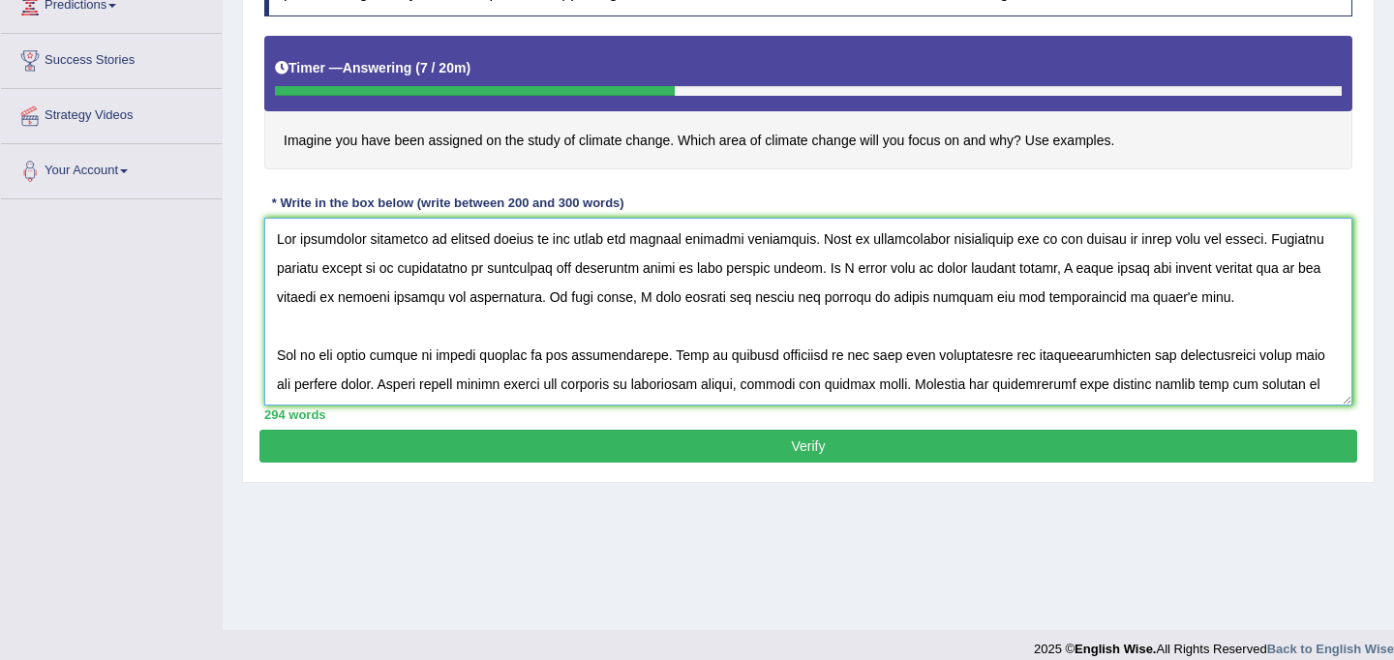
click at [564, 290] on textarea at bounding box center [808, 312] width 1088 height 188
click at [647, 292] on textarea at bounding box center [808, 312] width 1088 height 188
click at [792, 288] on textarea at bounding box center [808, 312] width 1088 height 188
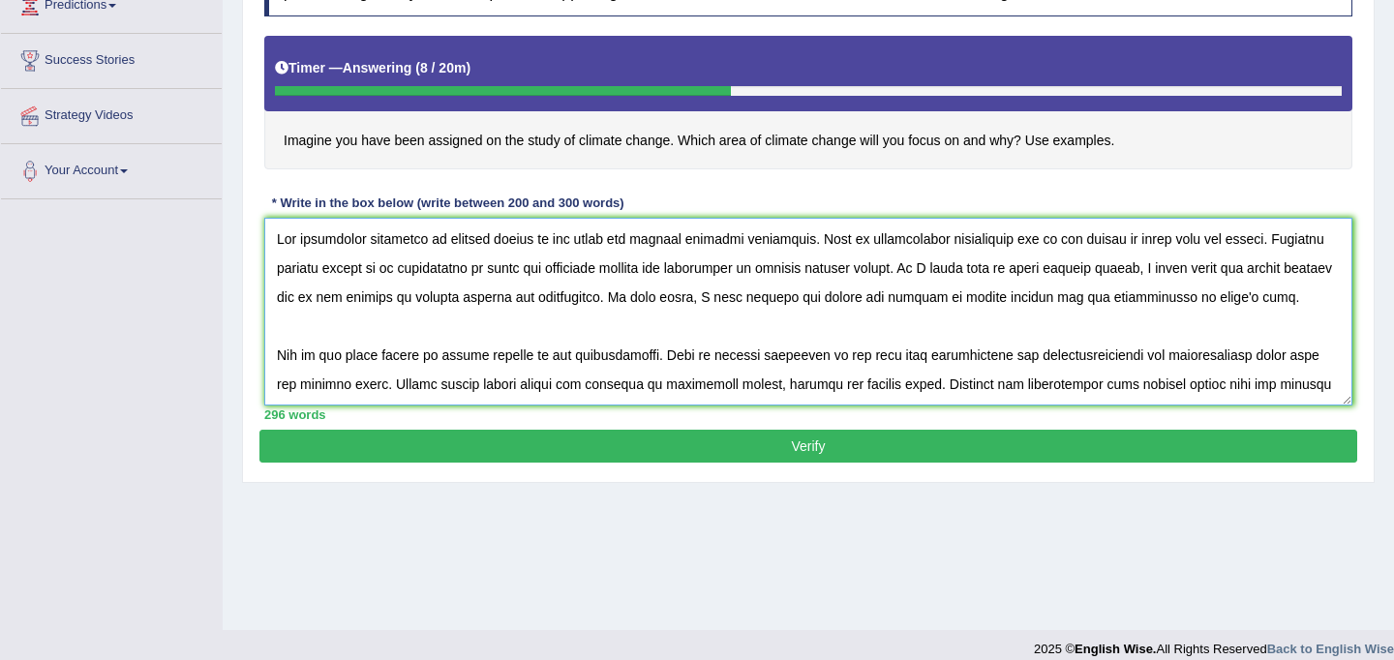
click at [1199, 290] on textarea at bounding box center [808, 312] width 1088 height 188
drag, startPoint x: 1149, startPoint y: 288, endPoint x: 932, endPoint y: 285, distance: 216.9
click at [932, 285] on textarea at bounding box center [808, 312] width 1088 height 188
click at [278, 314] on textarea at bounding box center [808, 312] width 1088 height 188
drag, startPoint x: 474, startPoint y: 320, endPoint x: 386, endPoint y: 315, distance: 88.3
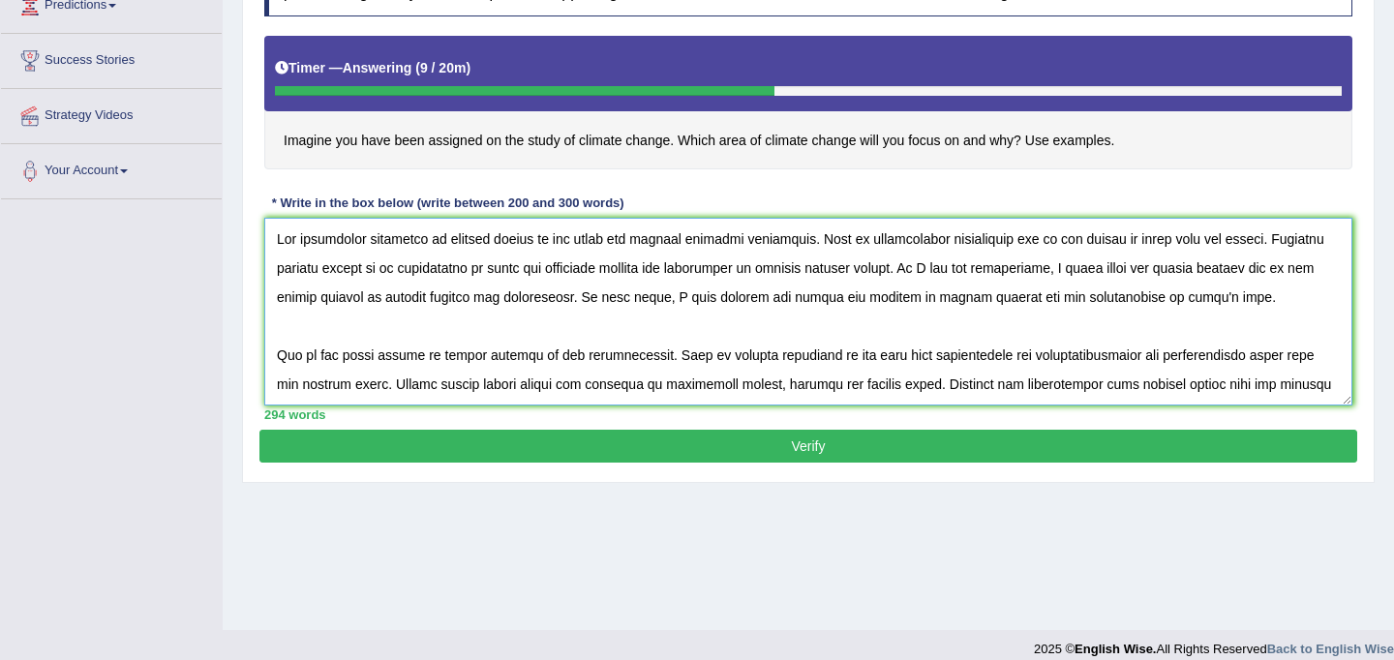
click at [386, 315] on textarea at bounding box center [808, 312] width 1088 height 188
drag, startPoint x: 462, startPoint y: 318, endPoint x: 529, endPoint y: 315, distance: 67.9
click at [529, 315] on textarea at bounding box center [808, 312] width 1088 height 188
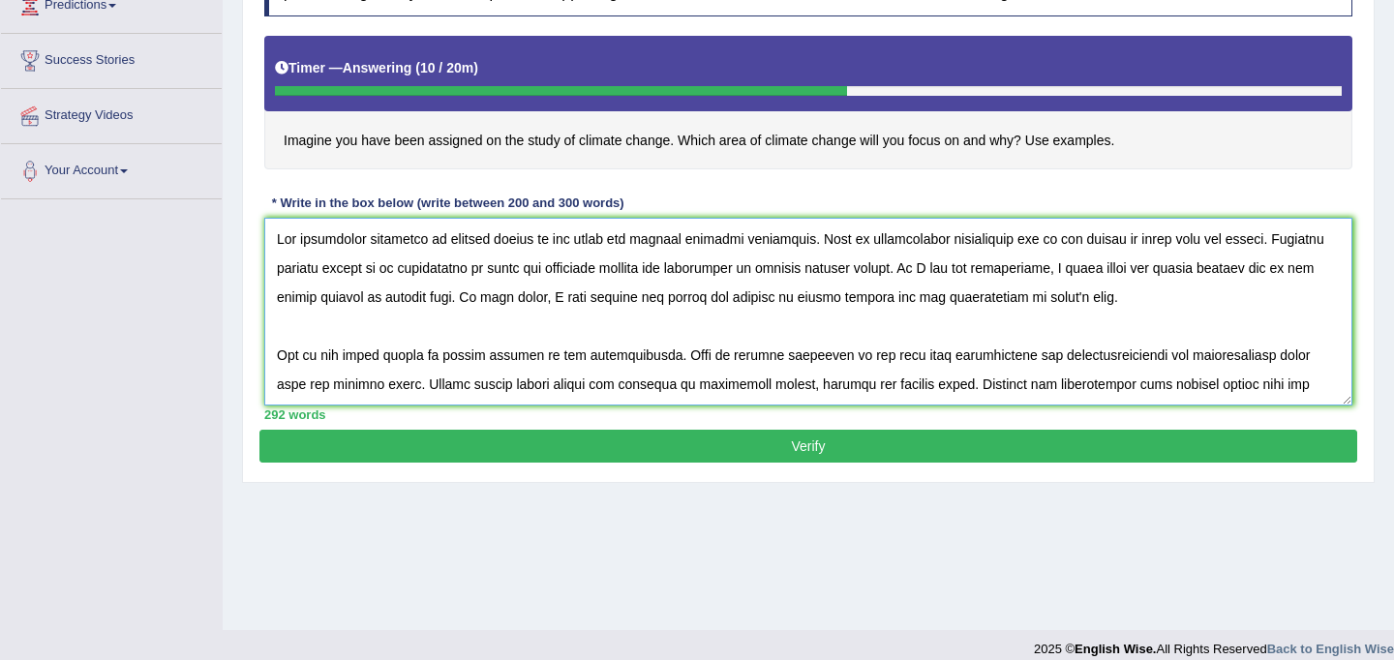
drag, startPoint x: 468, startPoint y: 319, endPoint x: 434, endPoint y: 317, distance: 33.9
click at [434, 317] on textarea at bounding box center [808, 312] width 1088 height 188
drag, startPoint x: 843, startPoint y: 318, endPoint x: 809, endPoint y: 318, distance: 33.9
click at [809, 318] on textarea at bounding box center [808, 312] width 1088 height 188
click at [1067, 313] on textarea at bounding box center [808, 312] width 1088 height 188
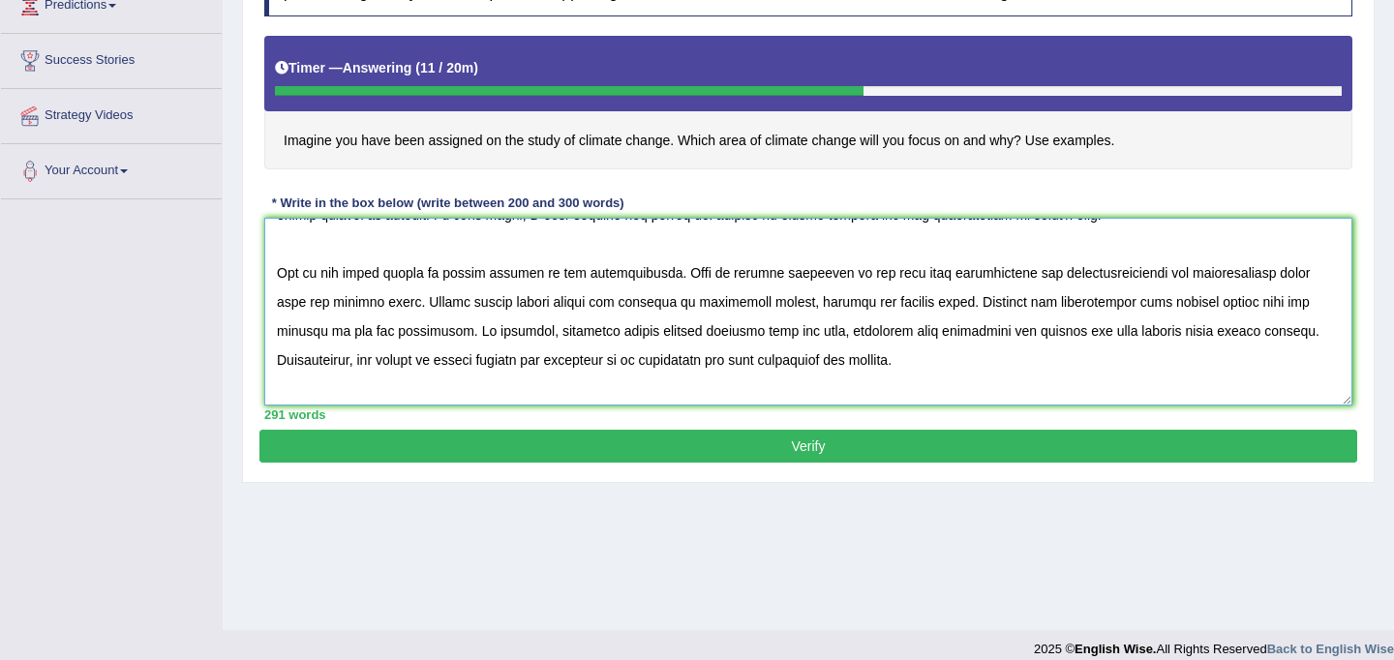
scroll to position [93, 0]
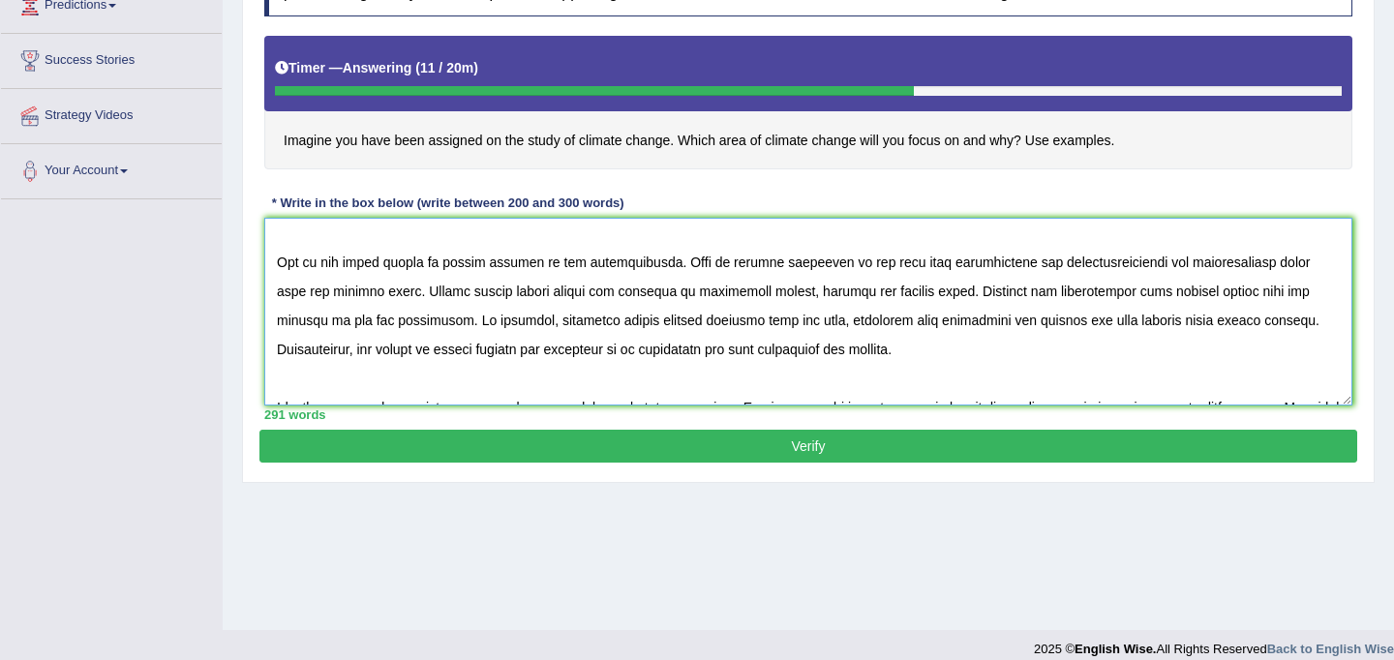
click at [867, 314] on textarea at bounding box center [808, 312] width 1088 height 188
click at [863, 313] on textarea at bounding box center [808, 312] width 1088 height 188
click at [713, 312] on textarea at bounding box center [808, 312] width 1088 height 188
click at [790, 313] on textarea at bounding box center [808, 312] width 1088 height 188
click at [791, 309] on textarea at bounding box center [808, 312] width 1088 height 188
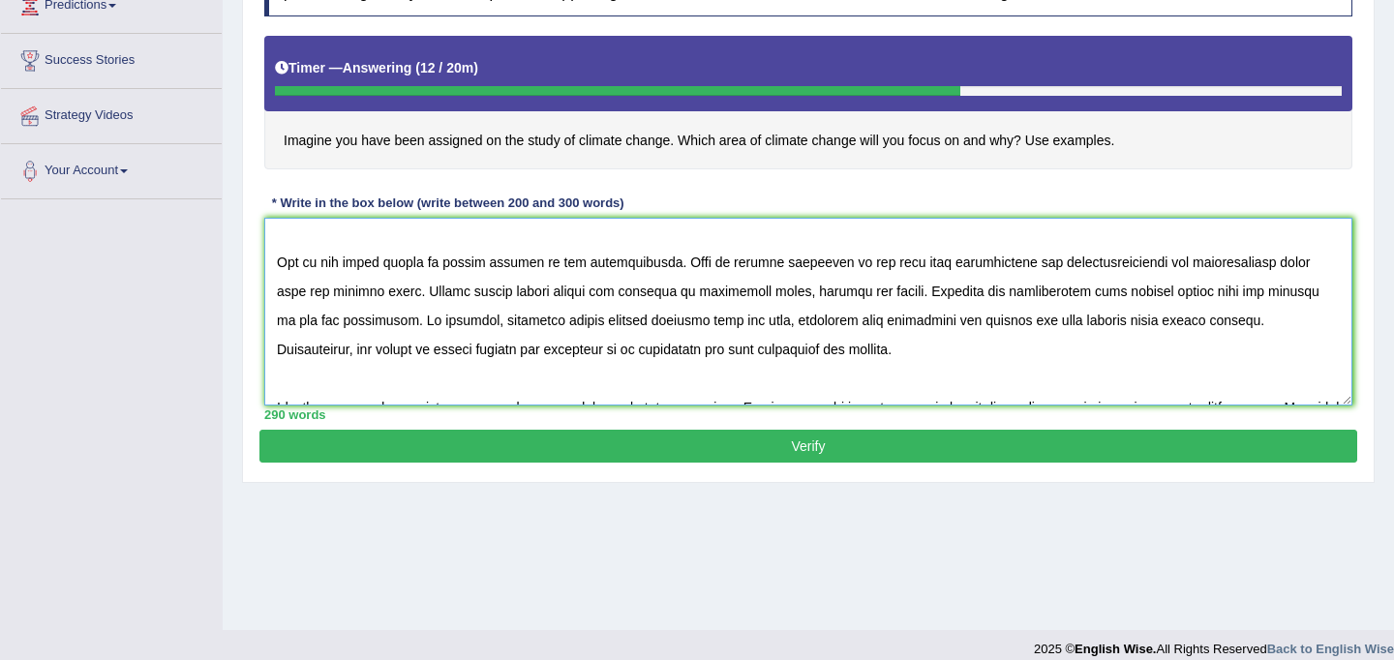
click at [1109, 312] on textarea at bounding box center [808, 312] width 1088 height 188
drag, startPoint x: 1263, startPoint y: 310, endPoint x: 1316, endPoint y: 308, distance: 53.3
click at [1316, 308] on textarea at bounding box center [808, 312] width 1088 height 188
click at [1257, 309] on textarea at bounding box center [808, 312] width 1088 height 188
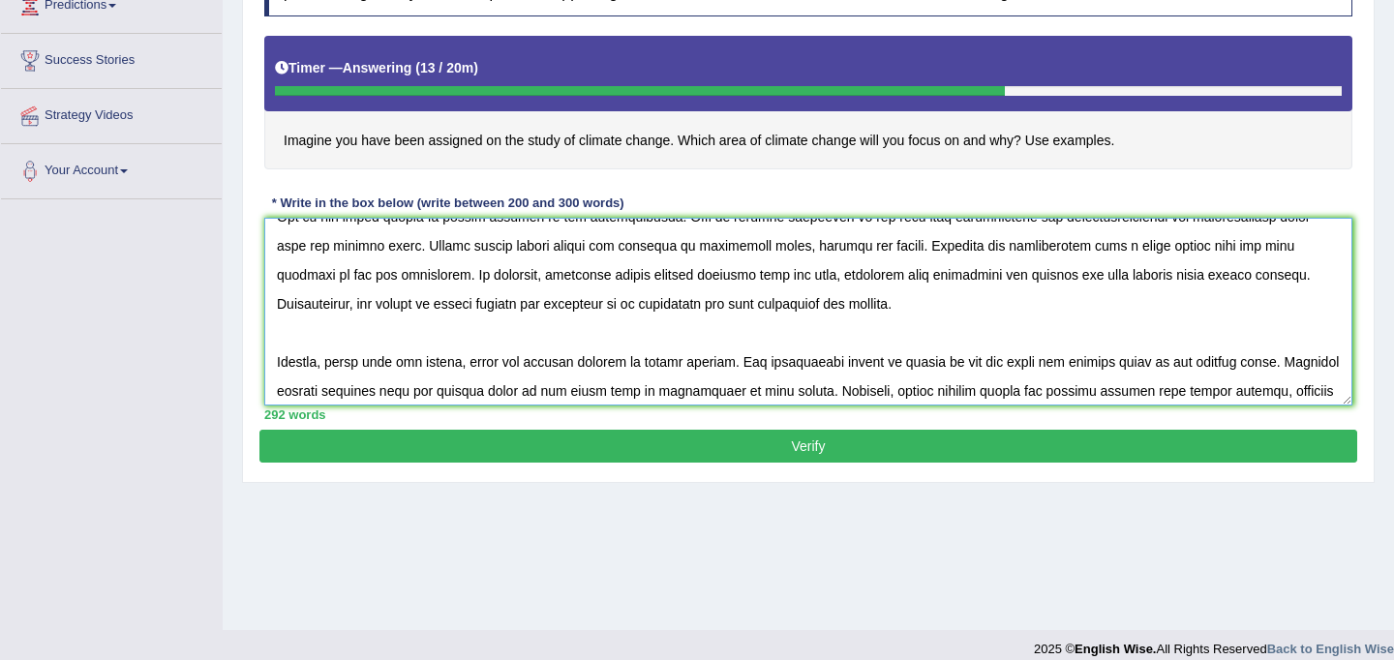
scroll to position [139, 0]
click at [1114, 295] on textarea at bounding box center [808, 312] width 1088 height 188
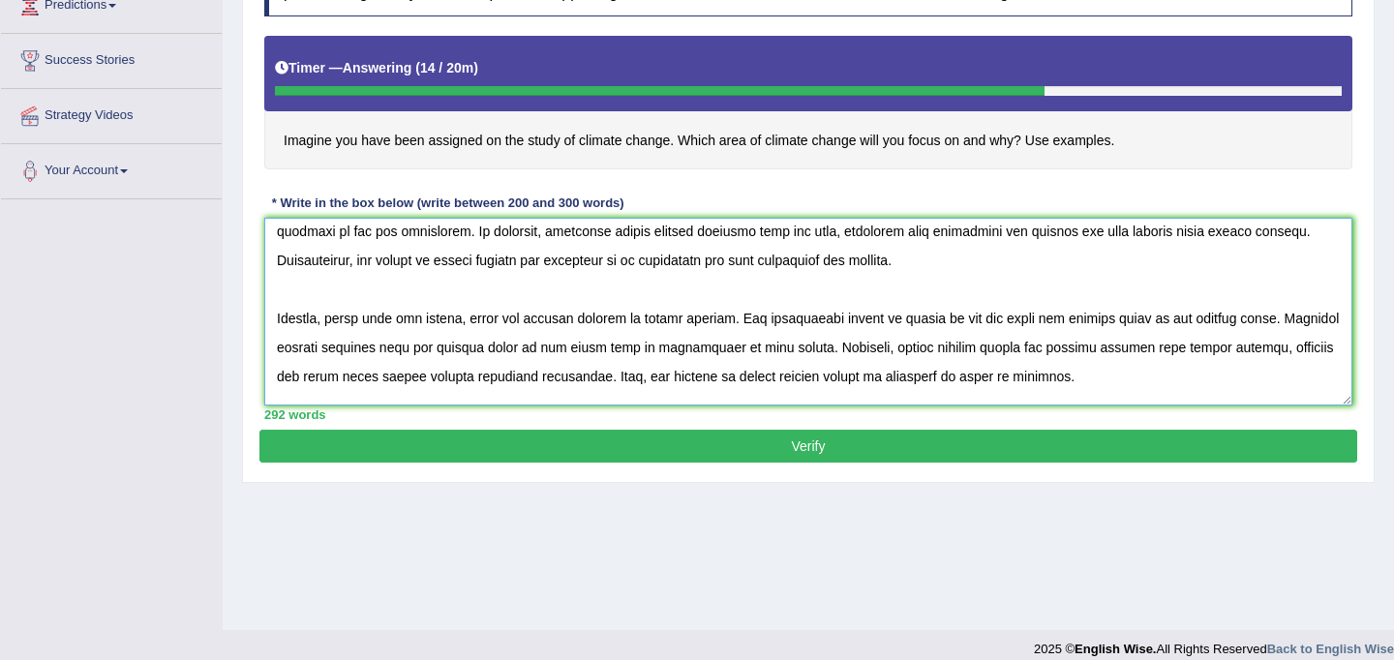
scroll to position [178, 0]
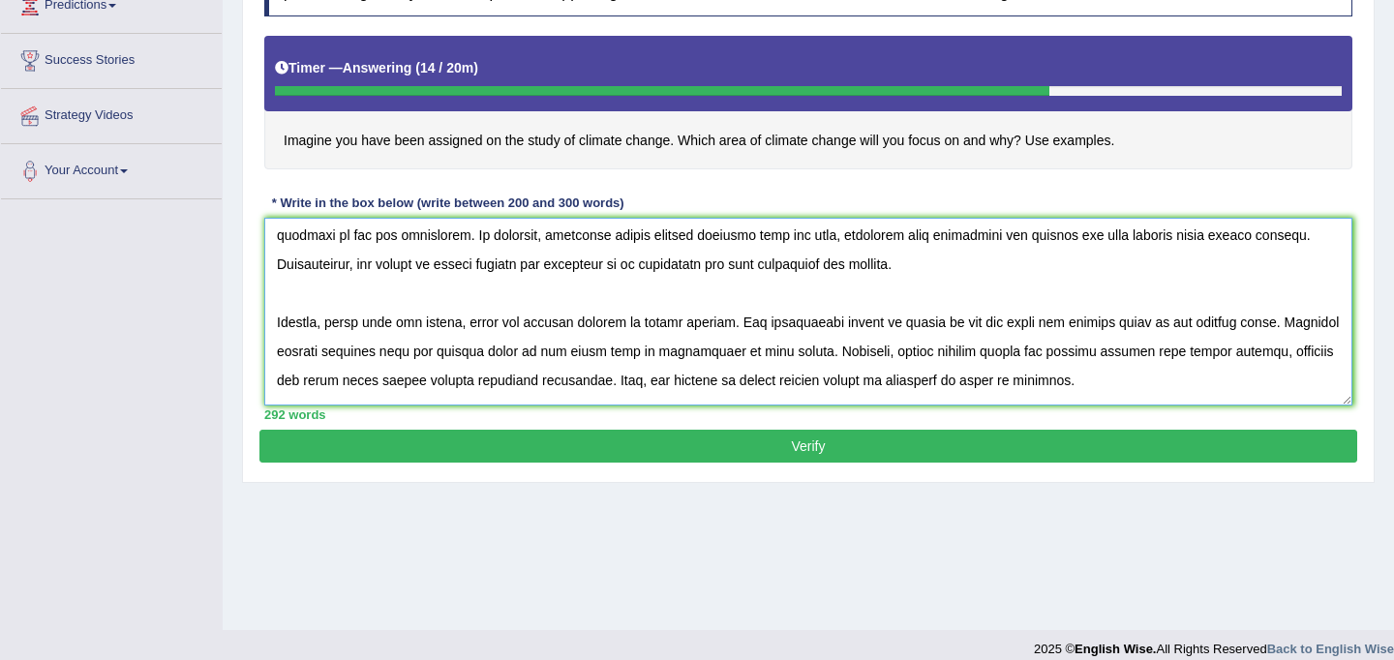
drag, startPoint x: 672, startPoint y: 280, endPoint x: 817, endPoint y: 289, distance: 145.5
click at [817, 289] on textarea at bounding box center [808, 312] width 1088 height 188
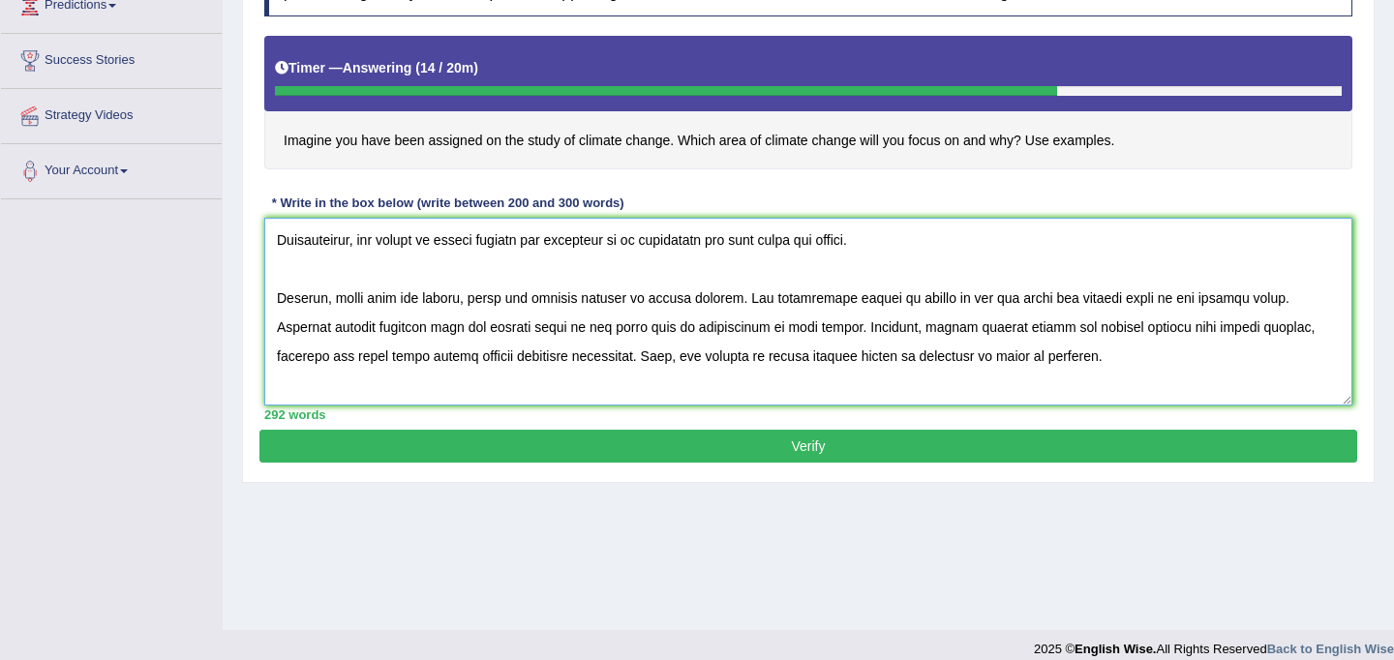
scroll to position [216, 0]
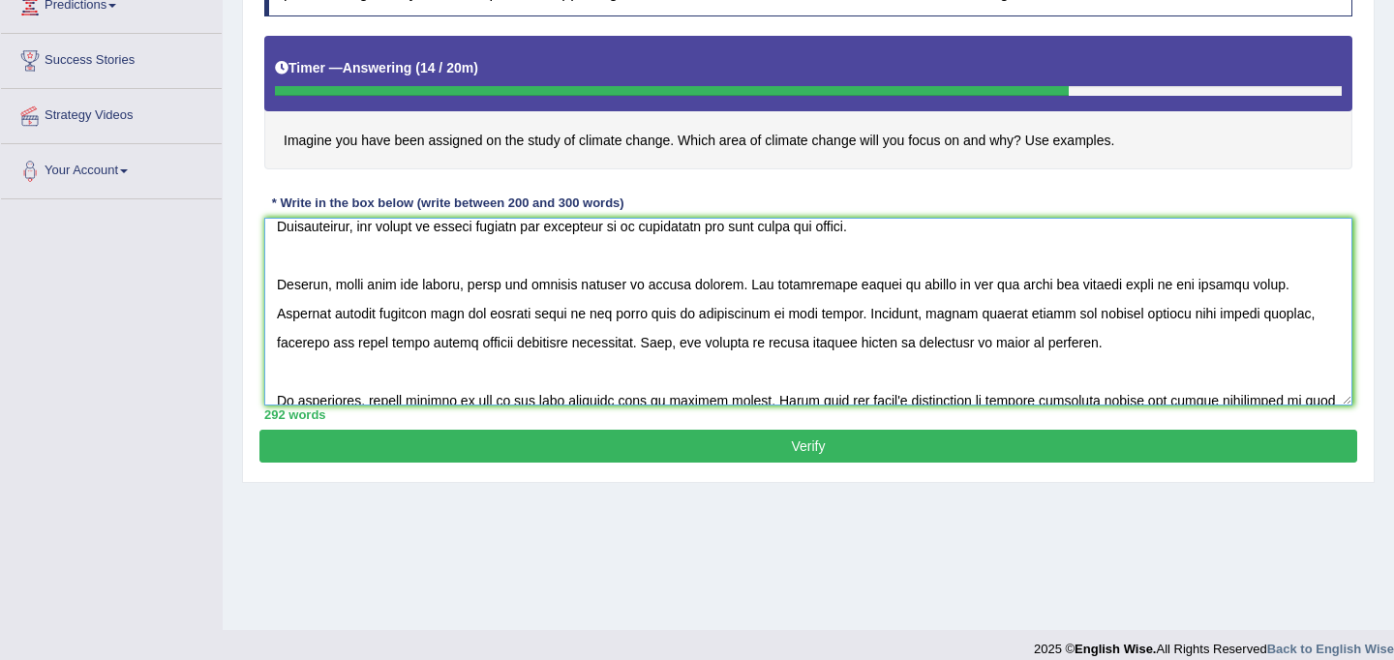
click at [866, 311] on textarea at bounding box center [808, 312] width 1088 height 188
click at [1016, 307] on textarea at bounding box center [808, 312] width 1088 height 188
click at [1127, 334] on textarea at bounding box center [808, 312] width 1088 height 188
drag, startPoint x: 1156, startPoint y: 334, endPoint x: 1024, endPoint y: 332, distance: 131.7
click at [1024, 332] on textarea at bounding box center [808, 312] width 1088 height 188
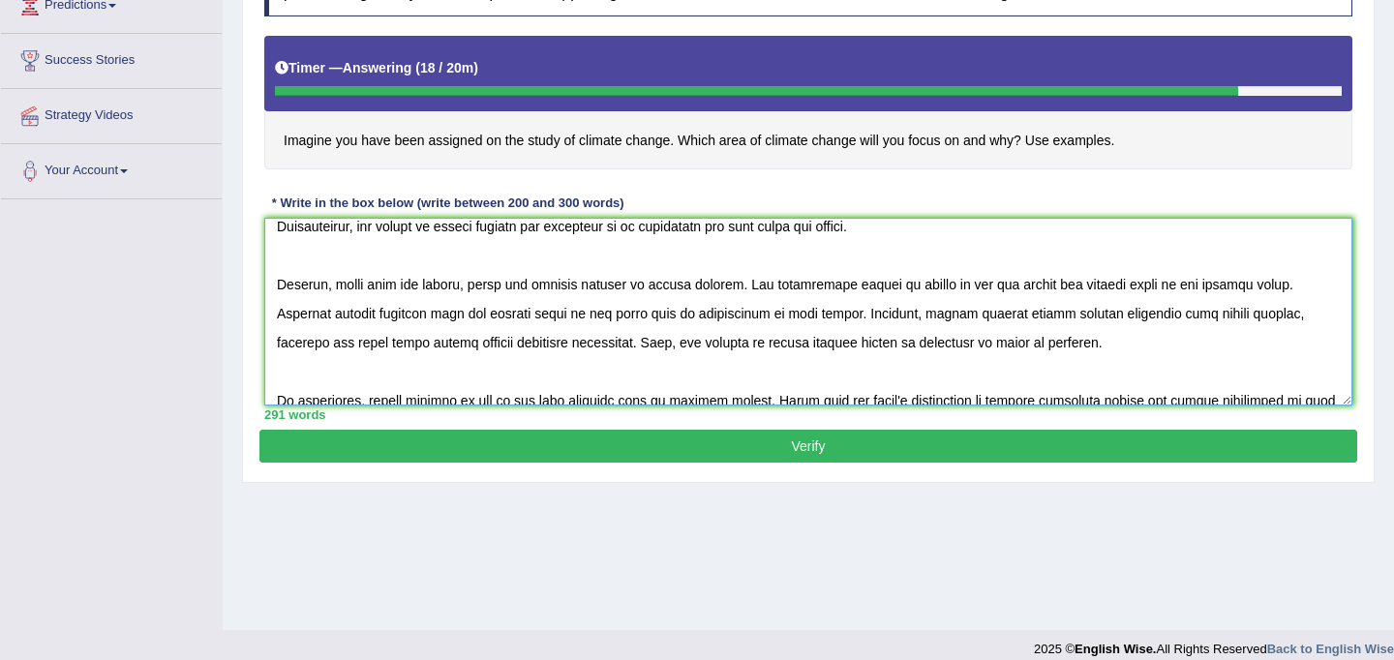
click at [1128, 331] on textarea at bounding box center [808, 312] width 1088 height 188
drag, startPoint x: 329, startPoint y: 362, endPoint x: 271, endPoint y: 360, distance: 58.1
click at [271, 360] on textarea at bounding box center [808, 312] width 1088 height 188
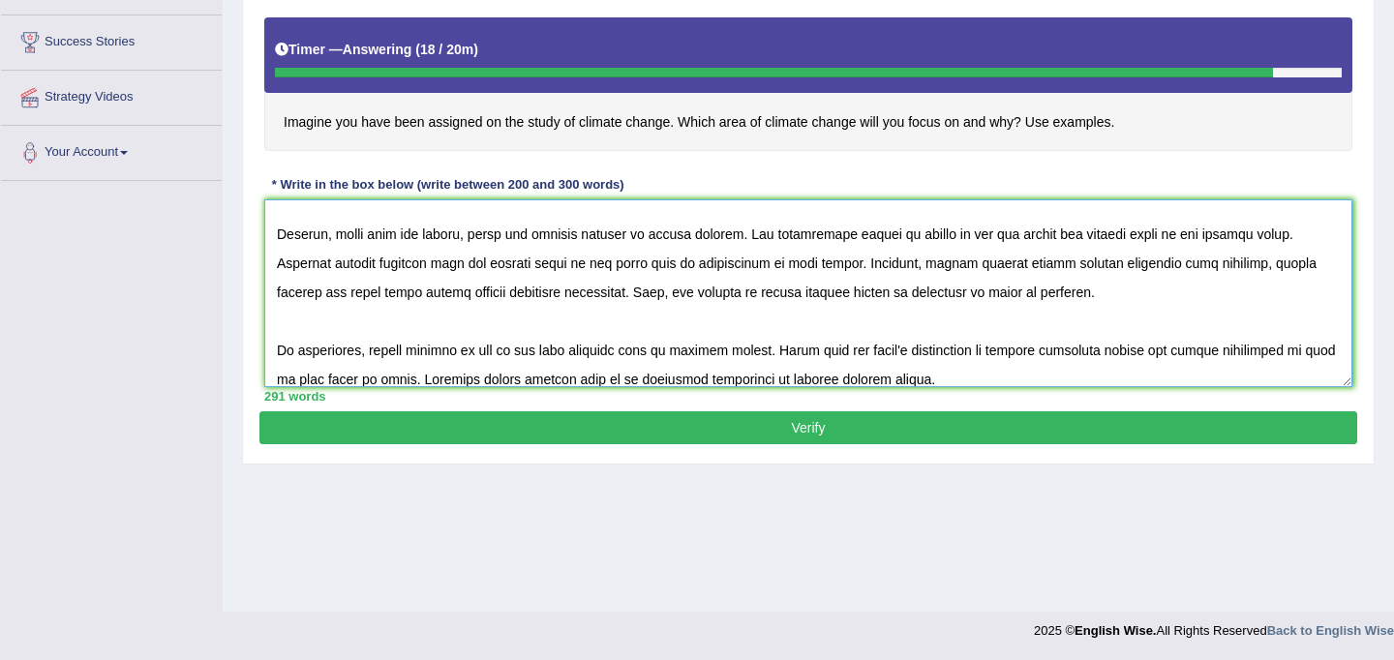
scroll to position [261, 0]
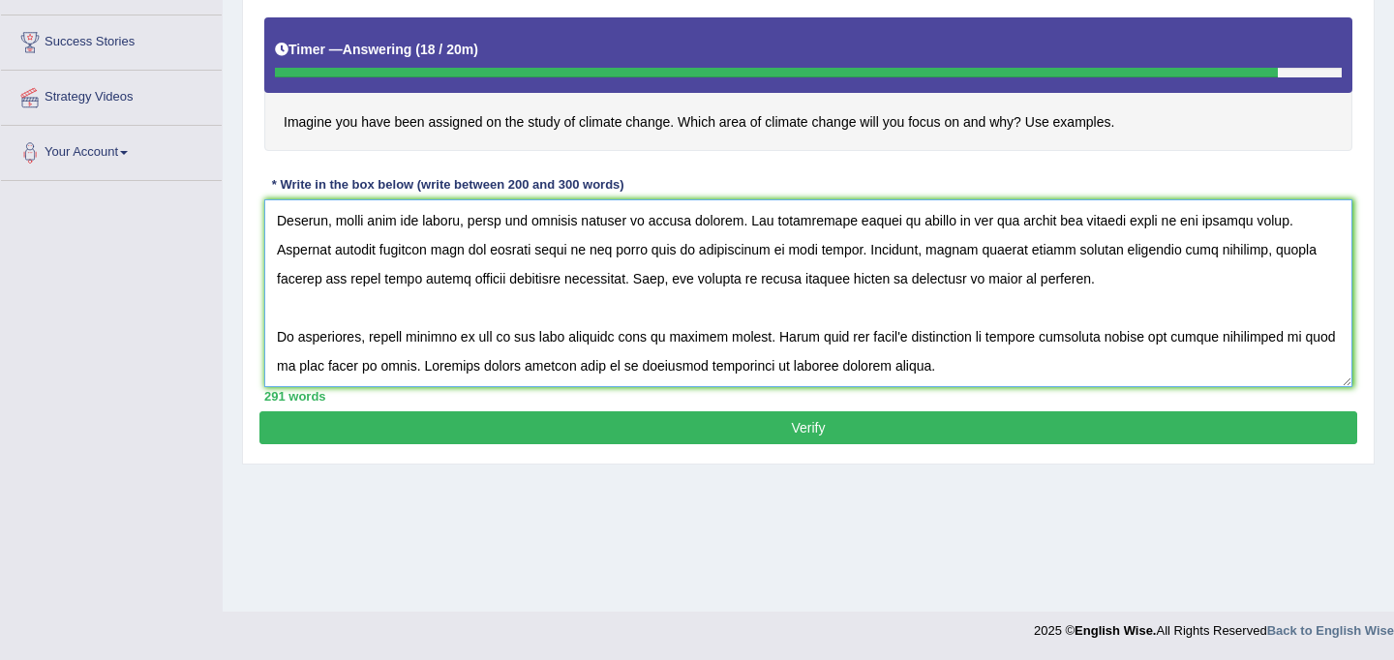
click at [652, 361] on textarea at bounding box center [808, 293] width 1088 height 188
click at [931, 387] on textarea at bounding box center [808, 293] width 1088 height 188
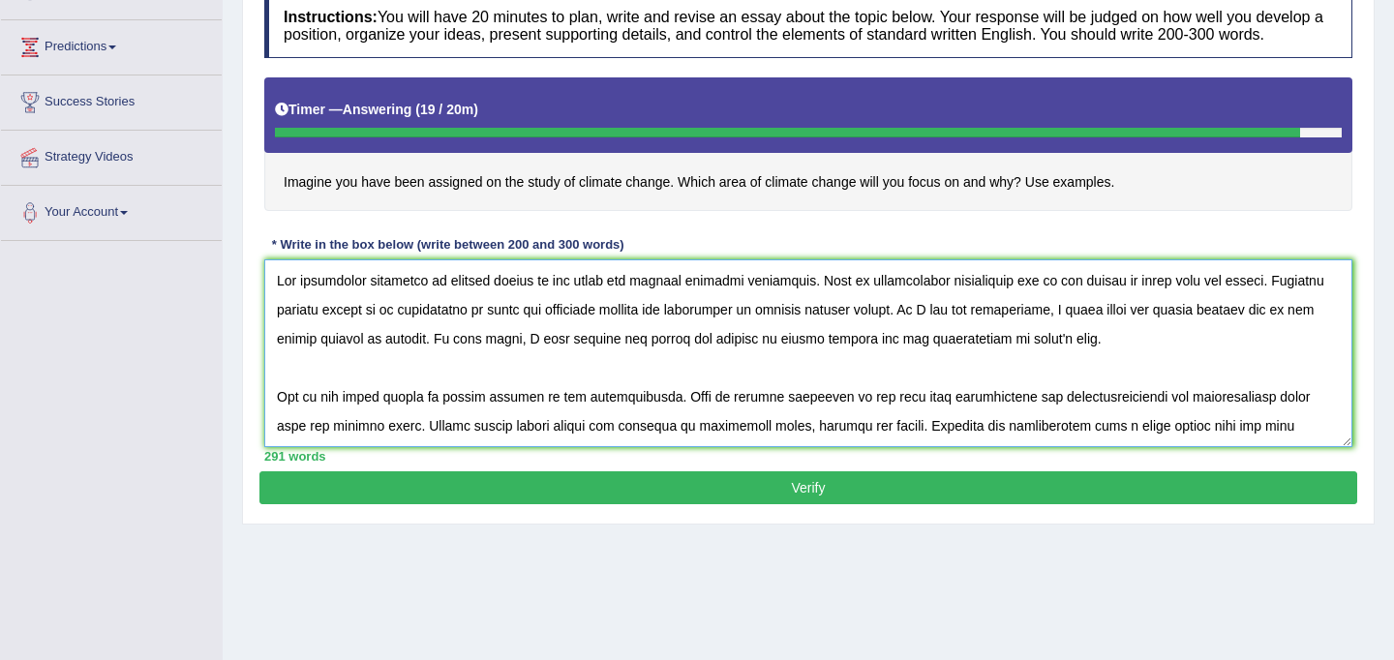
scroll to position [356, 0]
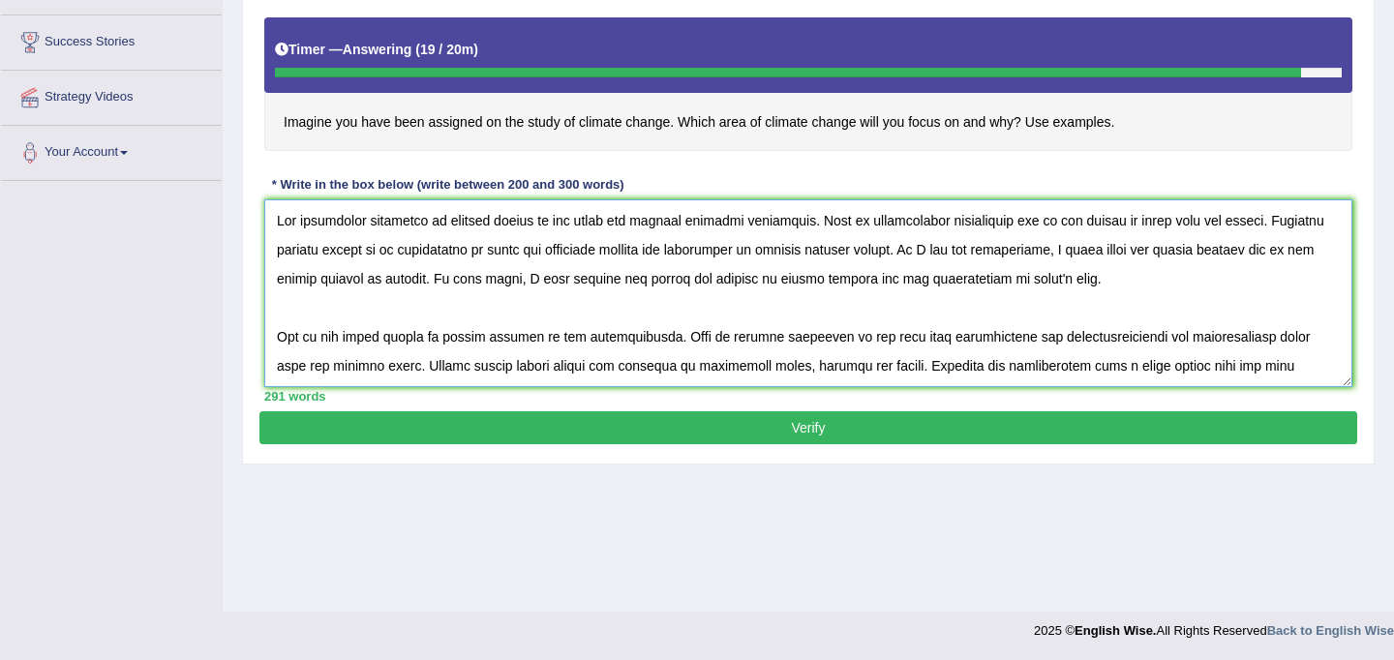
type textarea "The increasing influence of climate change on our lives has ignited numerous di…"
click at [829, 443] on button "Verify" at bounding box center [808, 427] width 1098 height 33
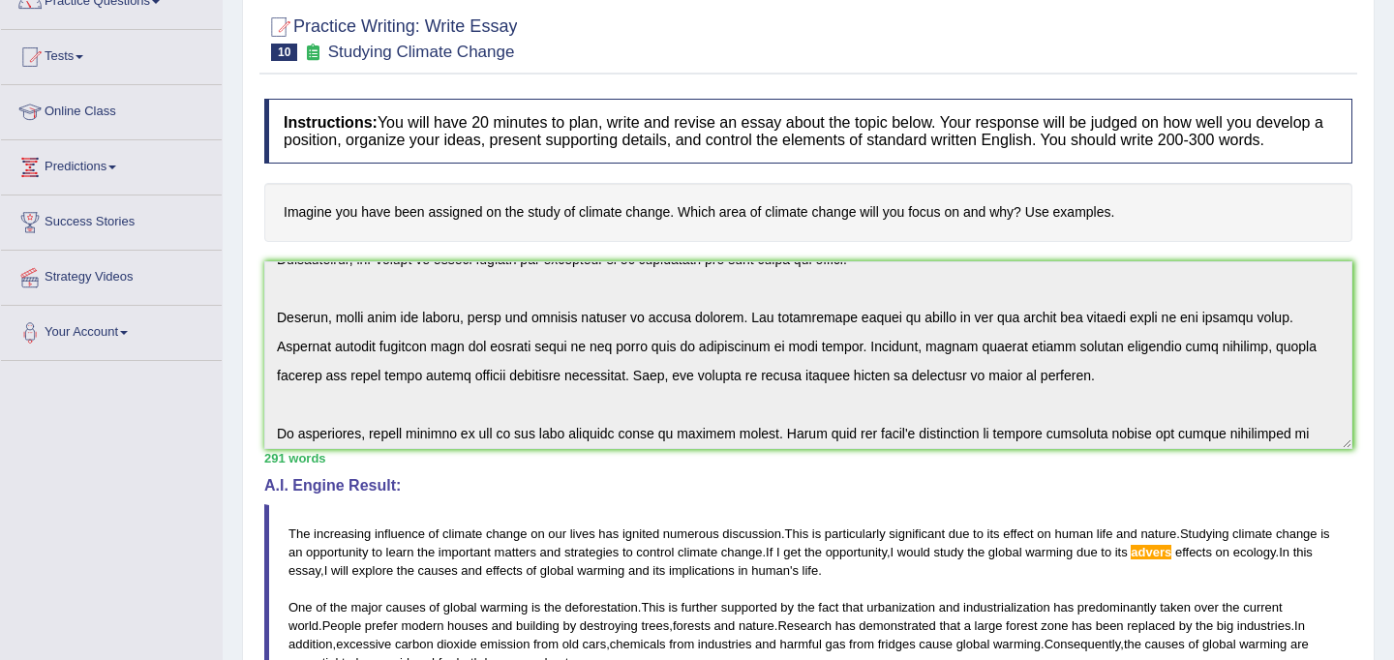
scroll to position [261, 0]
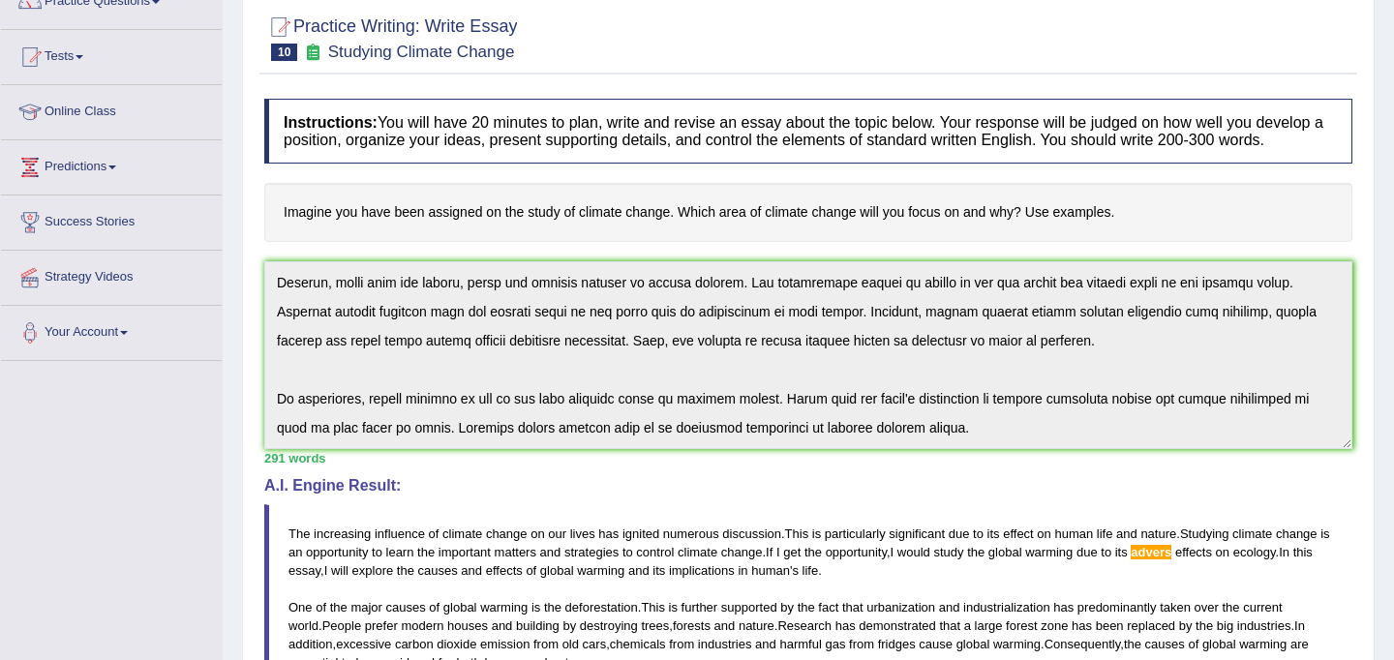
click at [535, 468] on div "Instructions: You will have 20 minutes to plan, write and revise an essay about…" at bounding box center [808, 548] width 1098 height 919
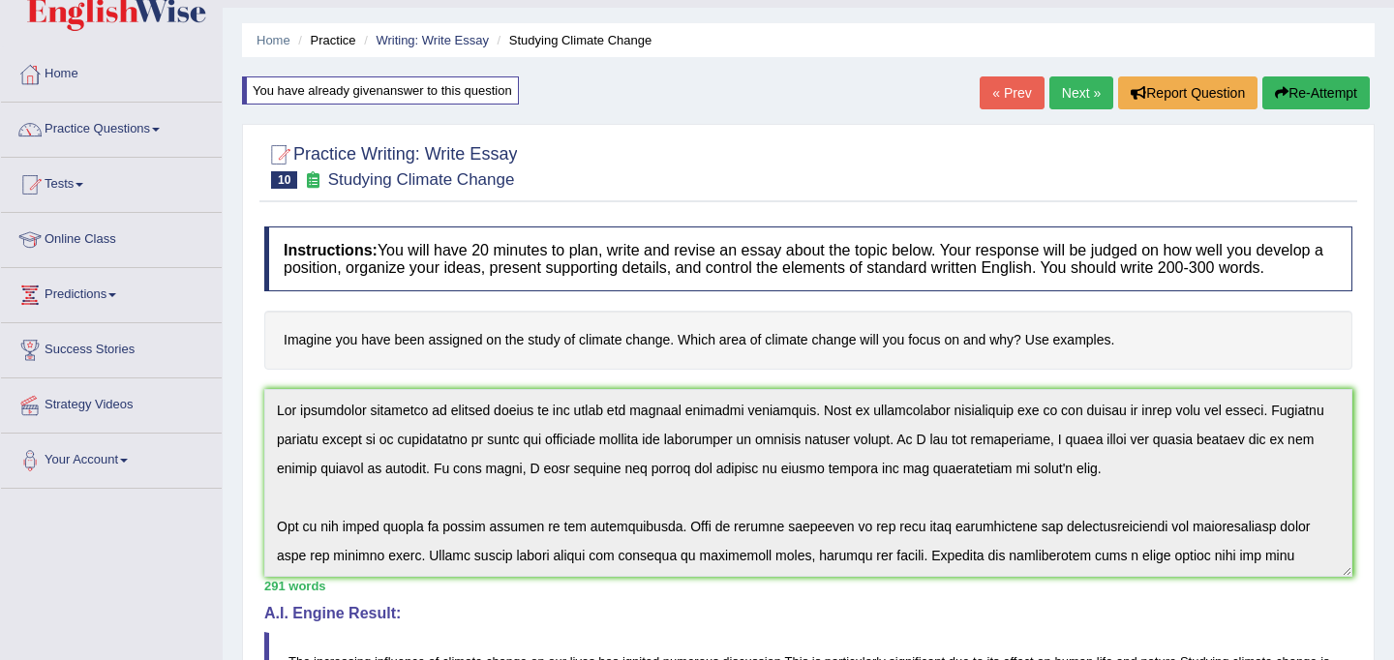
scroll to position [0, 0]
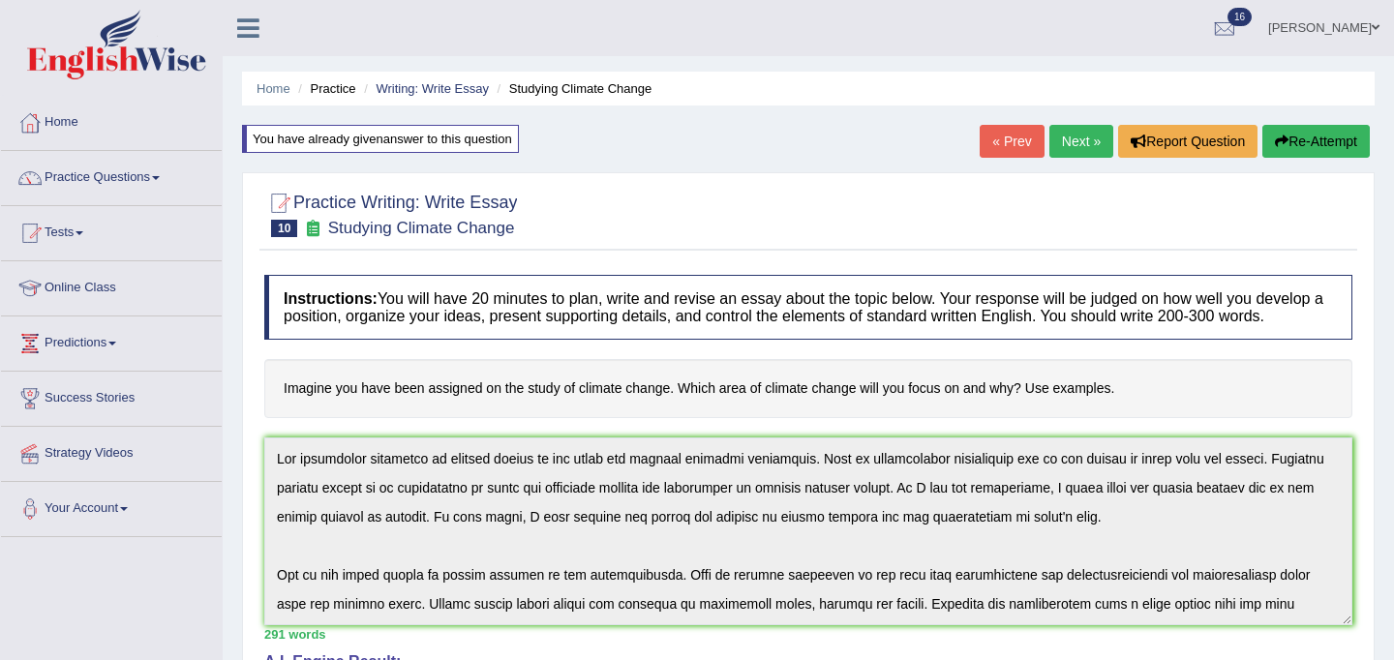
click at [1328, 150] on button "Re-Attempt" at bounding box center [1315, 141] width 107 height 33
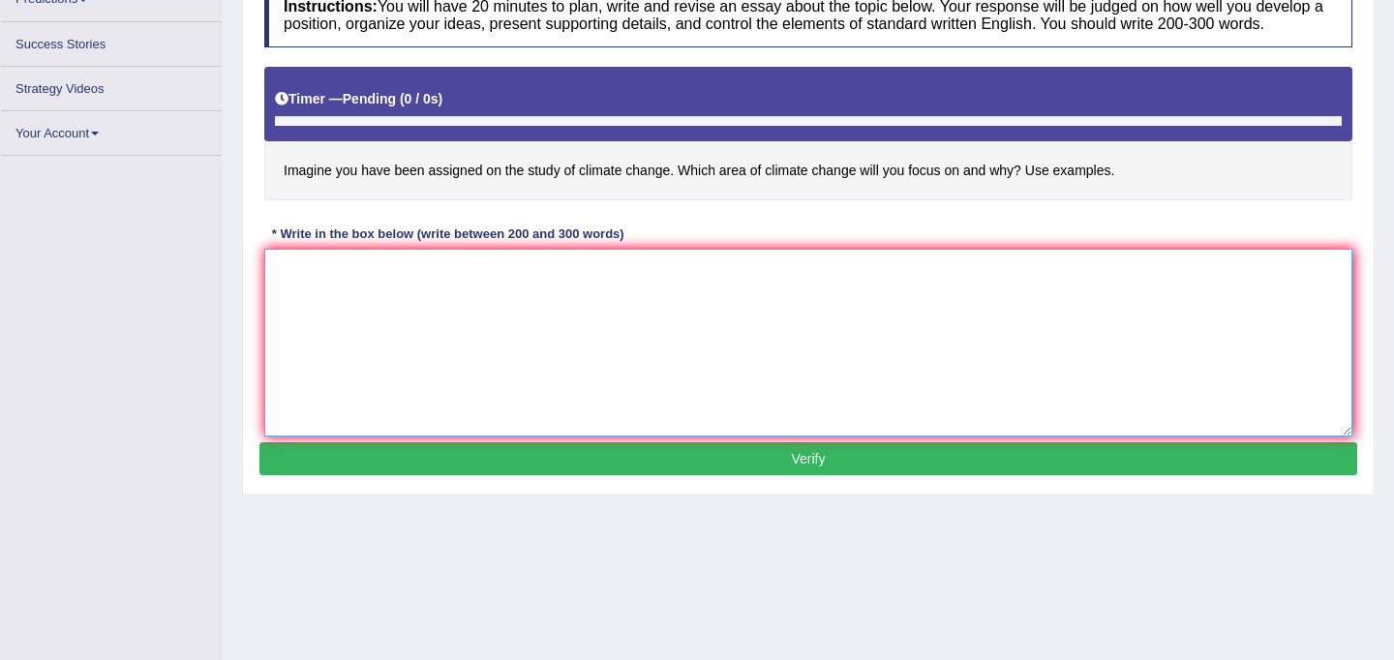
click at [841, 390] on textarea at bounding box center [808, 343] width 1088 height 188
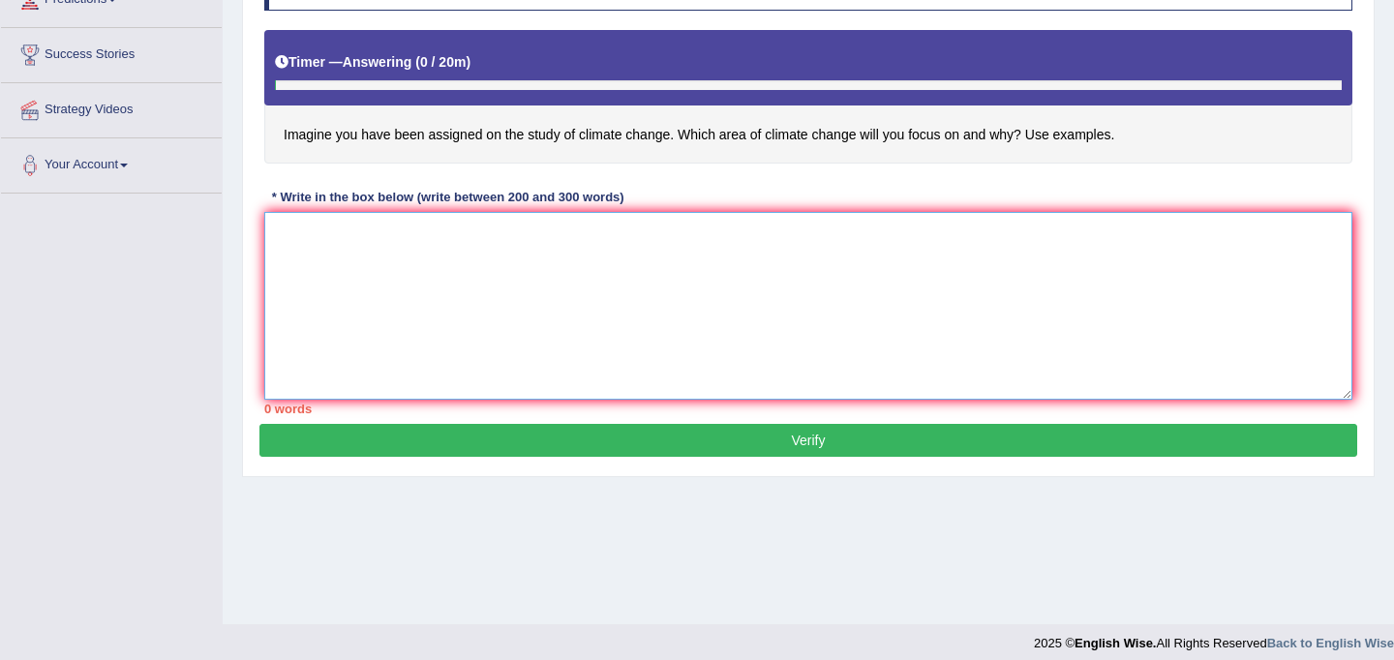
paste textarea "The increasing influence of climate change on our lives has ignited numerous di…"
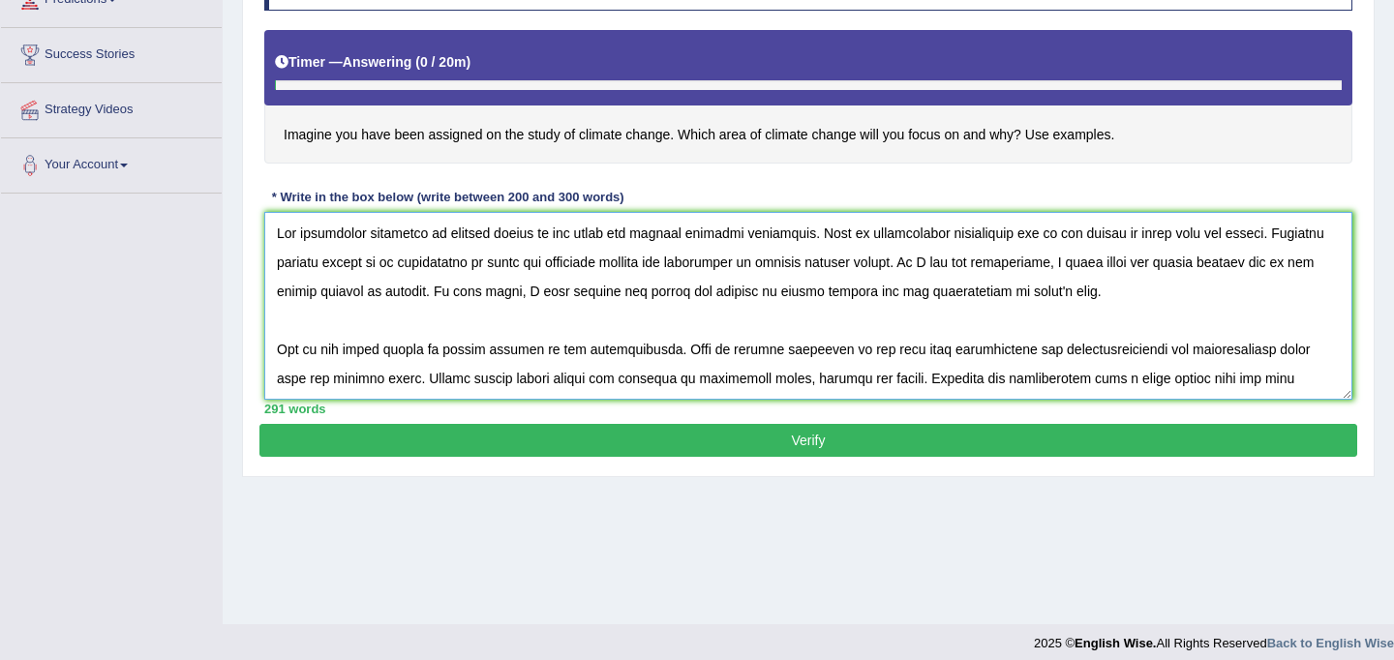
scroll to position [249, 0]
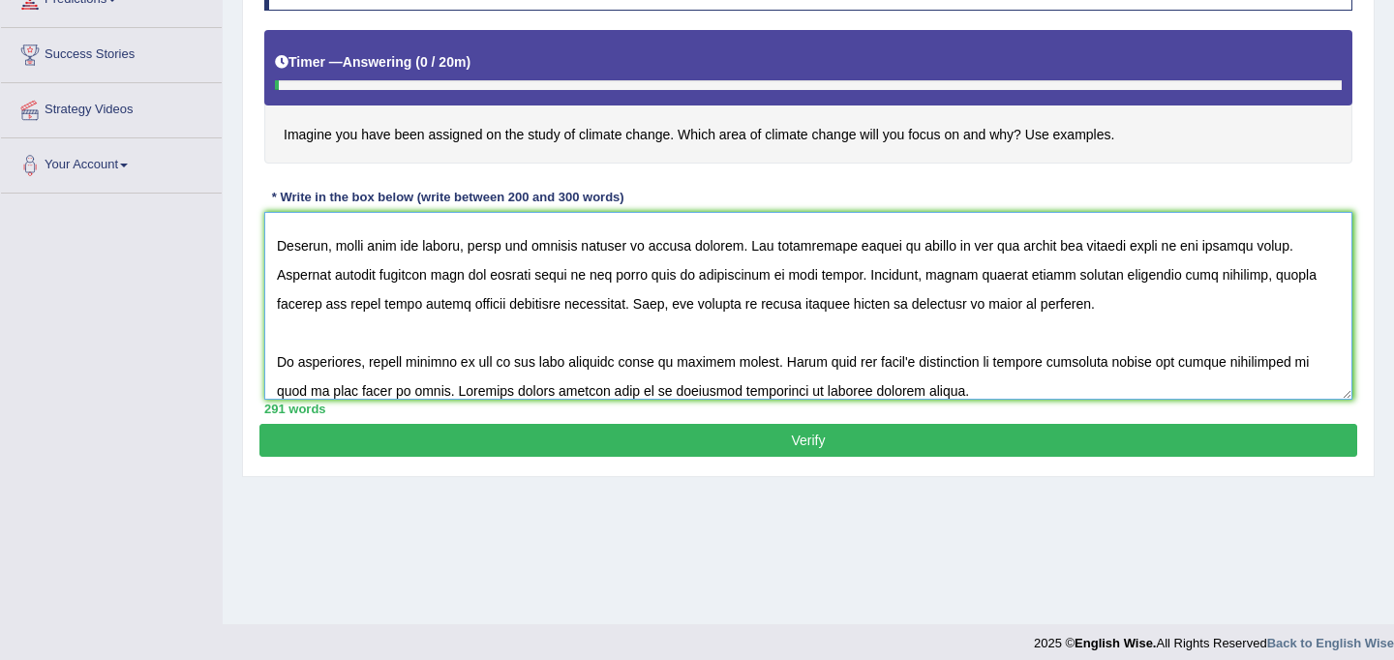
click at [1220, 293] on textarea at bounding box center [808, 306] width 1088 height 188
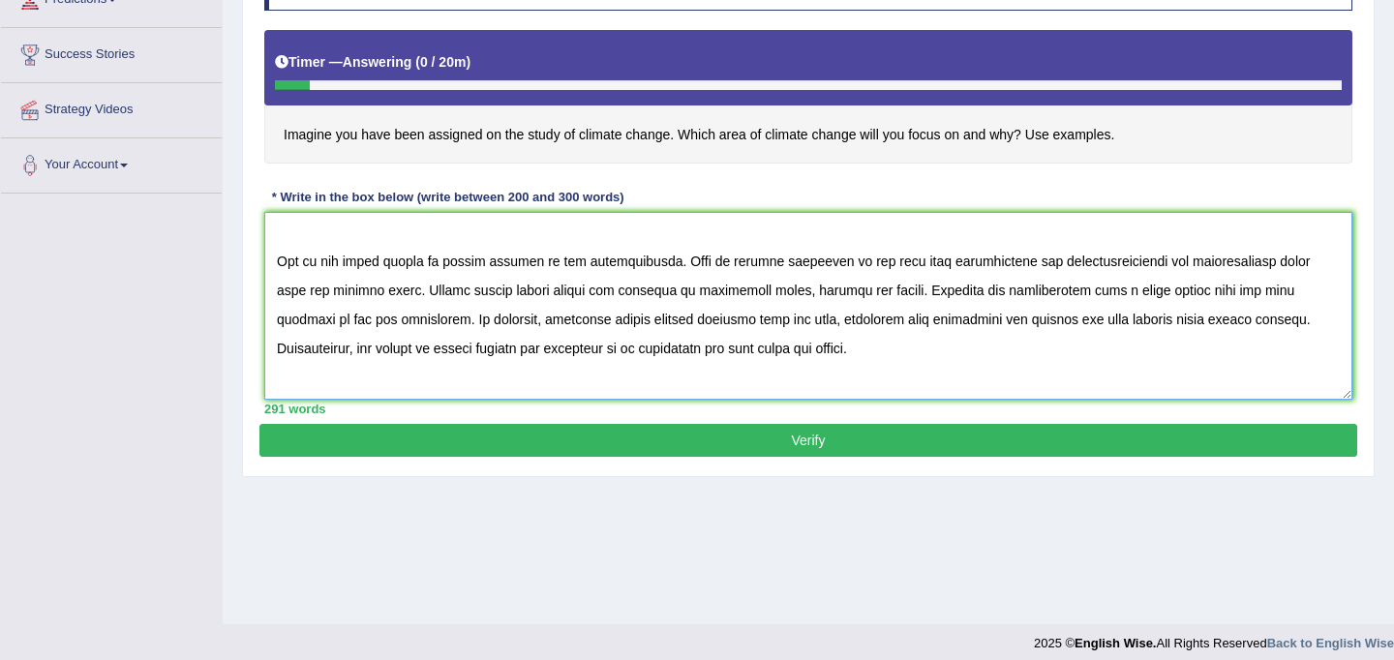
scroll to position [261, 0]
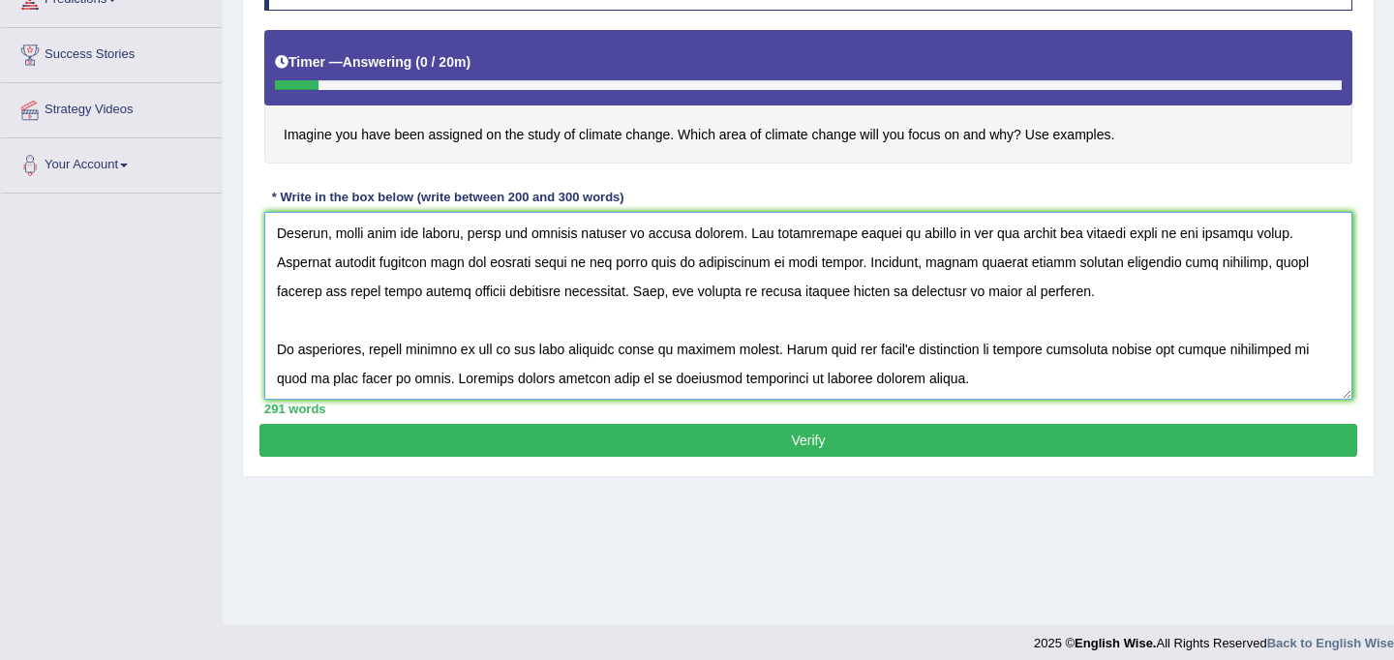
drag, startPoint x: 991, startPoint y: 370, endPoint x: 918, endPoint y: 368, distance: 73.6
click at [918, 368] on textarea at bounding box center [808, 306] width 1088 height 188
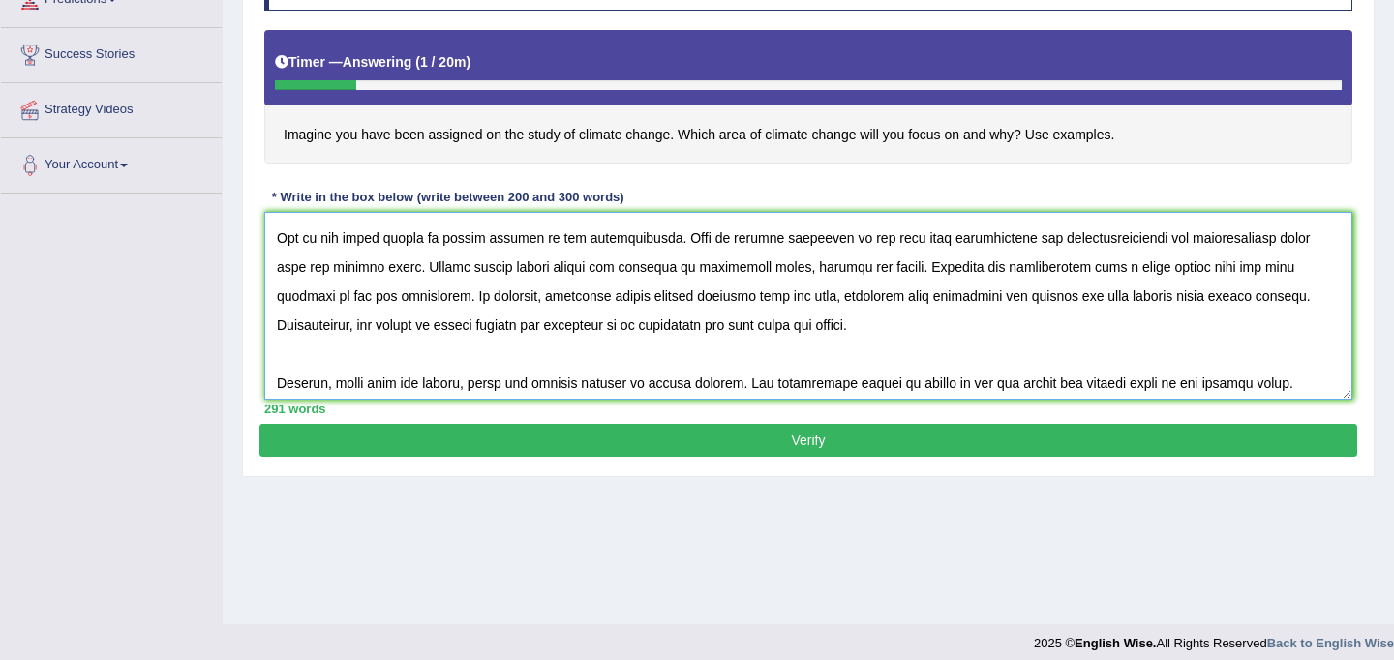
scroll to position [0, 0]
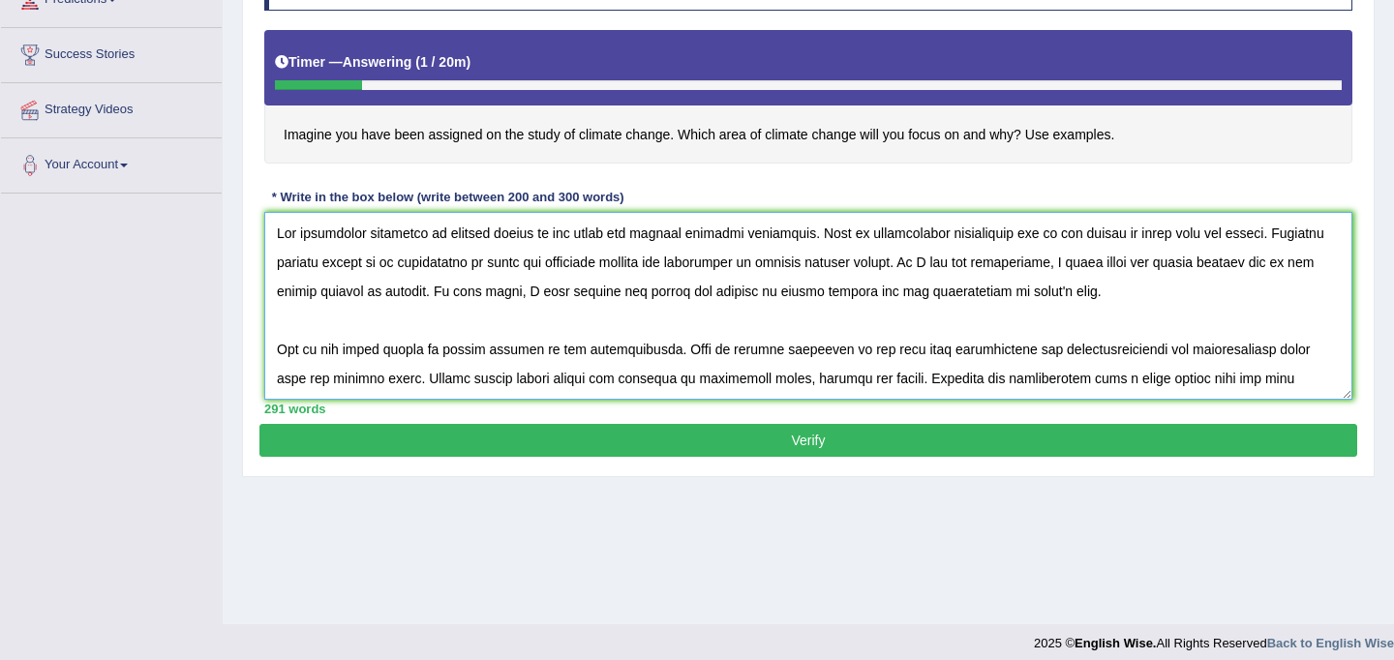
click at [317, 314] on textarea at bounding box center [808, 306] width 1088 height 188
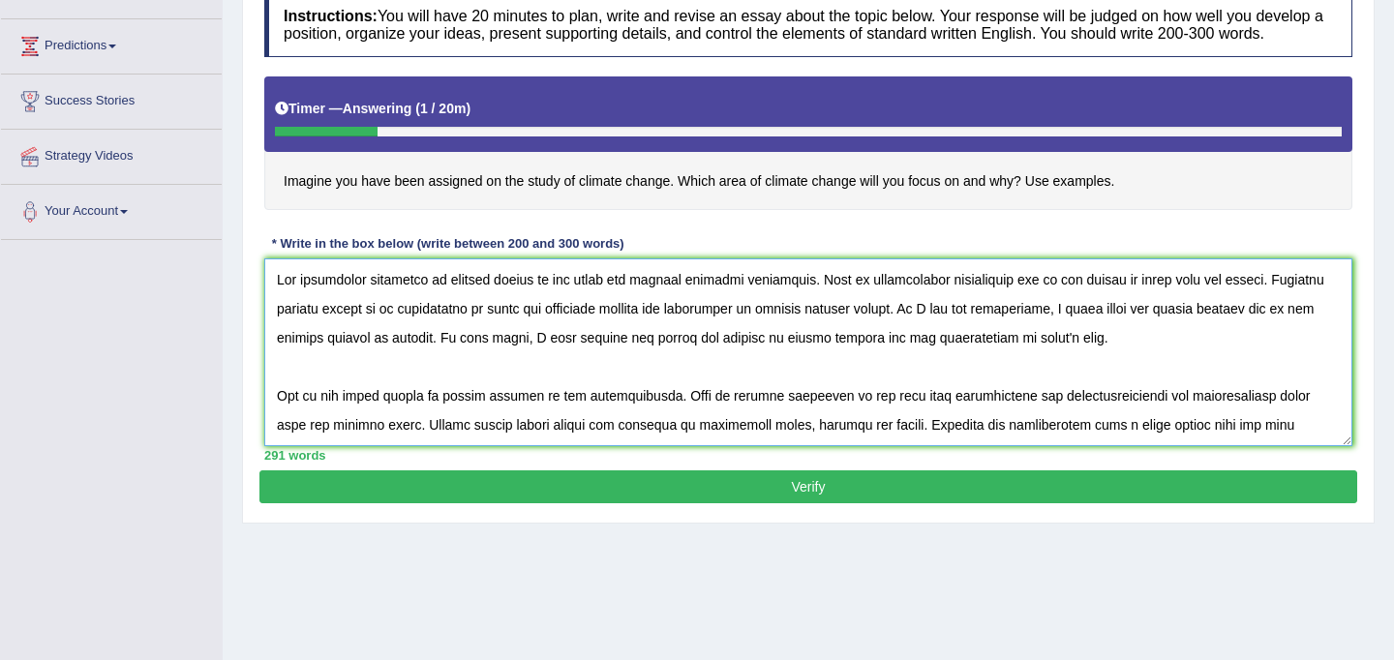
scroll to position [356, 0]
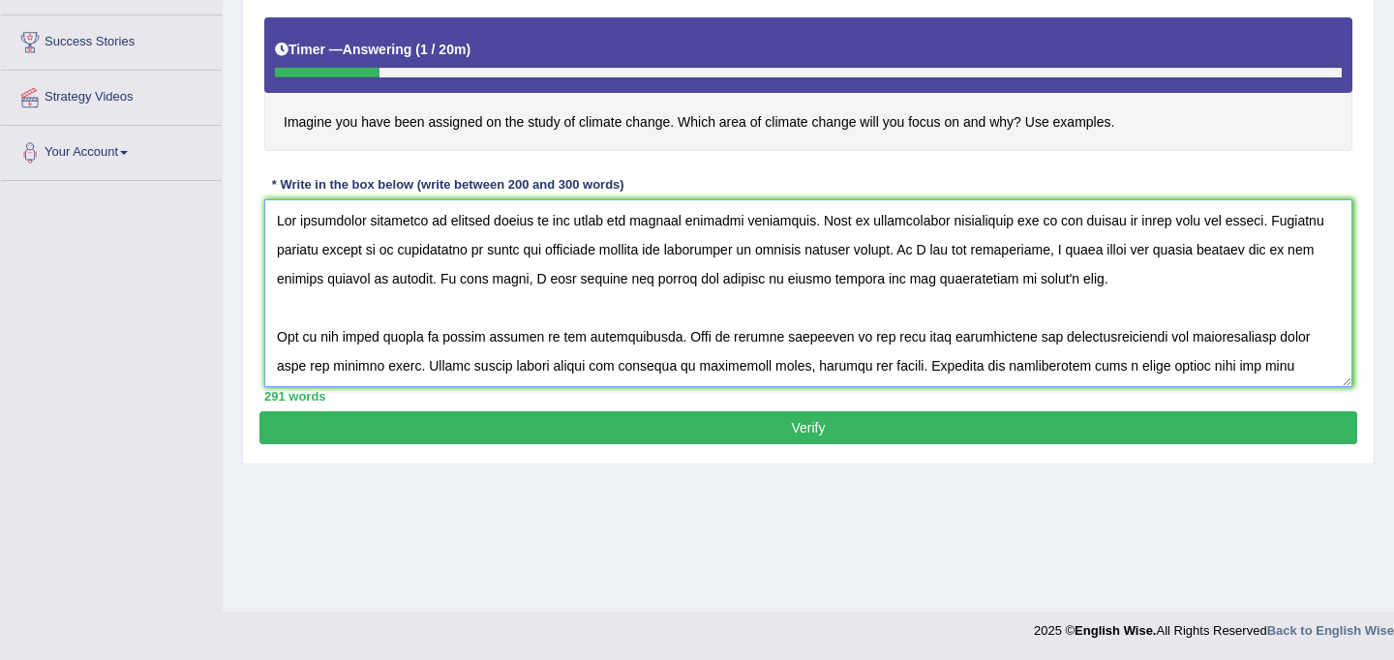
click at [1126, 297] on textarea at bounding box center [808, 293] width 1088 height 188
type textarea "The increasing influence of climate change on our lives has ignited numerous di…"
click at [830, 444] on button "Verify" at bounding box center [808, 427] width 1098 height 33
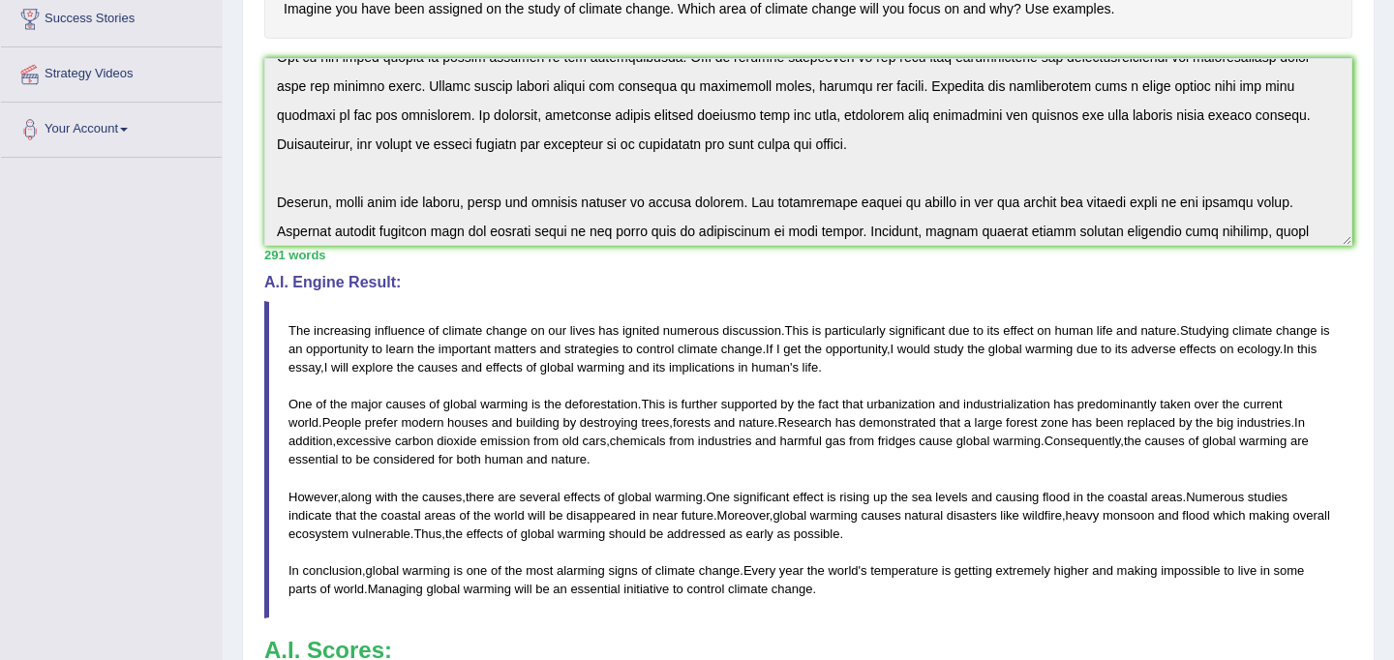
scroll to position [261, 0]
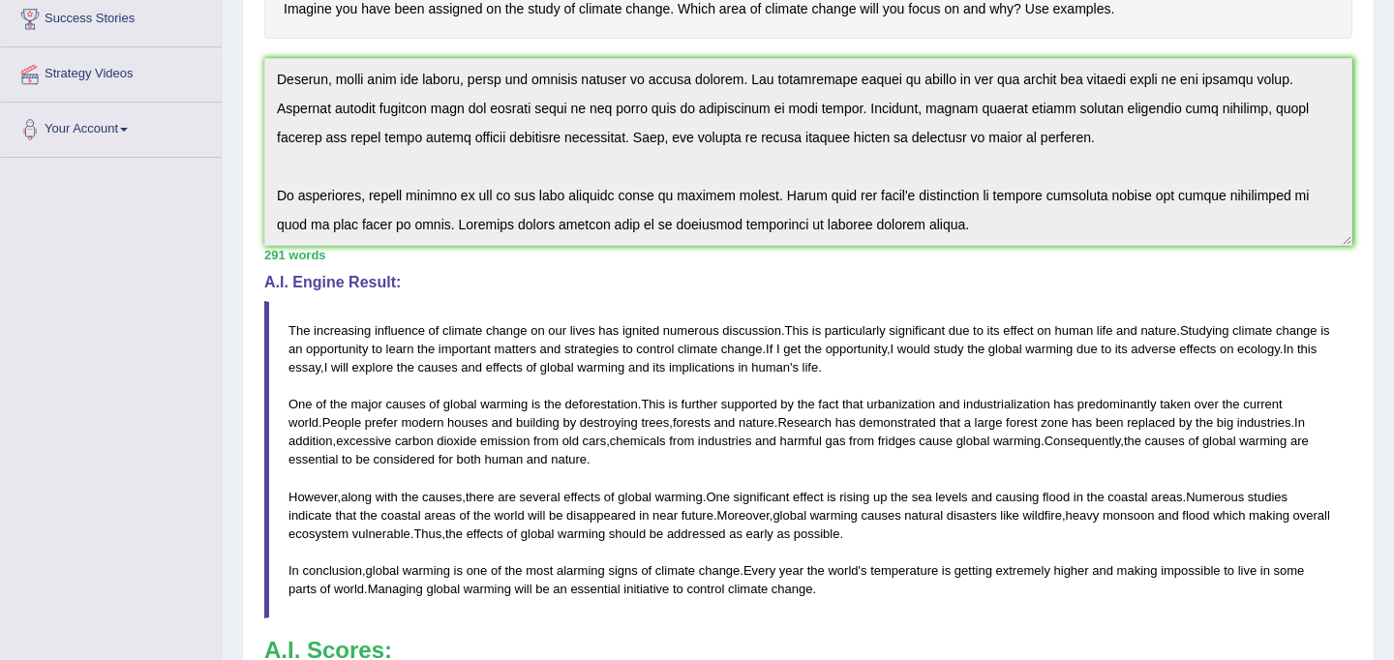
click at [601, 298] on div "Instructions: You will have 20 minutes to plan, write and revise an essay about…" at bounding box center [808, 345] width 1098 height 919
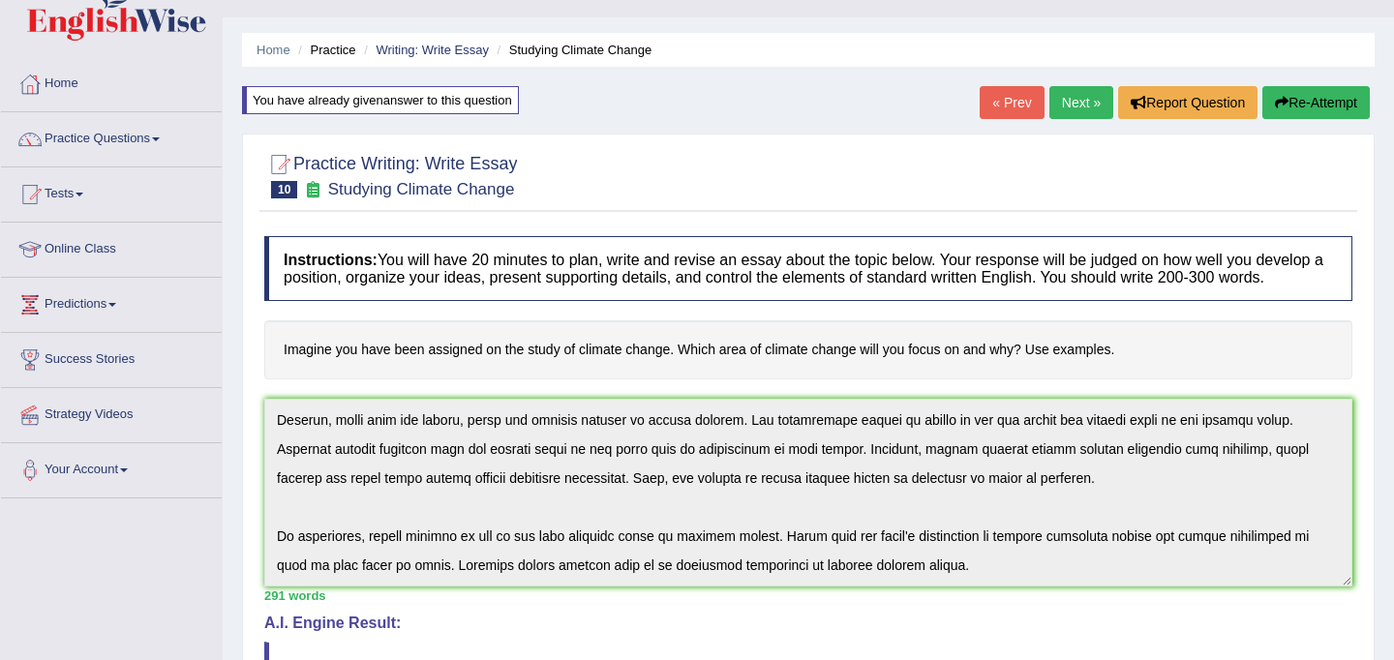
scroll to position [30, 0]
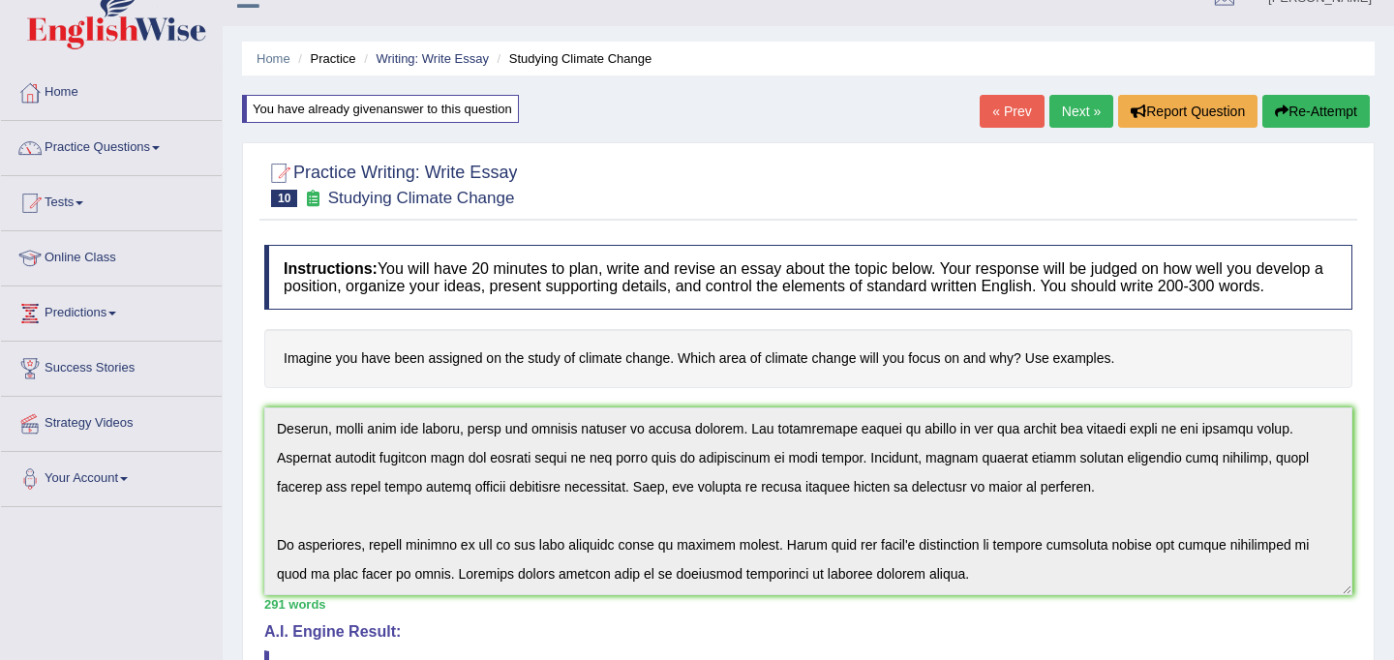
click at [670, 168] on div at bounding box center [808, 183] width 1088 height 59
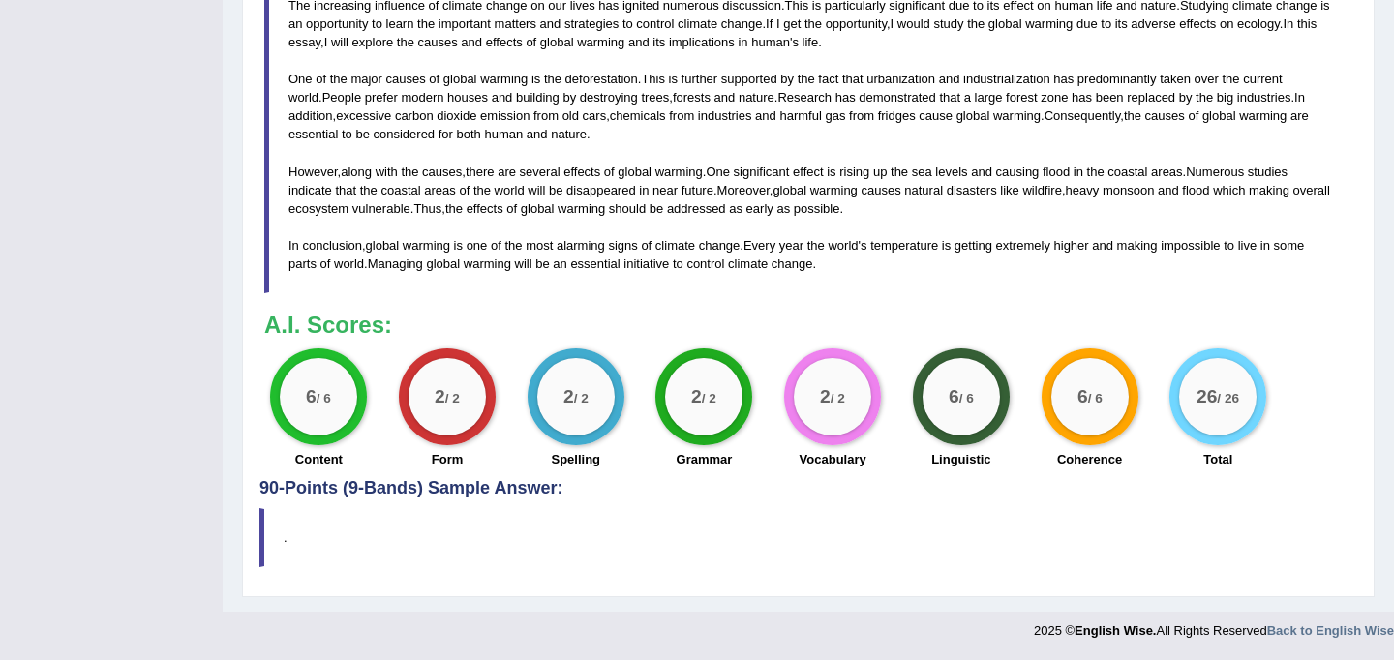
scroll to position [0, 0]
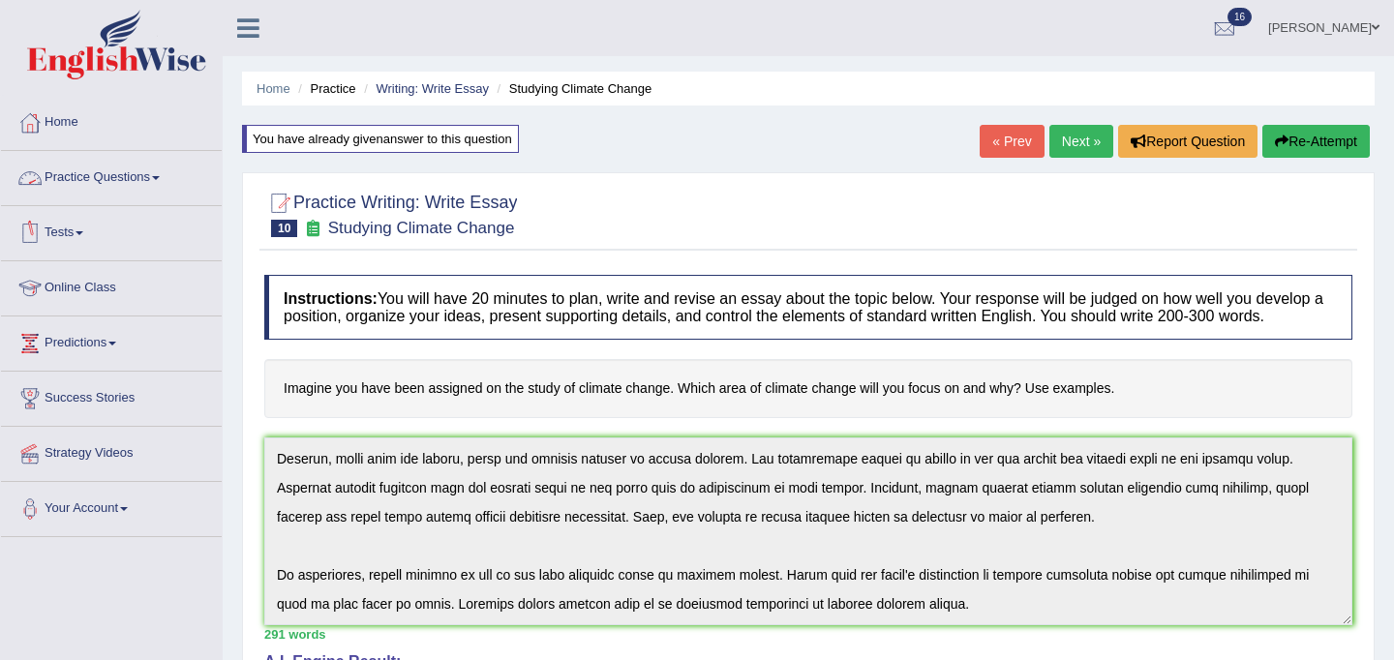
click at [103, 170] on link "Practice Questions" at bounding box center [111, 175] width 221 height 48
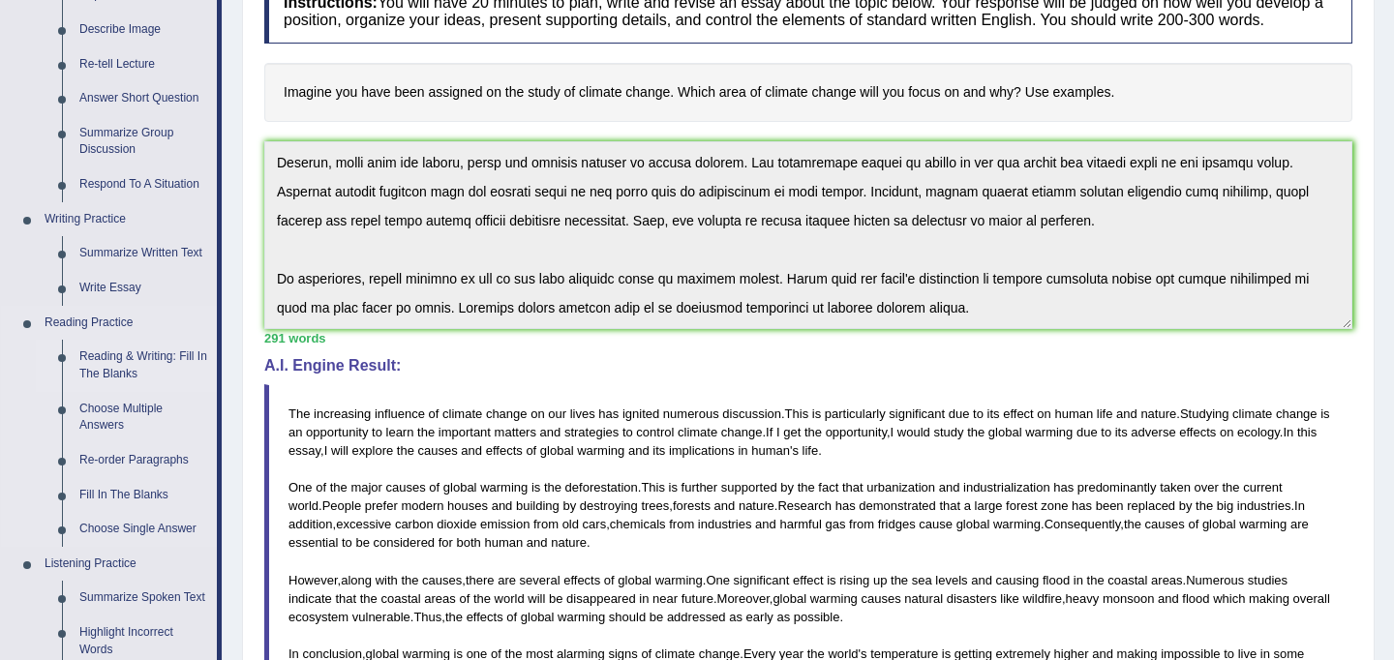
scroll to position [300, 0]
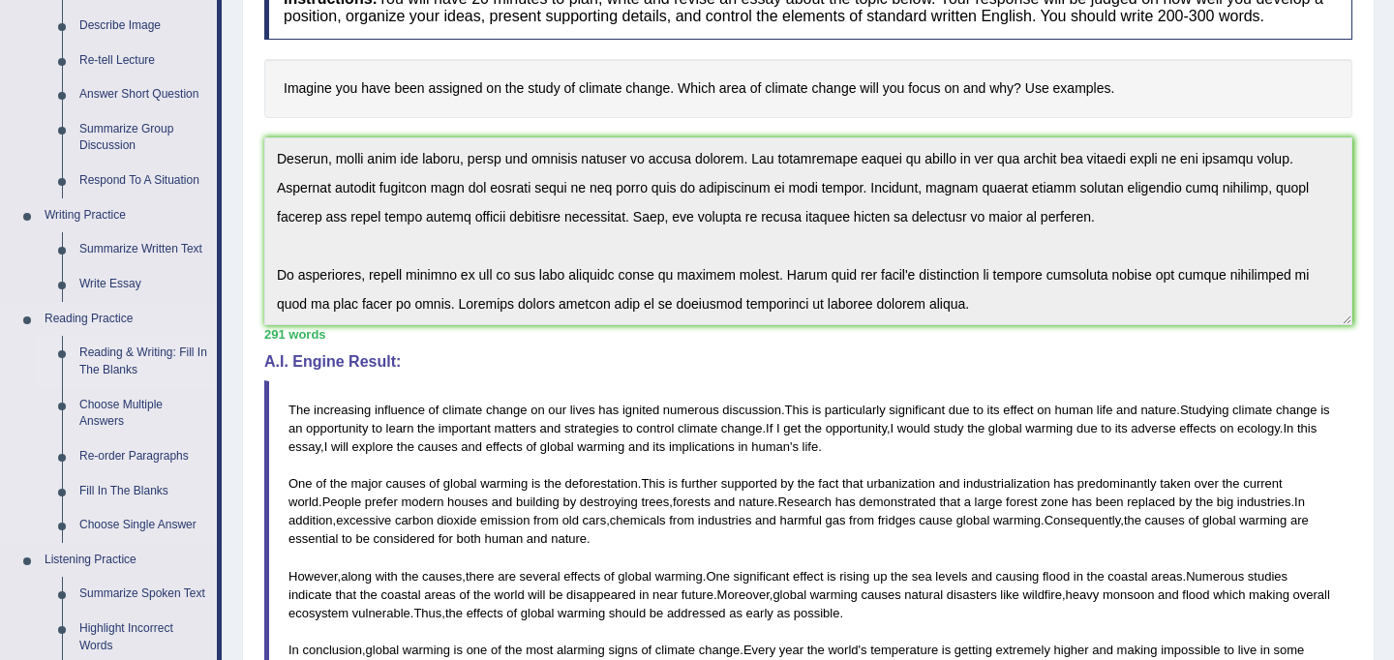
click at [147, 361] on link "Reading & Writing: Fill In The Blanks" at bounding box center [144, 361] width 146 height 51
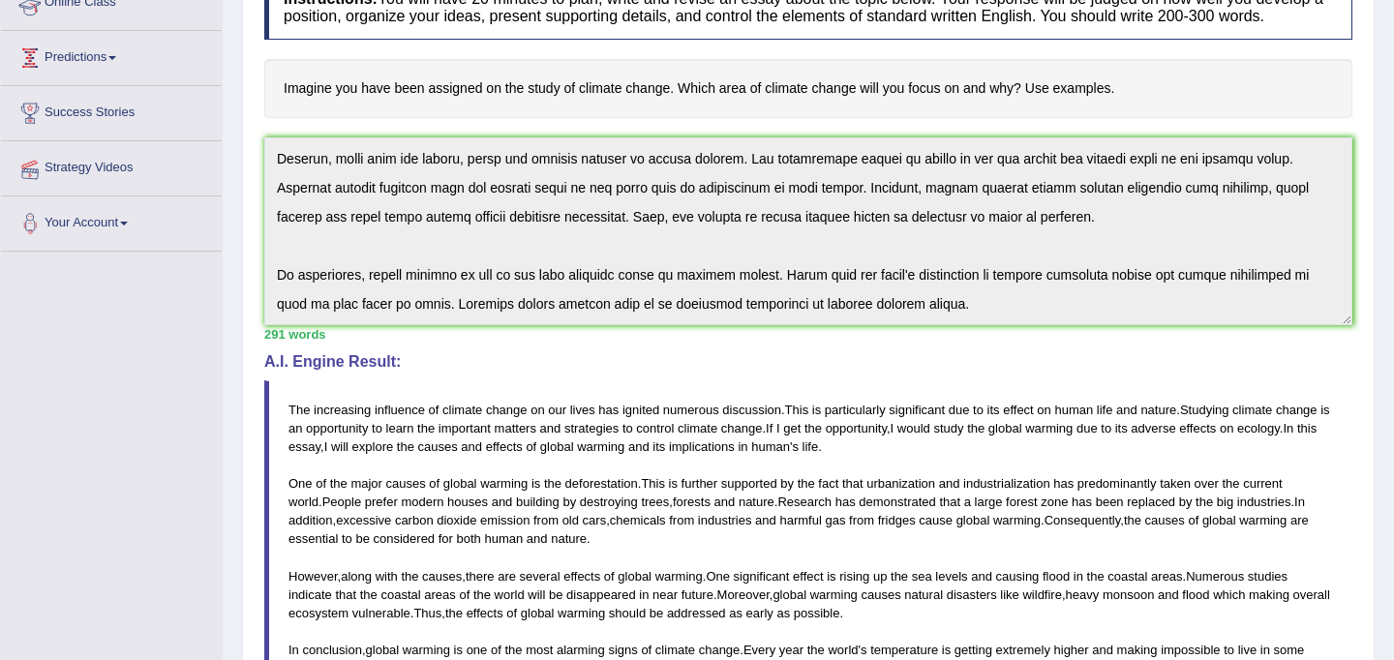
scroll to position [298, 0]
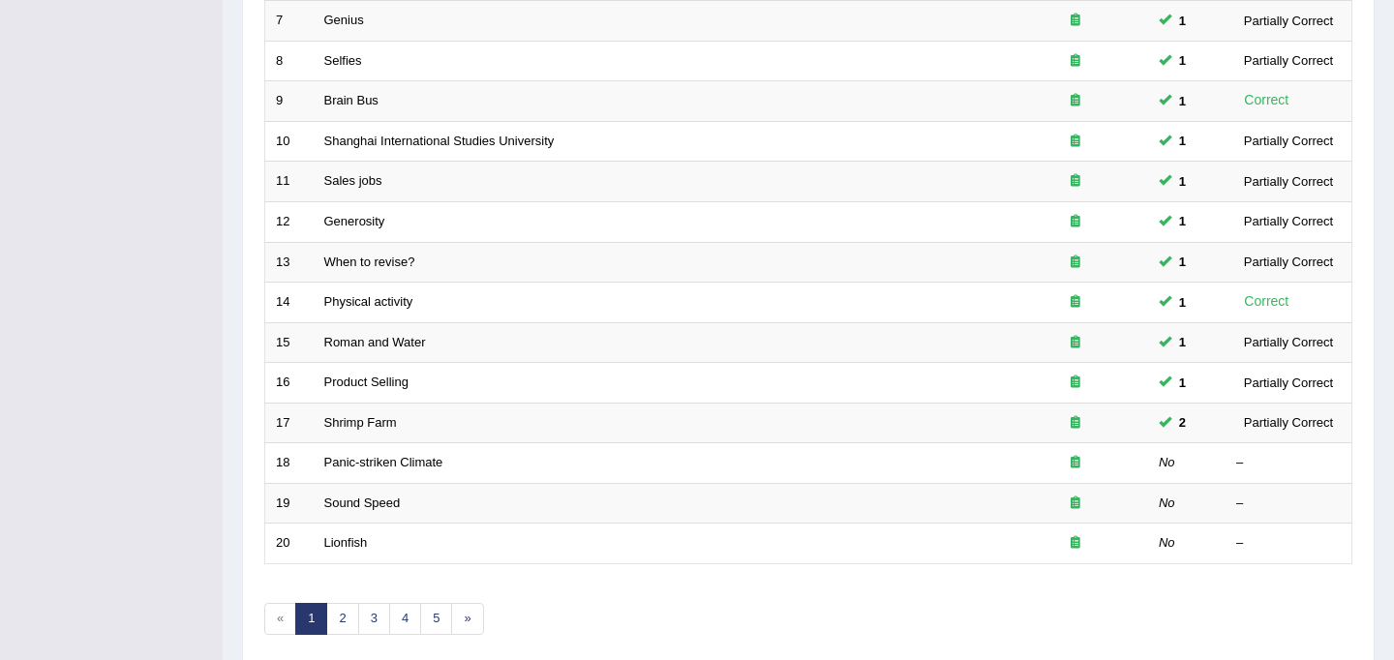
scroll to position [621, 0]
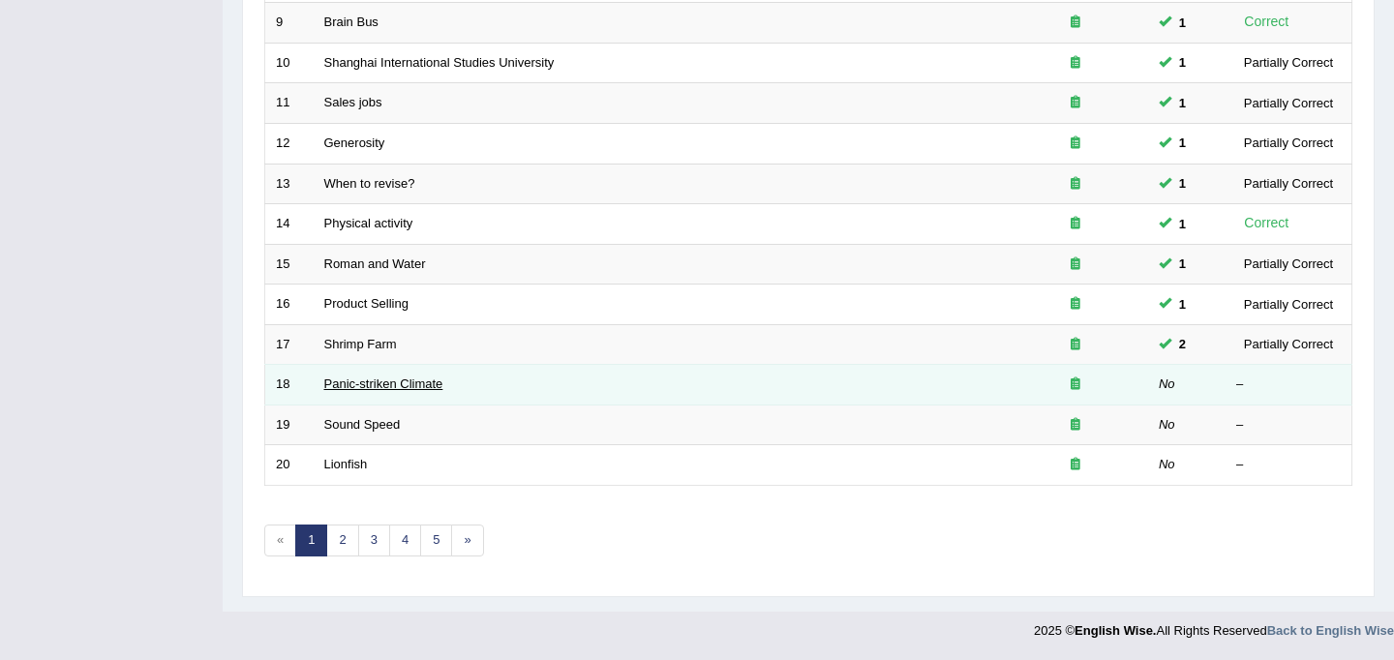
click at [415, 382] on link "Panic-striken Climate" at bounding box center [383, 384] width 119 height 15
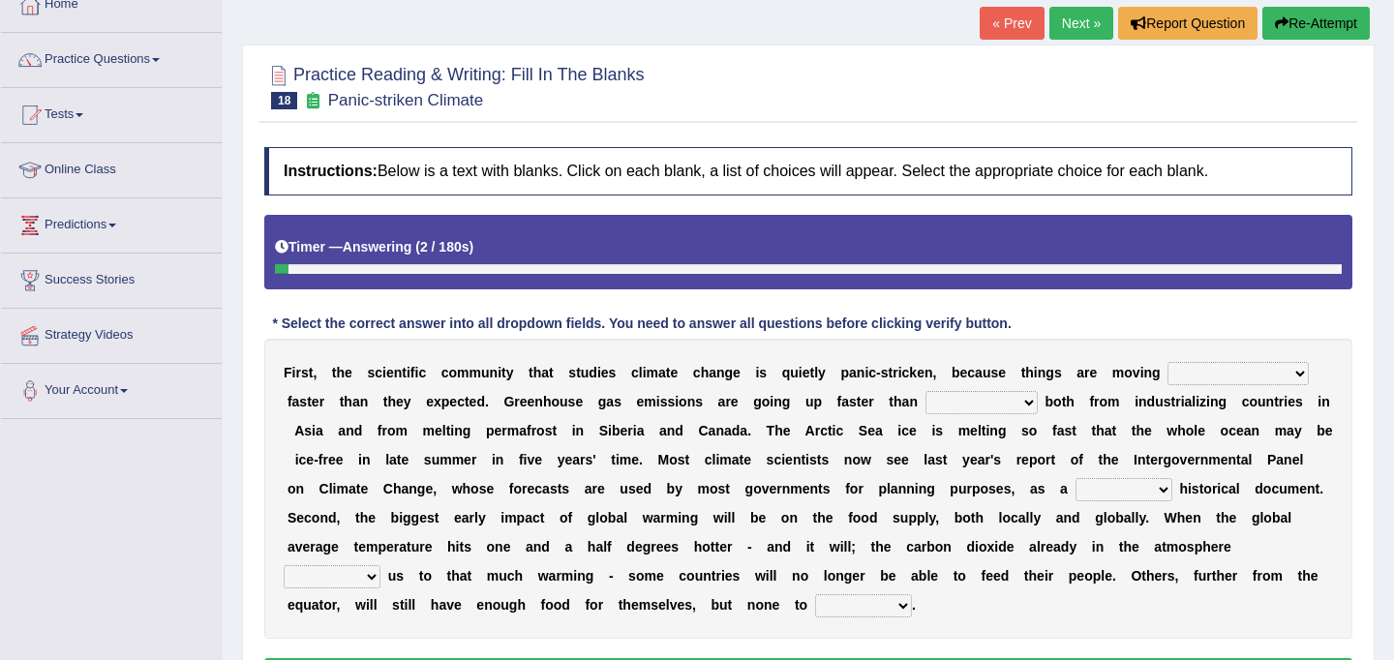
scroll to position [121, 0]
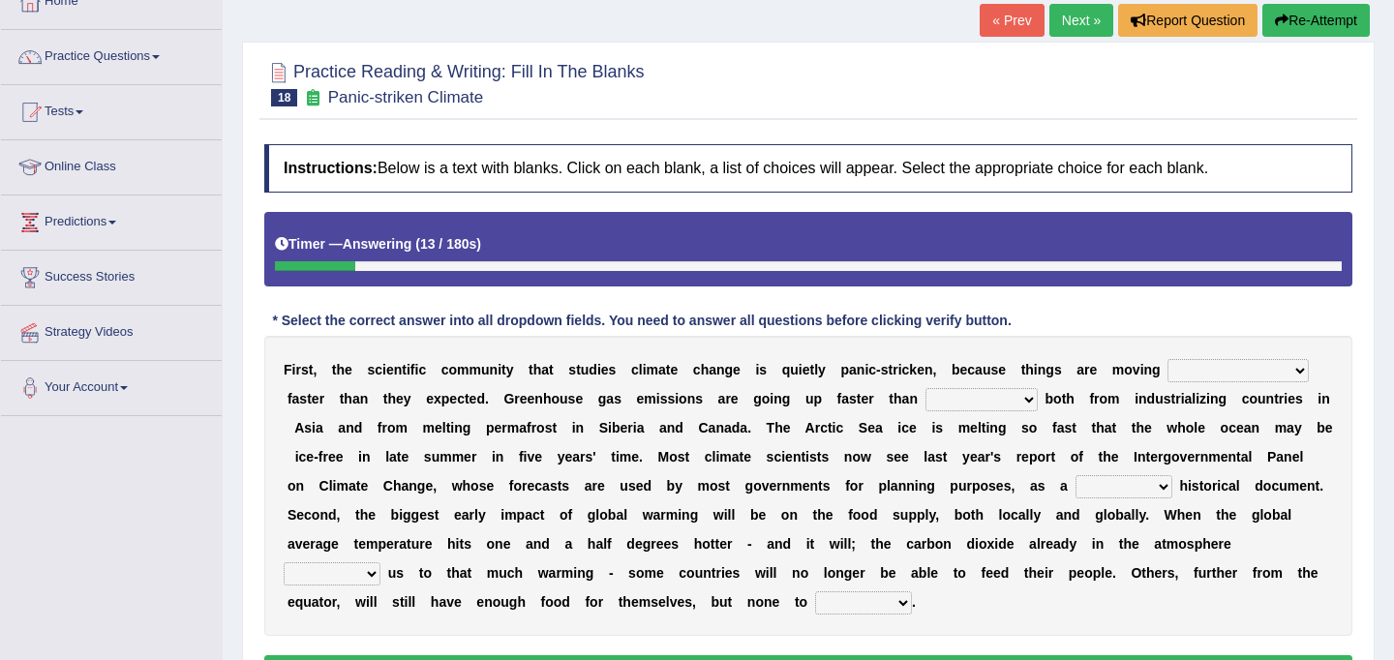
click at [1204, 369] on select "few same musch most" at bounding box center [1237, 370] width 141 height 23
select select "musch"
click at [1254, 377] on select "few same musch most" at bounding box center [1237, 370] width 141 height 23
click at [925, 403] on select "anticipation predictability ptredicts predicted" at bounding box center [981, 399] width 112 height 23
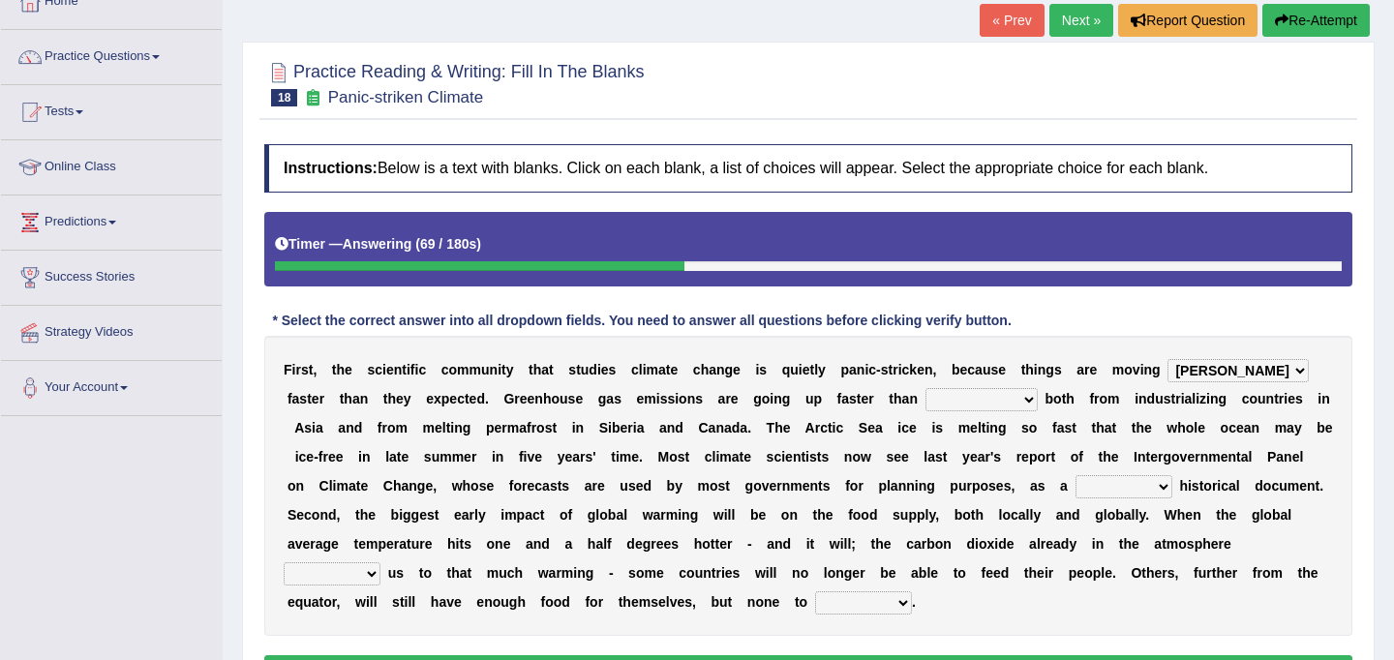
select select "predicted"
click at [1101, 485] on select "purely evenly firmly actively" at bounding box center [1123, 486] width 97 height 23
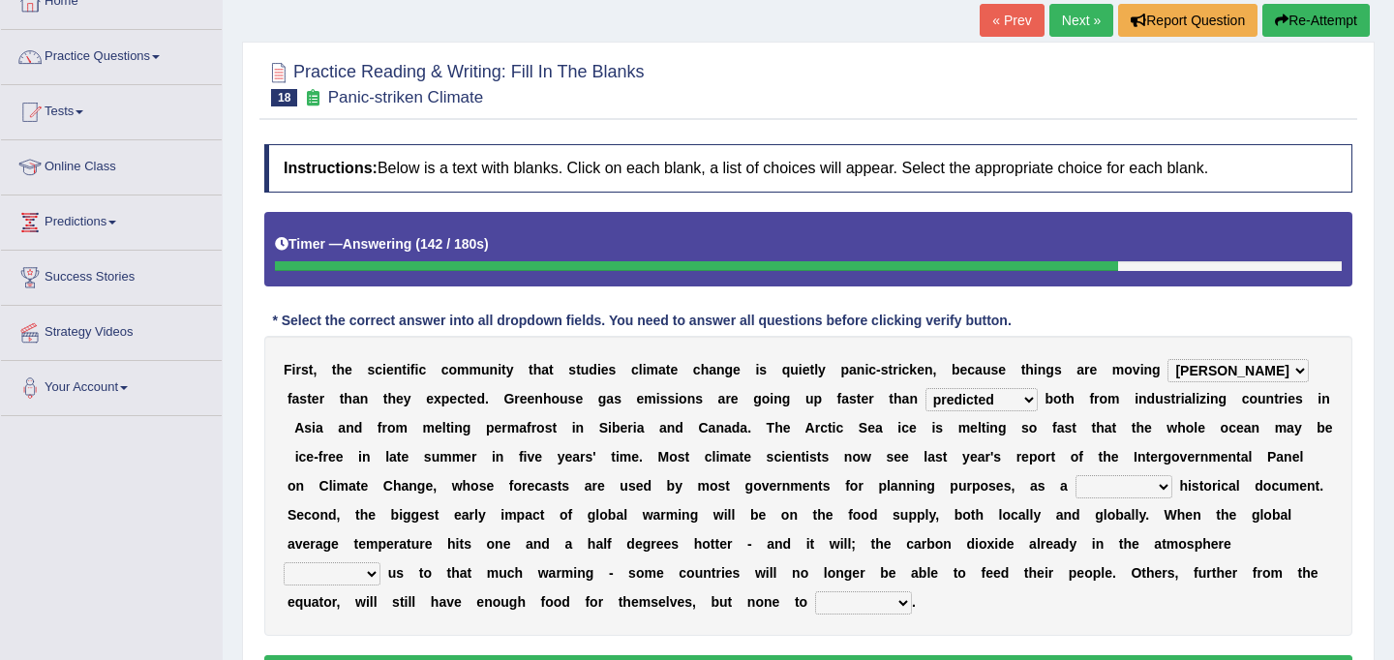
select select "actively"
click at [357, 577] on select "commits directs allows addresses" at bounding box center [332, 573] width 97 height 23
click at [370, 583] on select "commits directs allows addresses" at bounding box center [332, 573] width 97 height 23
select select "directs"
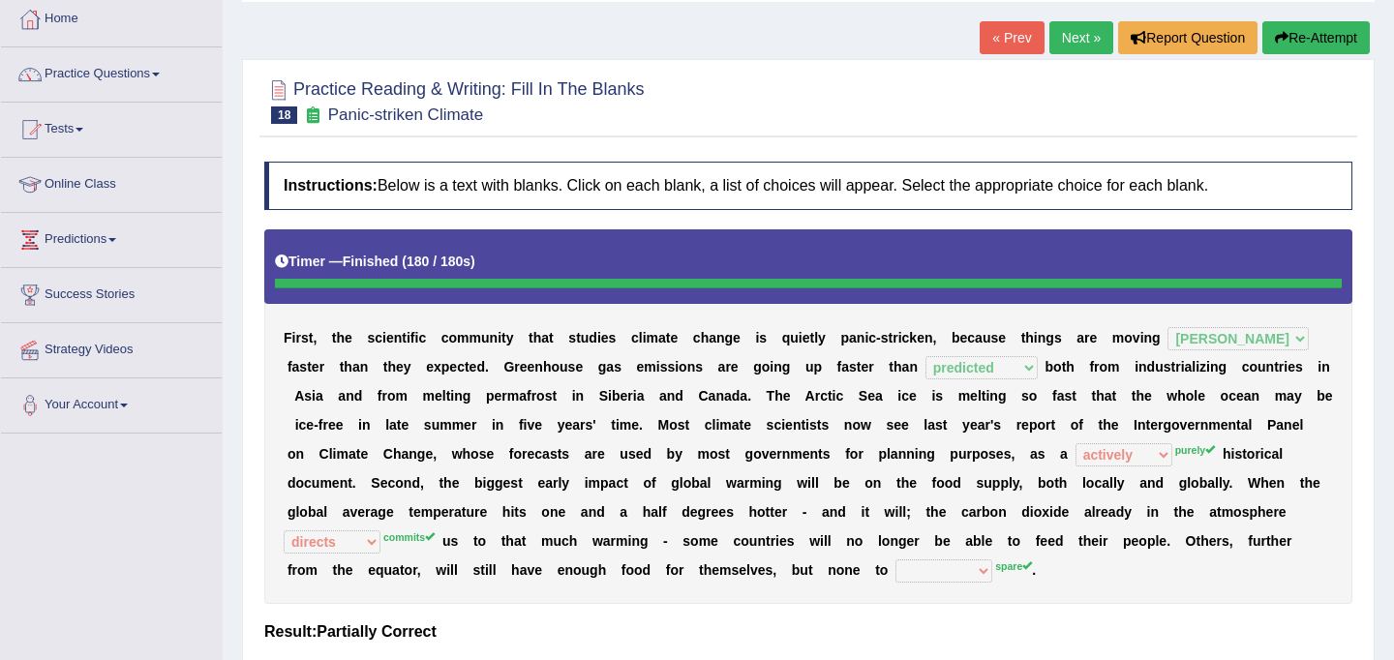
scroll to position [0, 0]
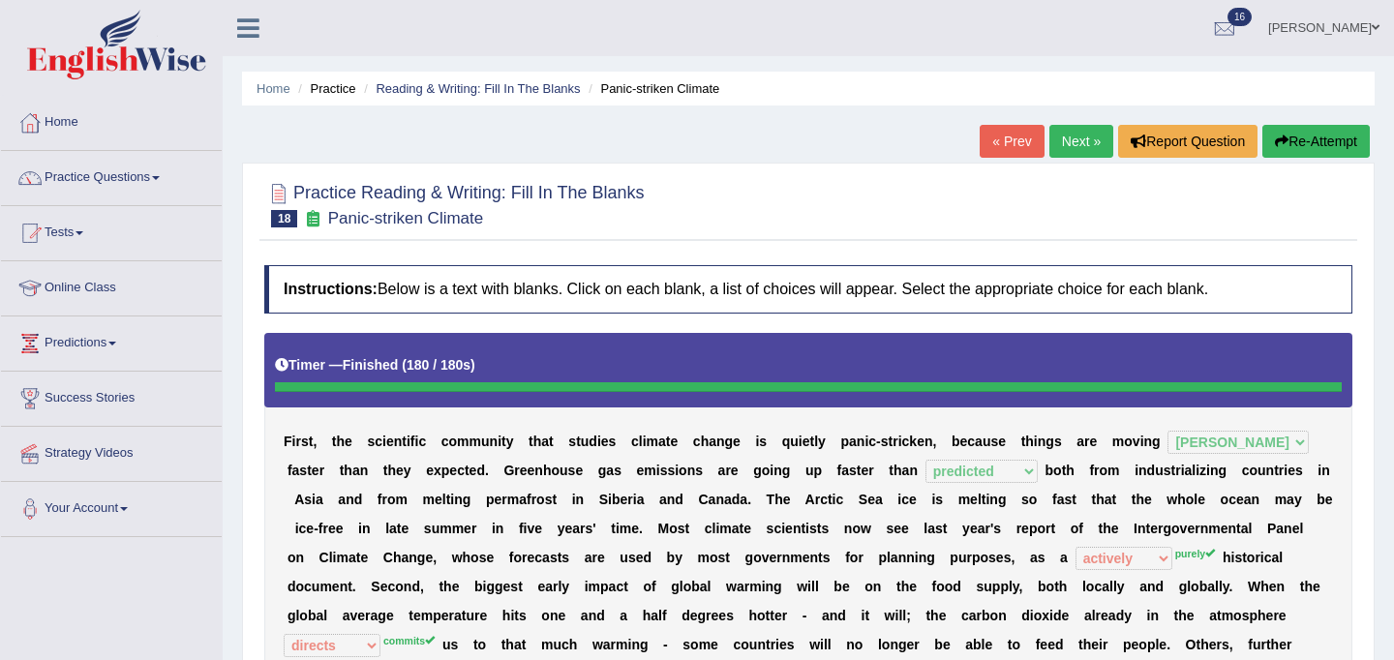
click at [1074, 143] on link "Next »" at bounding box center [1081, 141] width 64 height 33
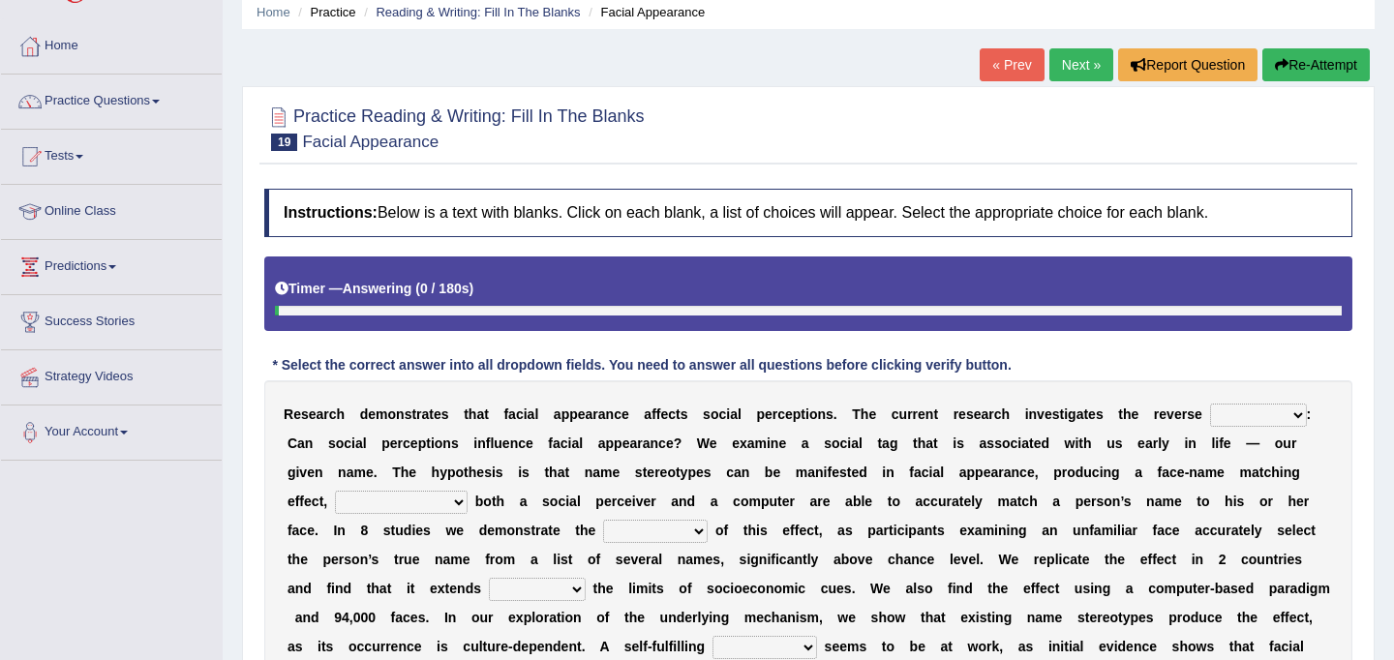
scroll to position [80, 0]
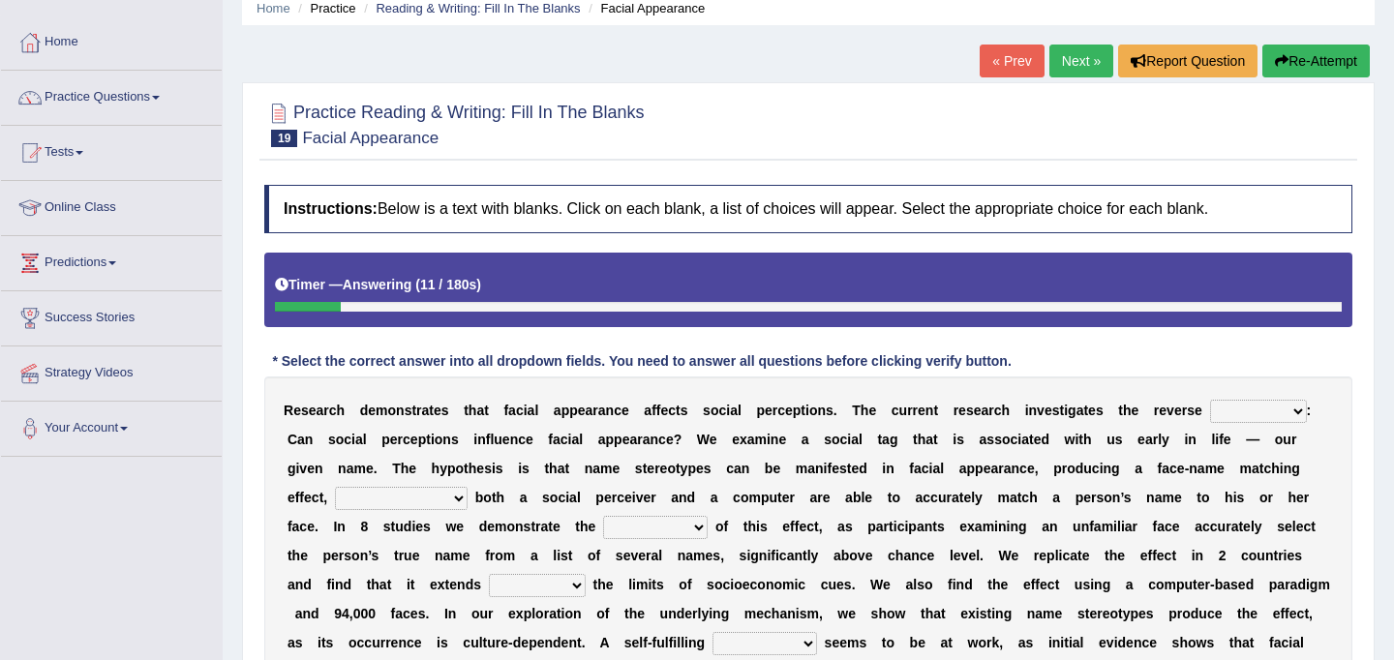
click at [1255, 413] on select "link possiblity oddness polarity" at bounding box center [1258, 411] width 97 height 23
select select "possiblity"
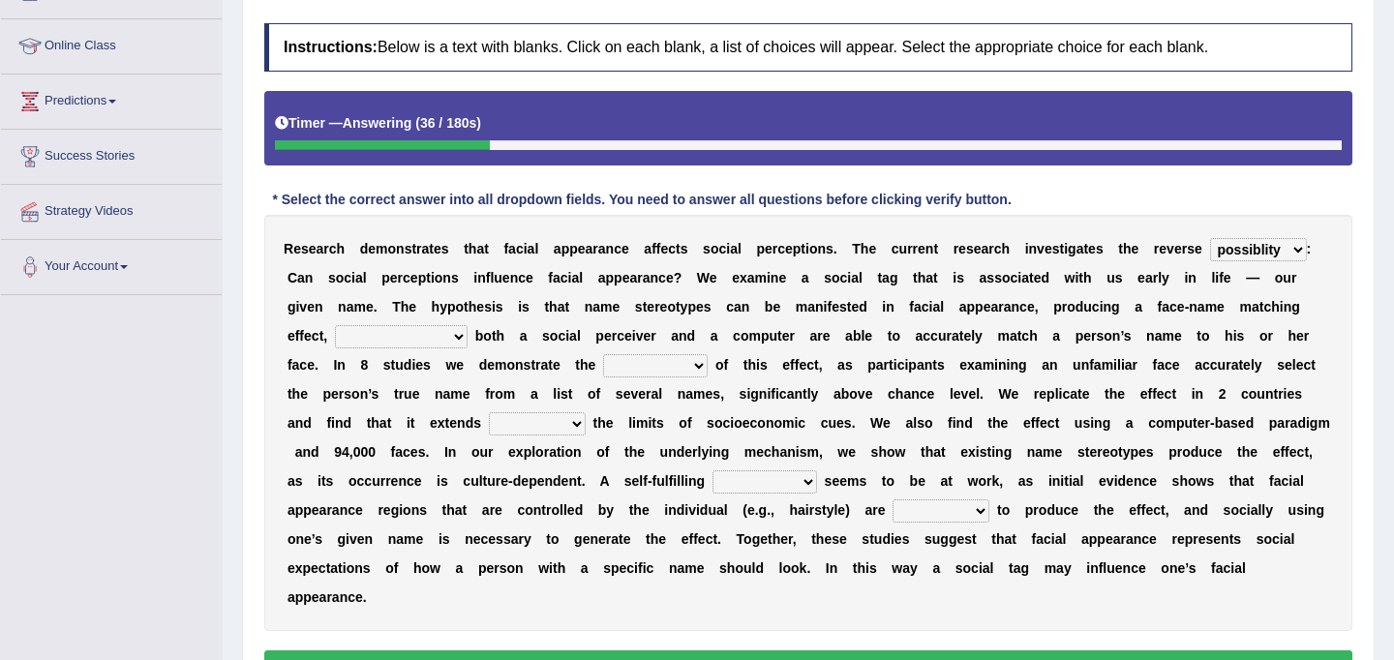
scroll to position [243, 0]
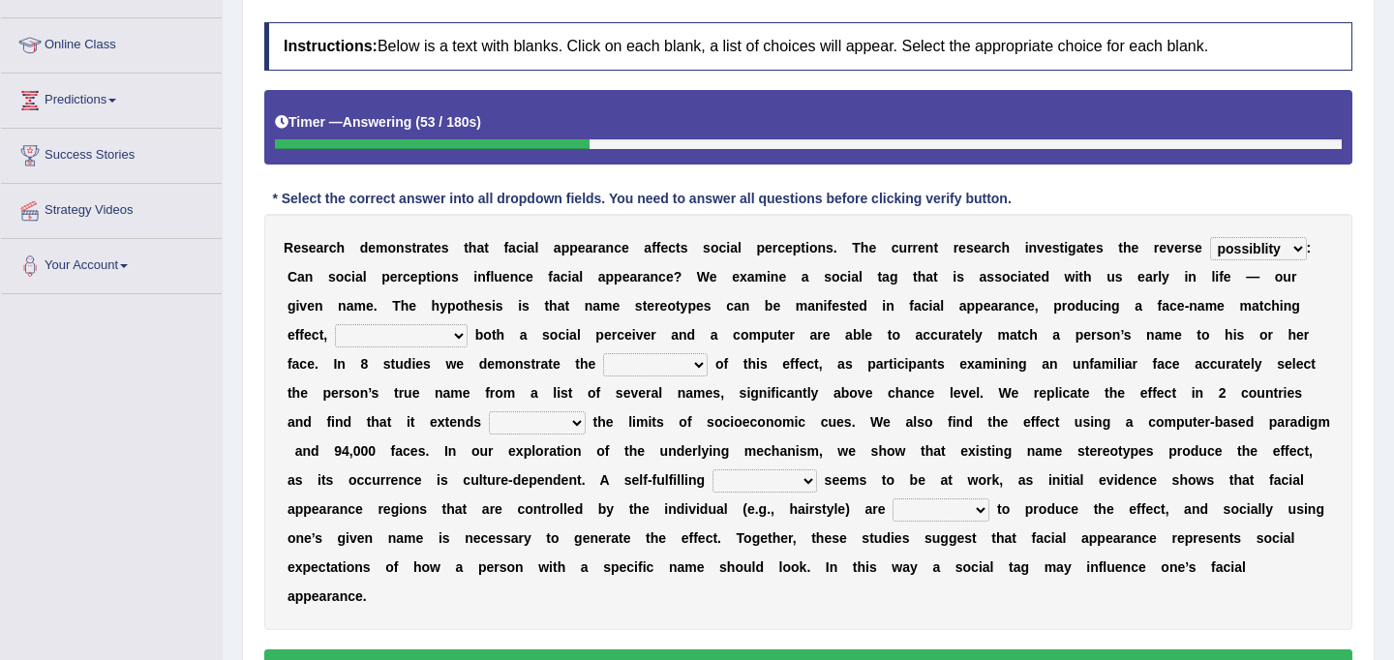
click at [417, 341] on select "notwithstanding ever whereby despite" at bounding box center [401, 335] width 133 height 23
select select "despite"
click at [454, 335] on select "notwithstanding ever whereby despite" at bounding box center [401, 335] width 133 height 23
click at [671, 364] on select "indolence evanescene existence transact" at bounding box center [655, 364] width 105 height 23
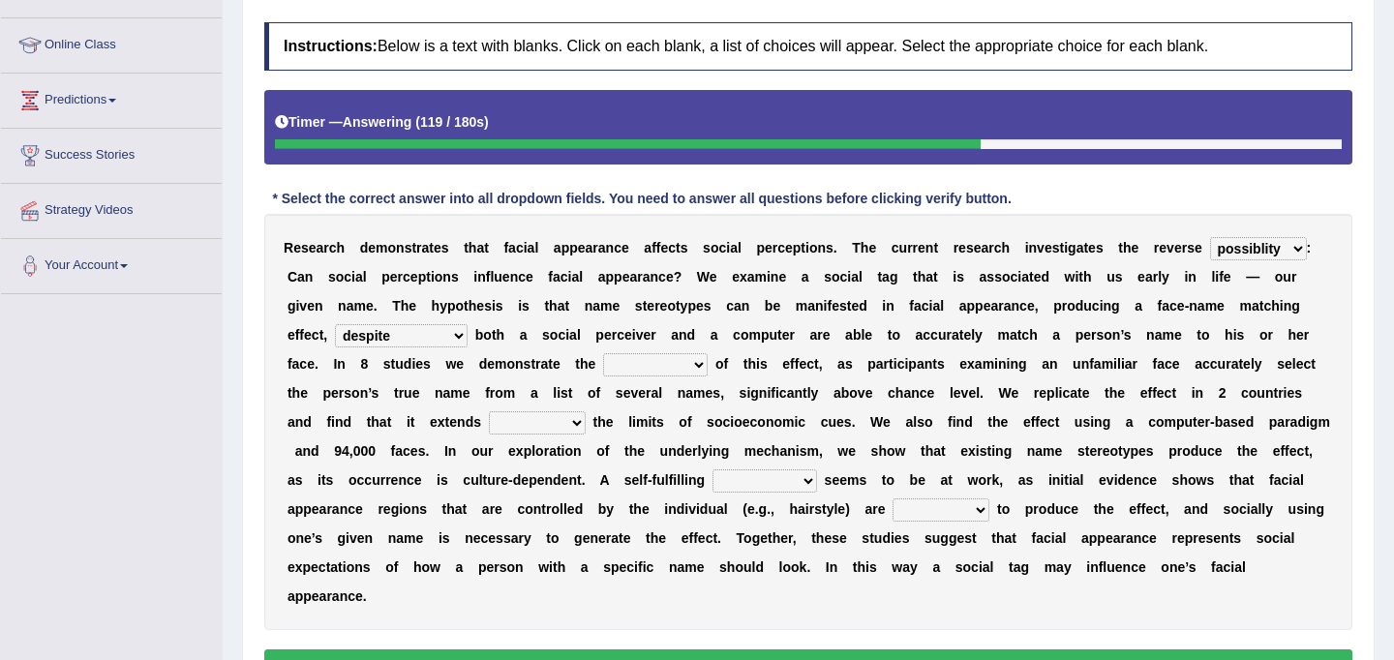
select select "existence"
click at [566, 423] on select "within into beyond by" at bounding box center [537, 422] width 97 height 23
select select "within"
click at [573, 419] on select "within into beyond by" at bounding box center [537, 422] width 97 height 23
click at [777, 480] on select "prophecy observation preference stipulation" at bounding box center [764, 480] width 105 height 23
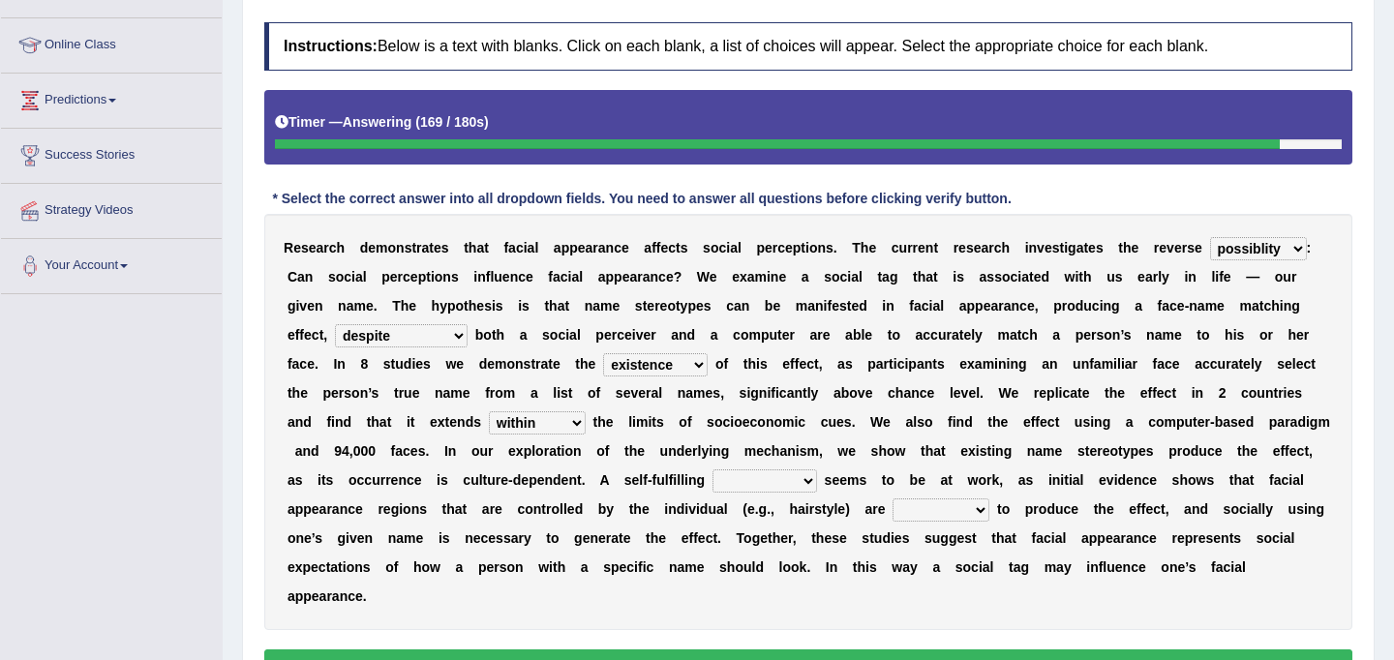
select select "observation"
click at [960, 510] on select "sufficient proficient scant efficient" at bounding box center [940, 510] width 97 height 23
select select "sufficient"
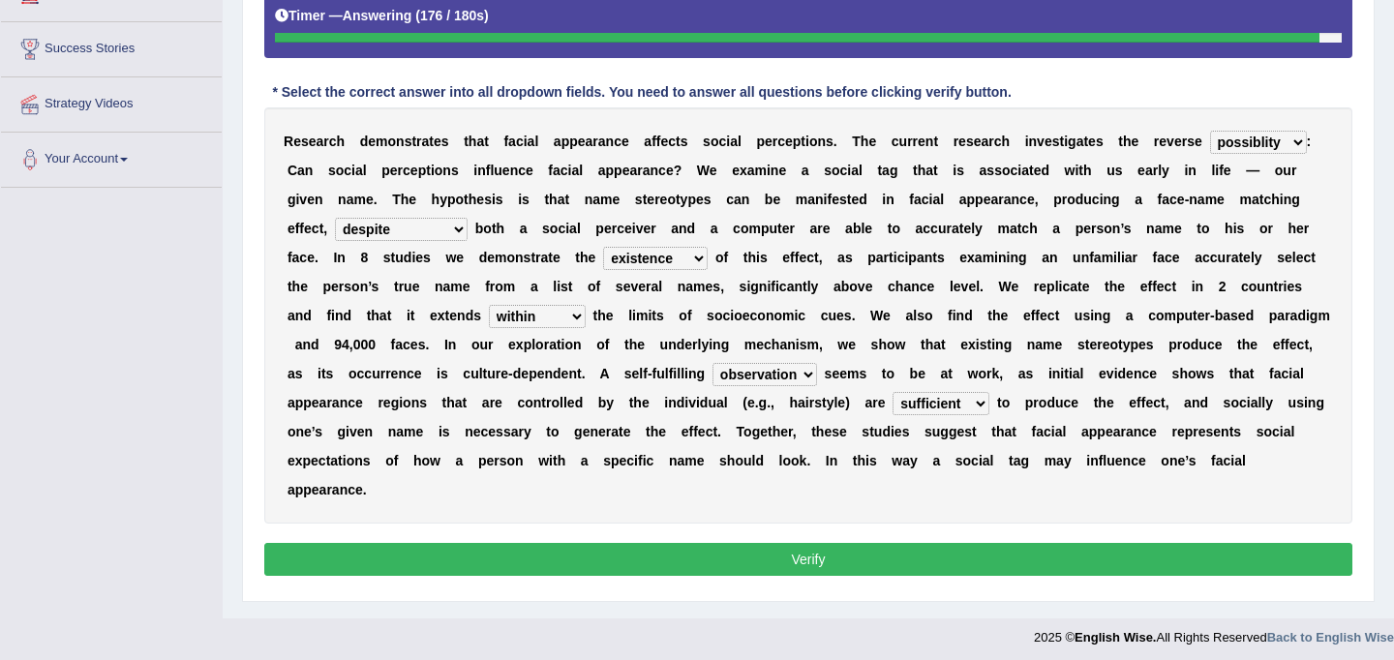
scroll to position [356, 0]
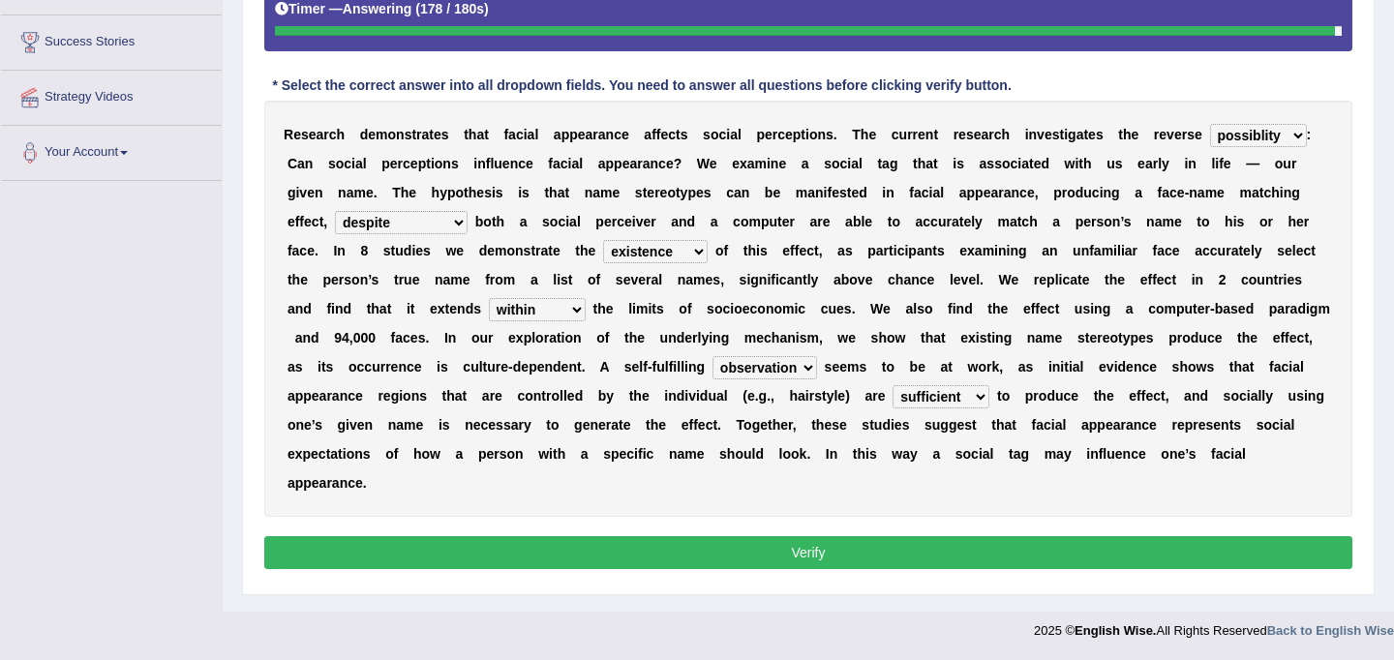
click at [868, 560] on button "Verify" at bounding box center [808, 552] width 1088 height 33
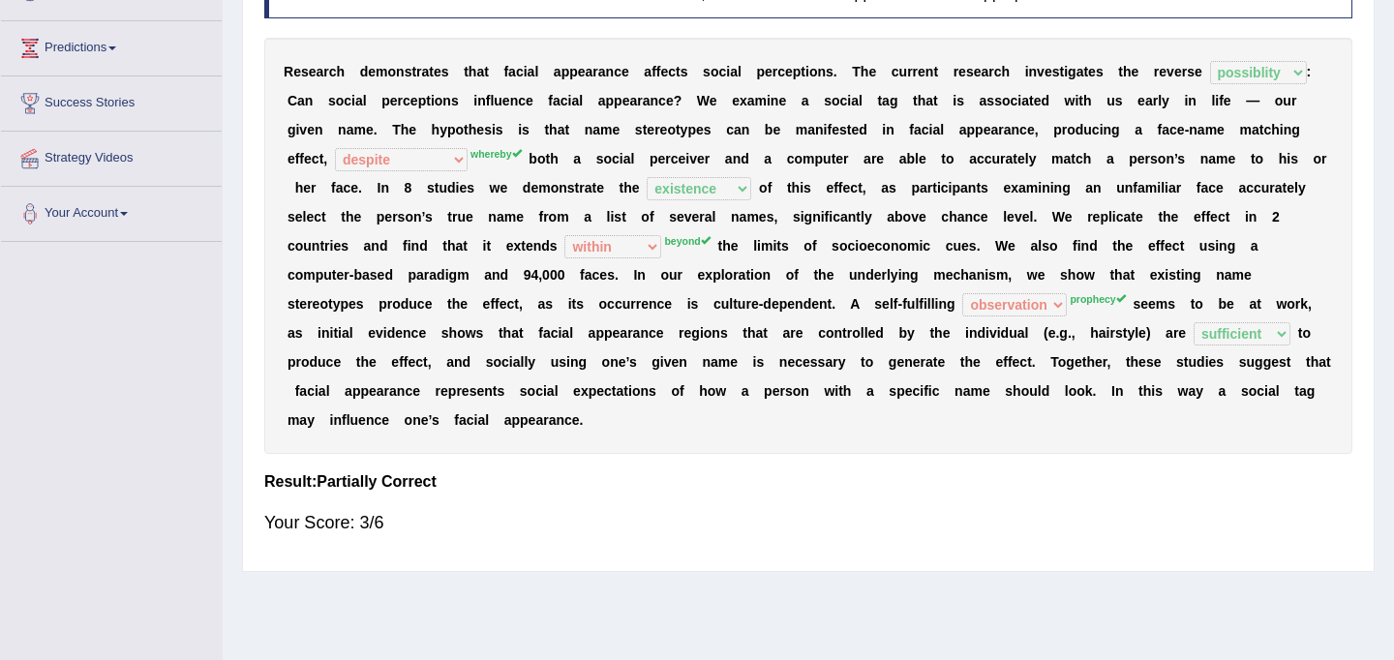
scroll to position [285, 0]
